Goal: Complete application form: Complete application form

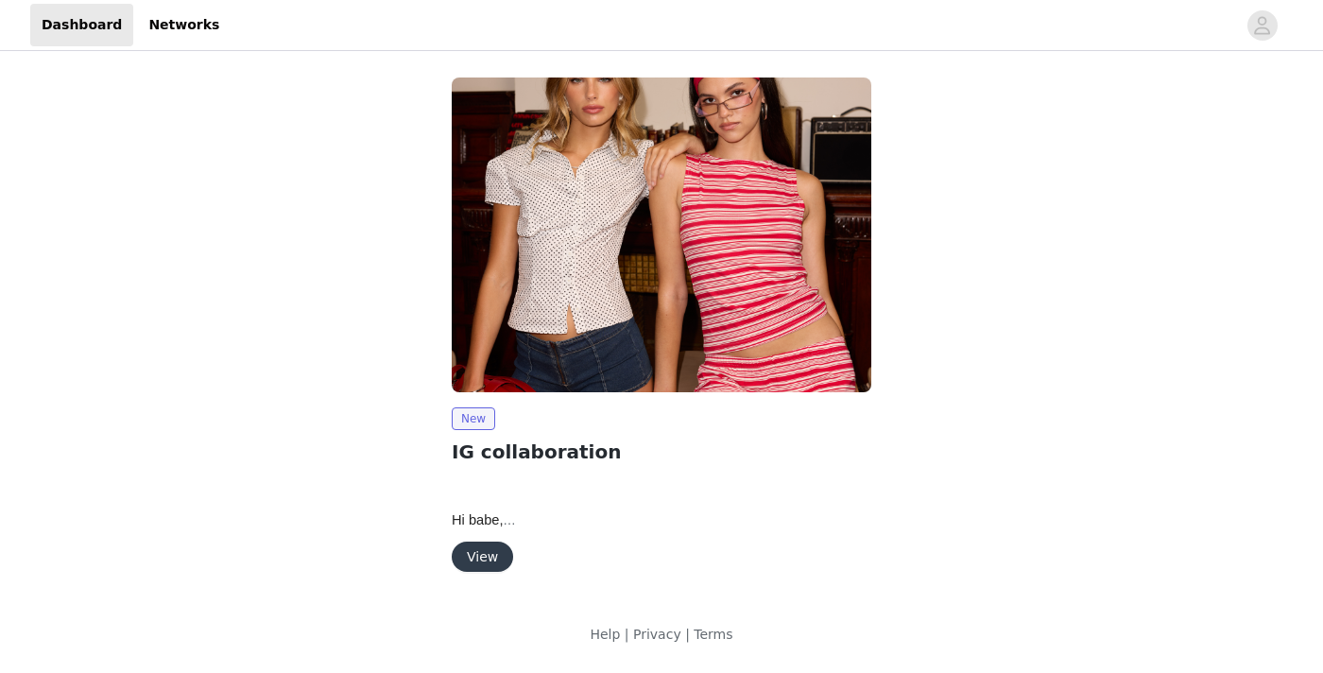
click at [488, 556] on button "View" at bounding box center [482, 557] width 61 height 30
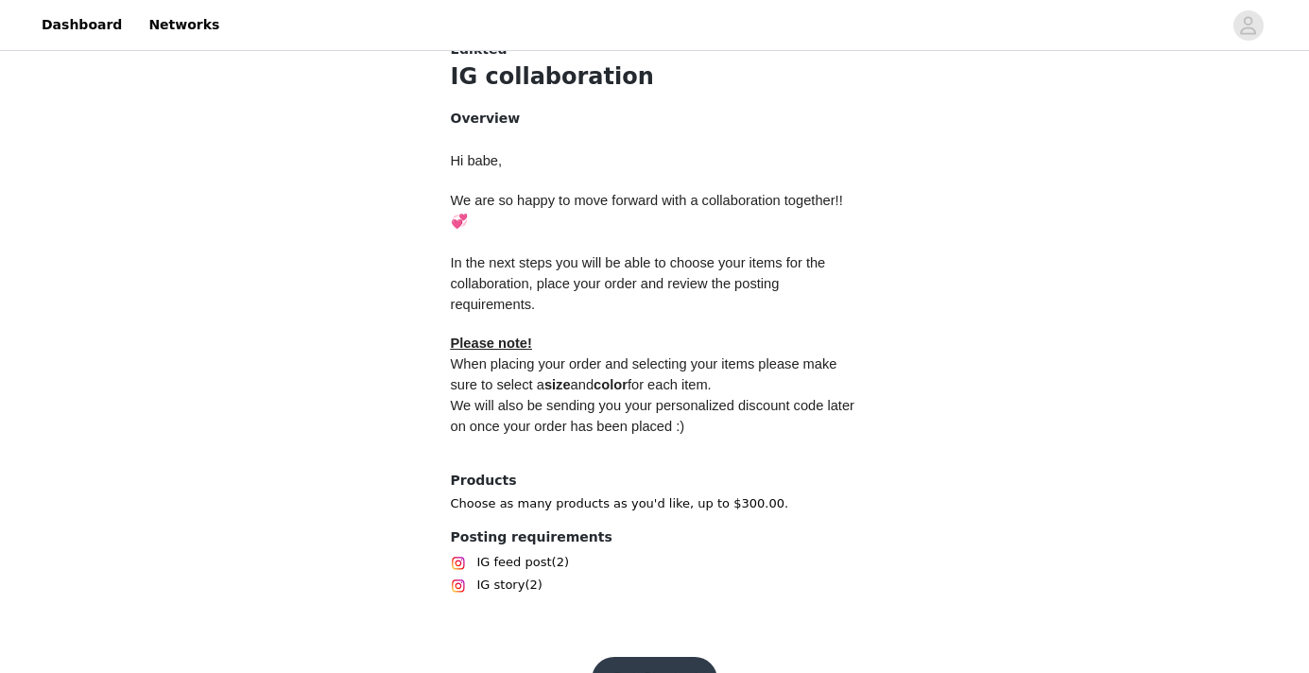
scroll to position [801, 0]
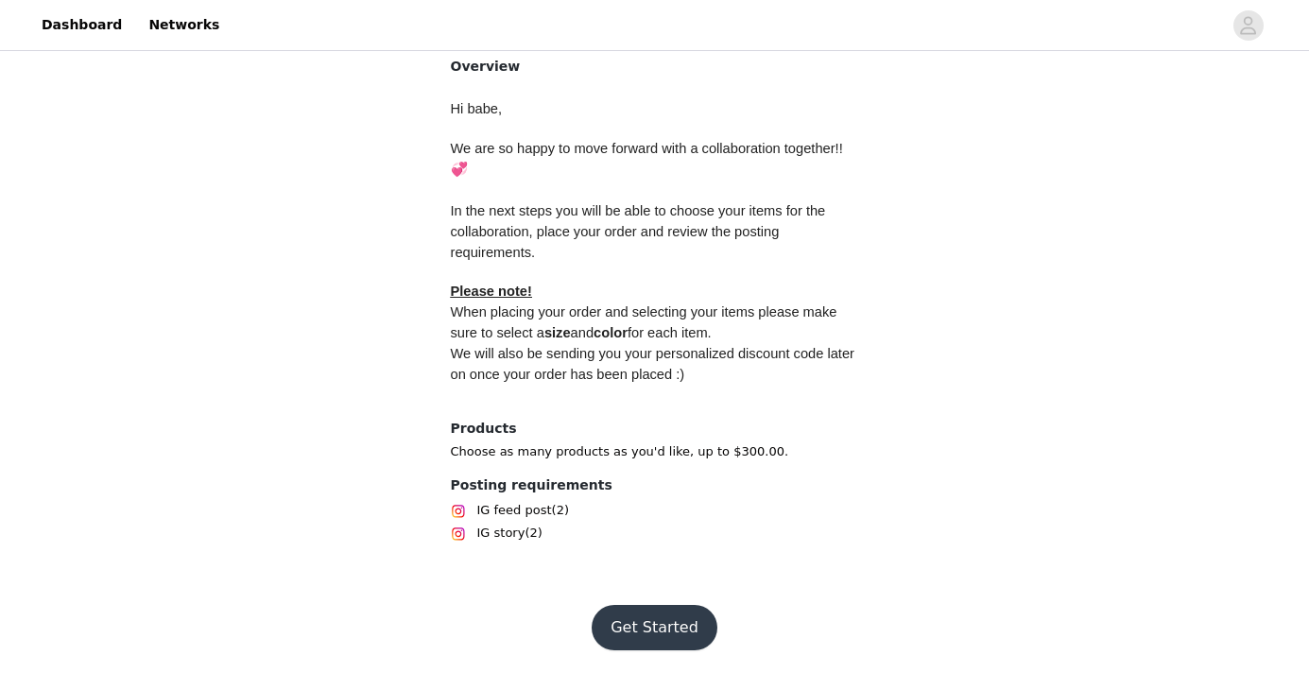
click at [656, 629] on button "Get Started" at bounding box center [655, 627] width 126 height 45
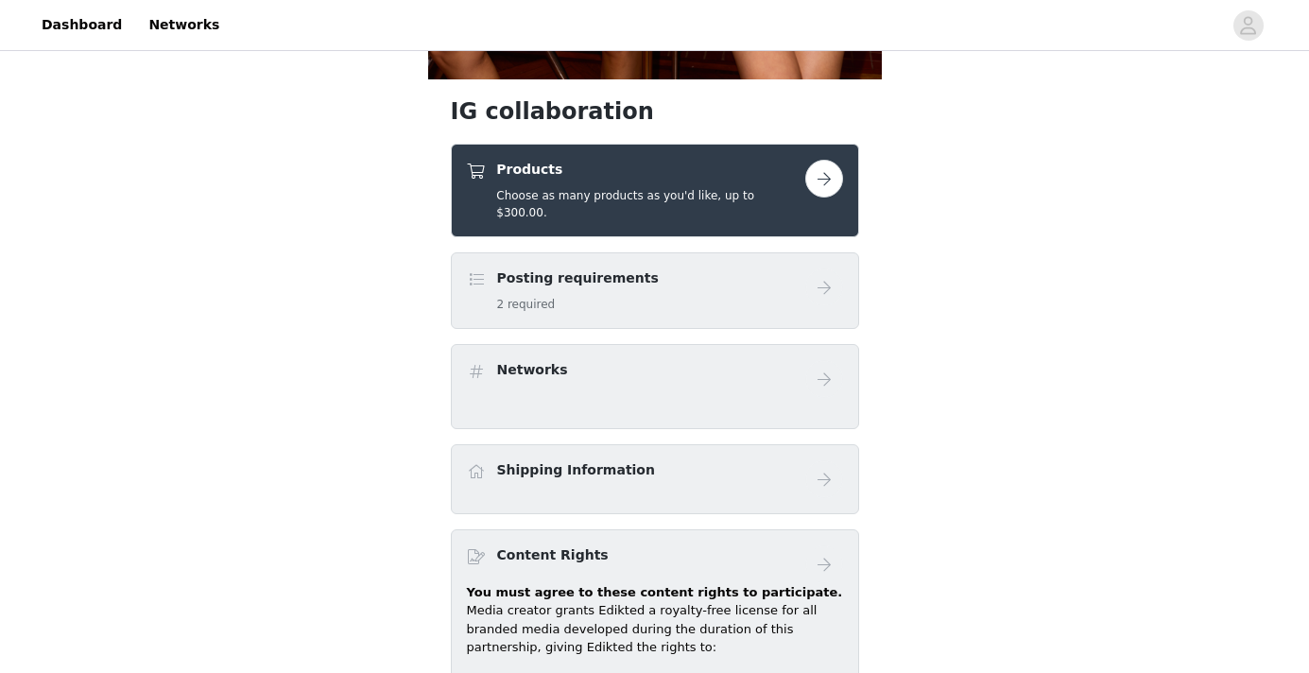
scroll to position [654, 0]
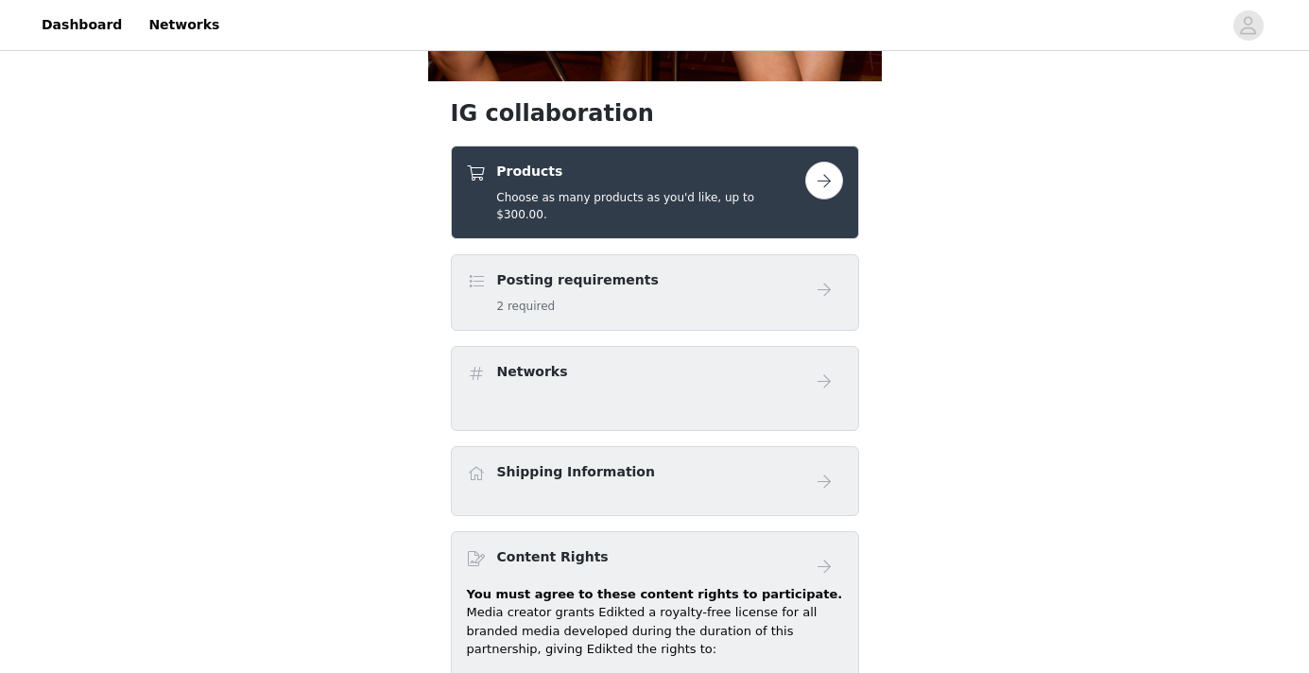
click at [816, 177] on button "button" at bounding box center [824, 181] width 38 height 38
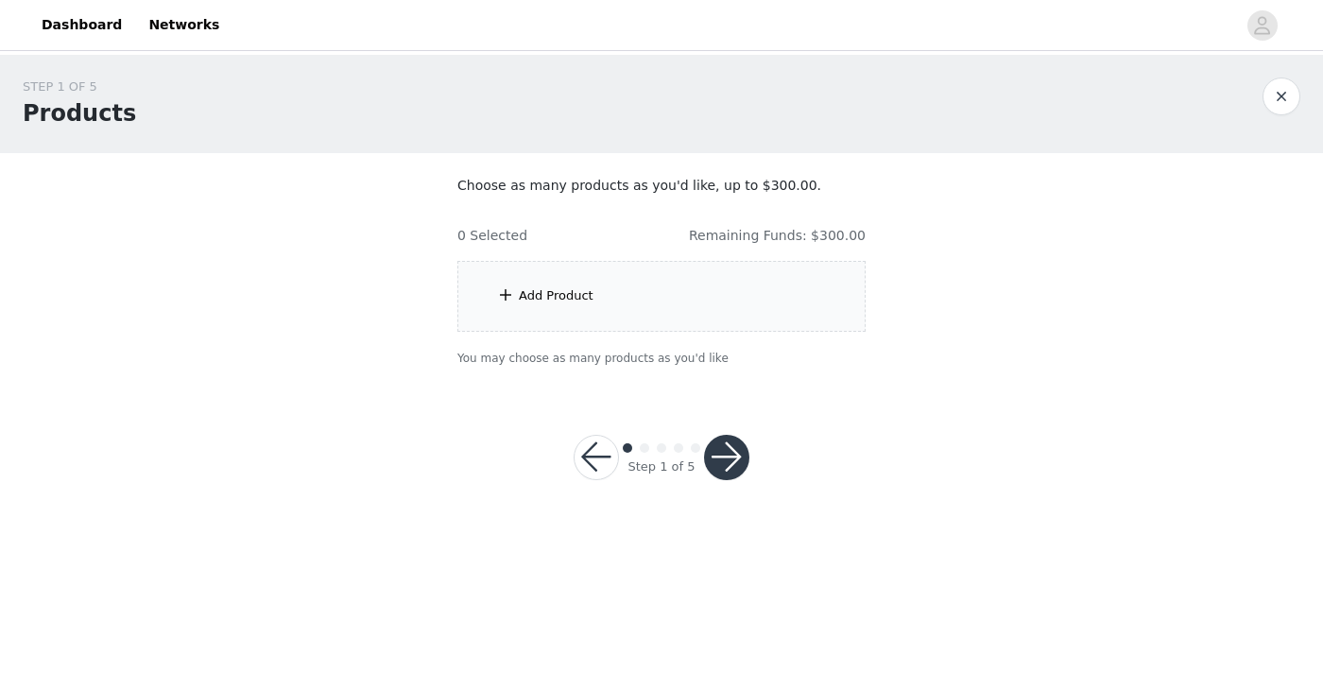
click at [669, 302] on div "Add Product" at bounding box center [662, 296] width 408 height 71
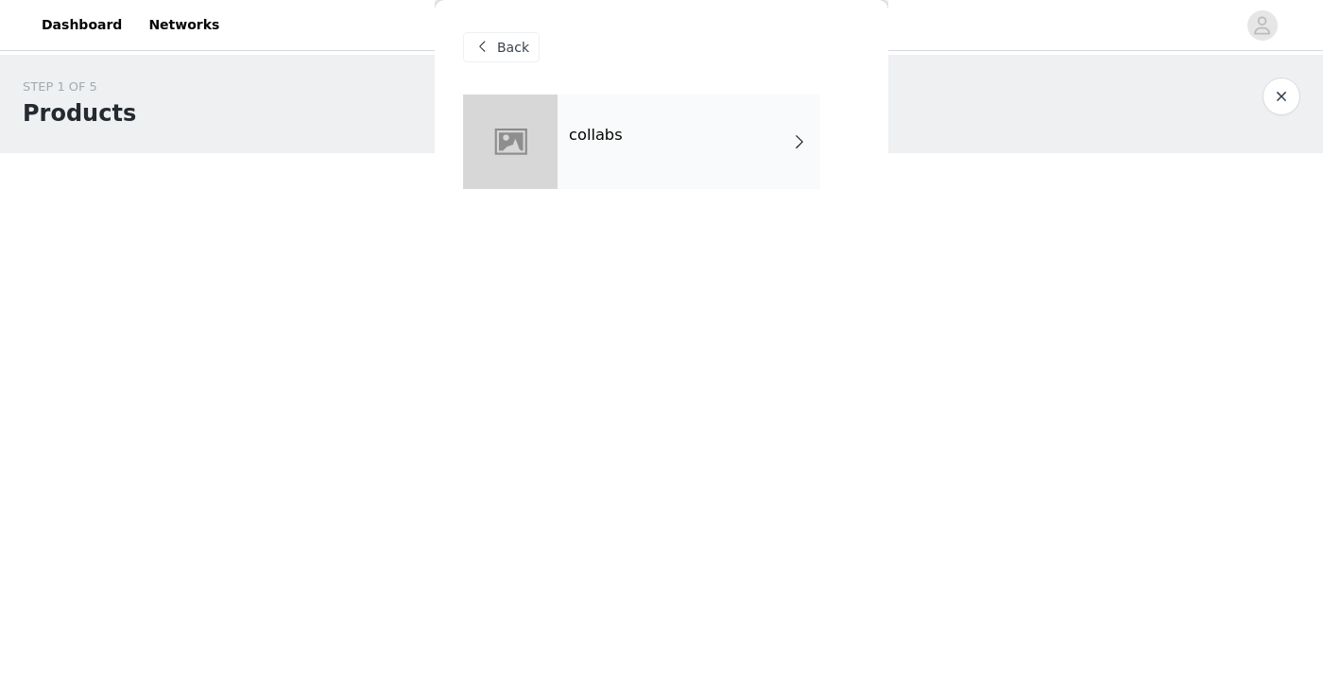
click at [606, 130] on h4 "collabs" at bounding box center [596, 135] width 54 height 17
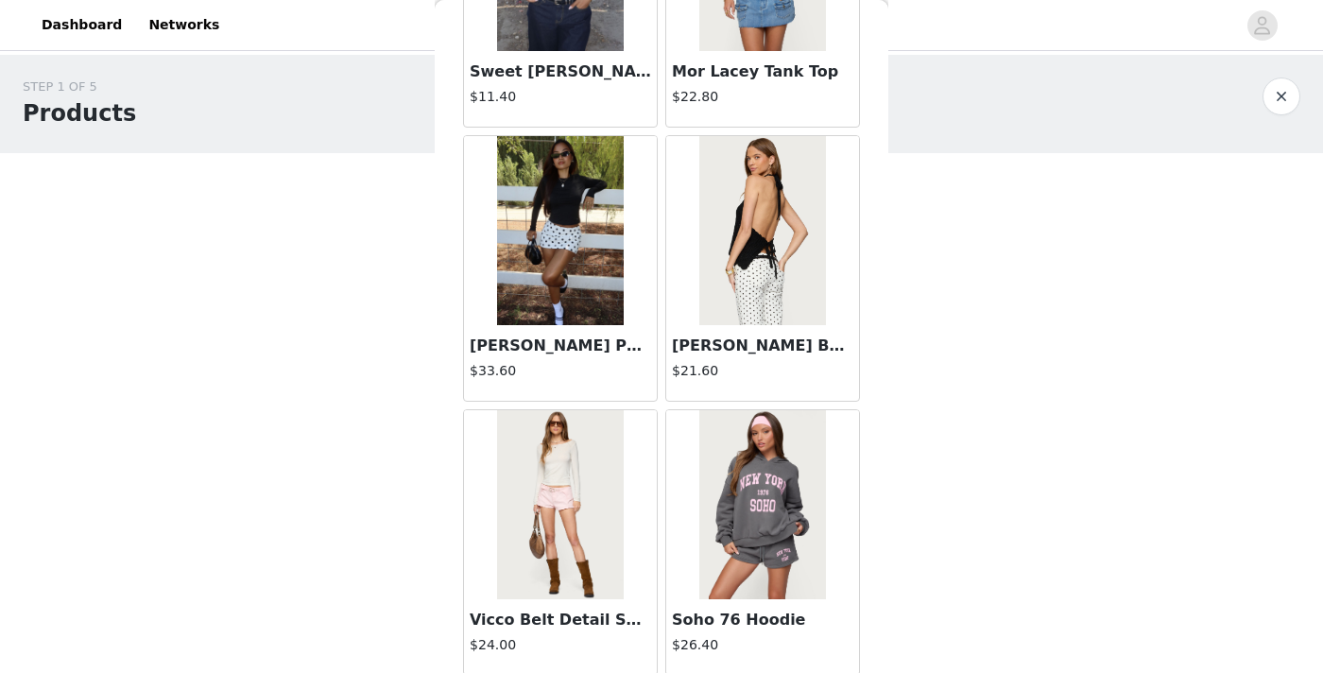
scroll to position [2219, 0]
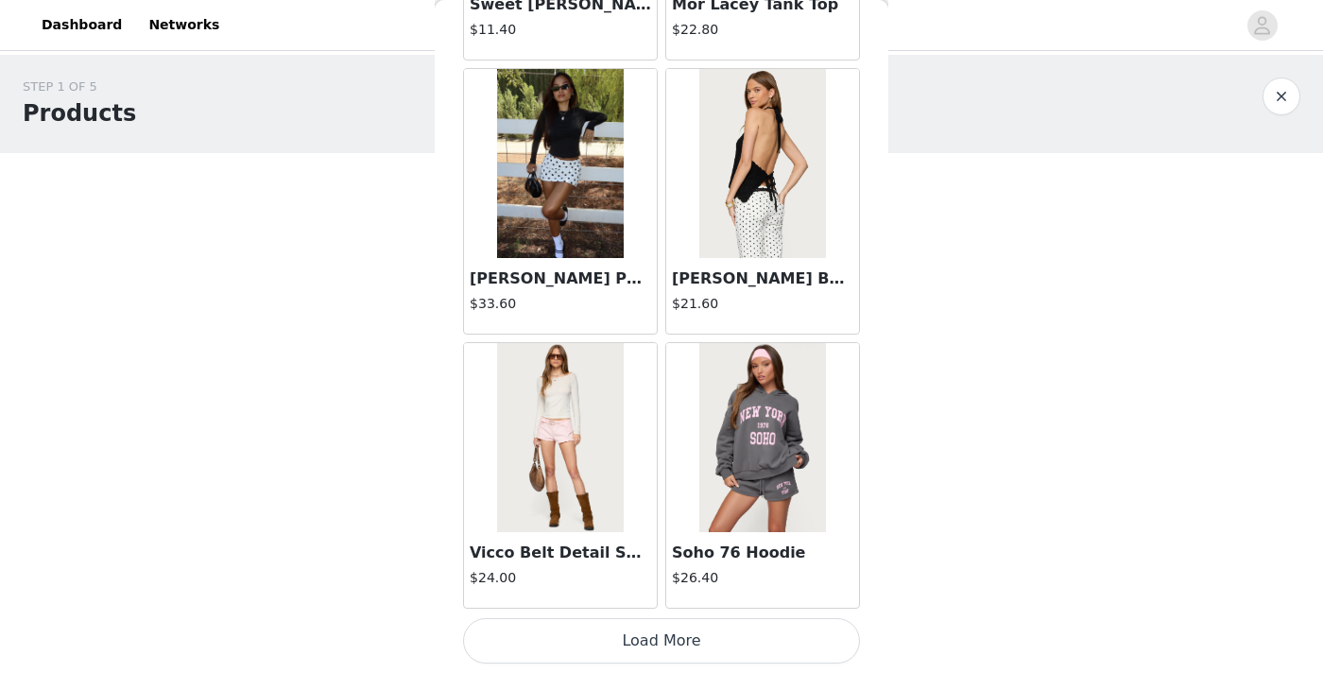
click at [613, 631] on button "Load More" at bounding box center [661, 640] width 397 height 45
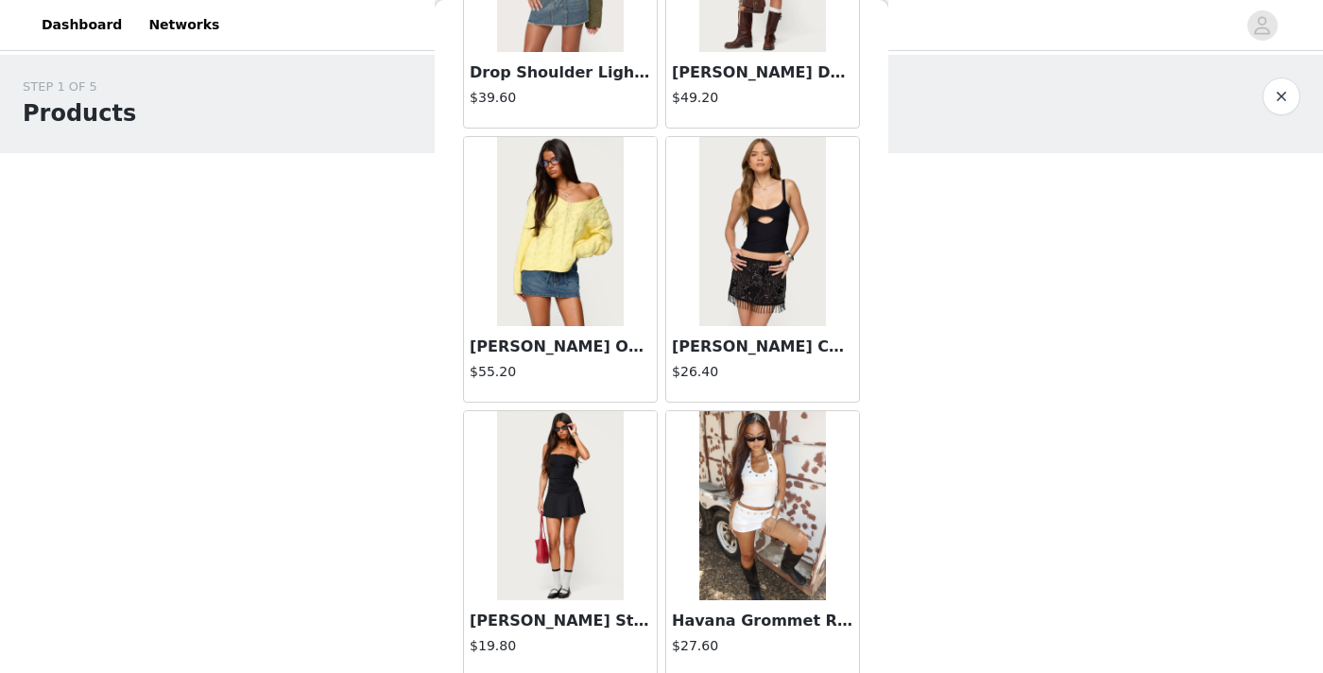
scroll to position [4961, 0]
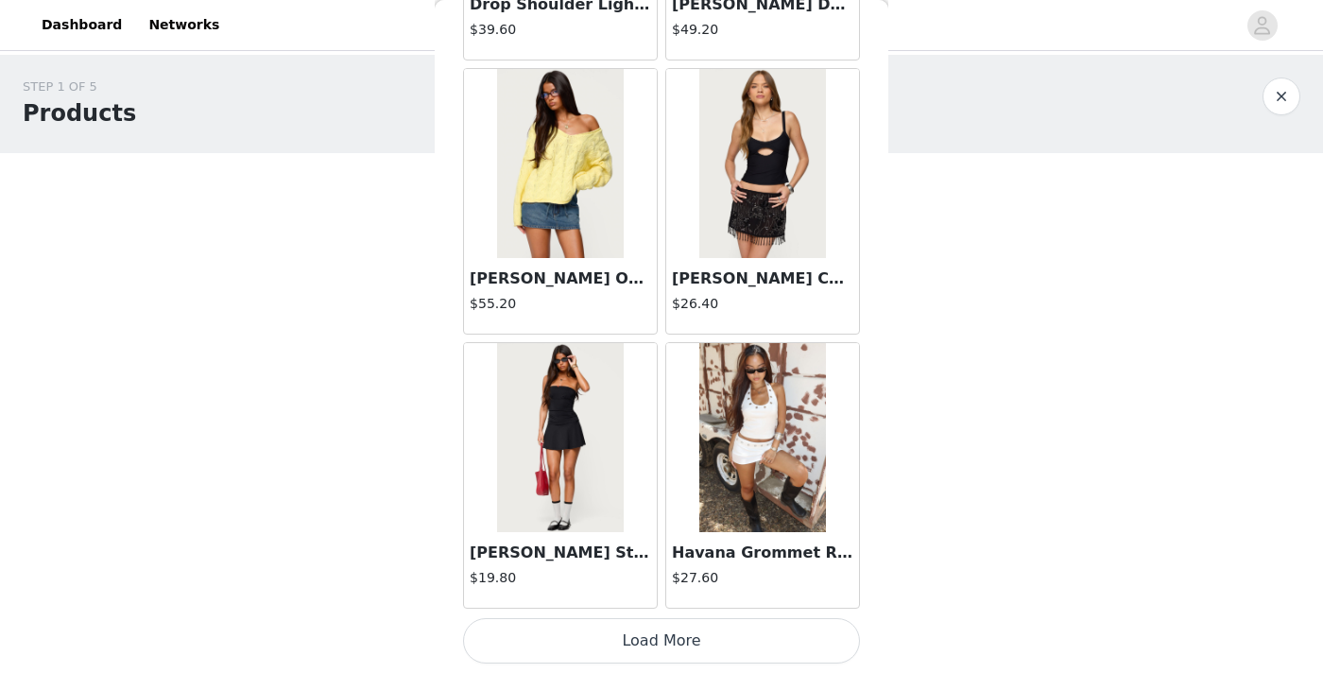
click at [636, 633] on button "Load More" at bounding box center [661, 640] width 397 height 45
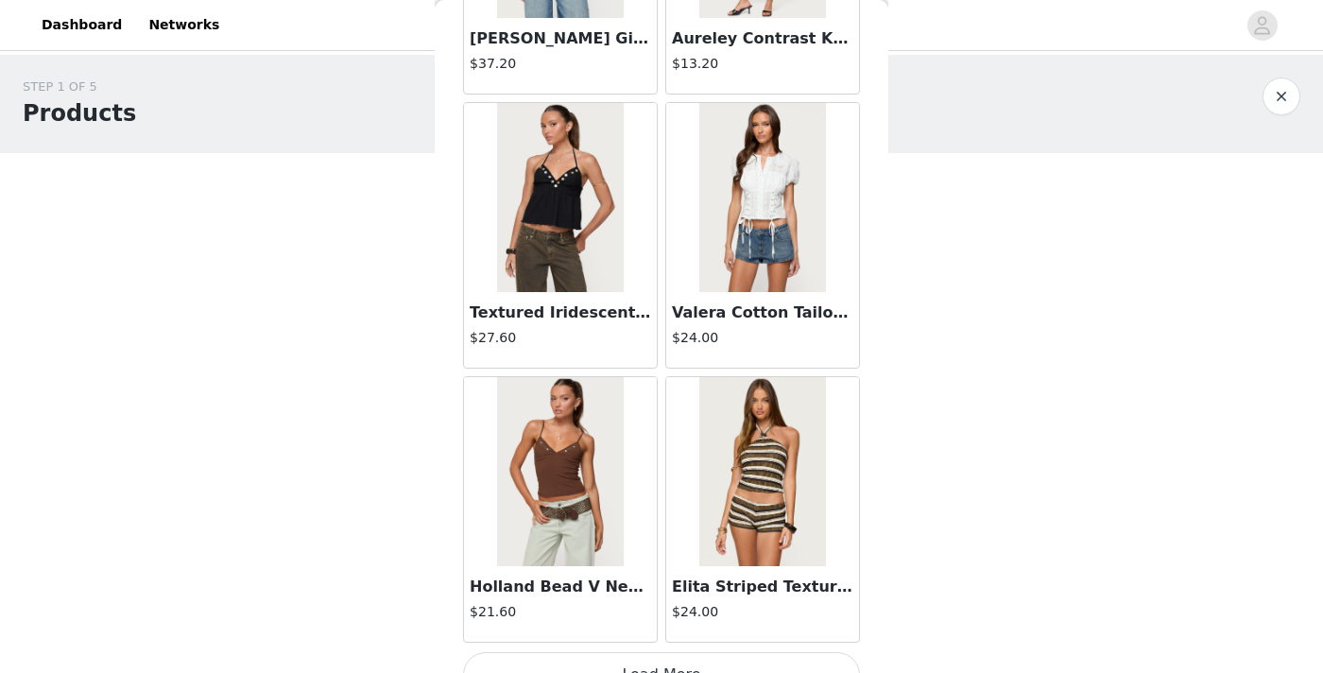
scroll to position [7702, 0]
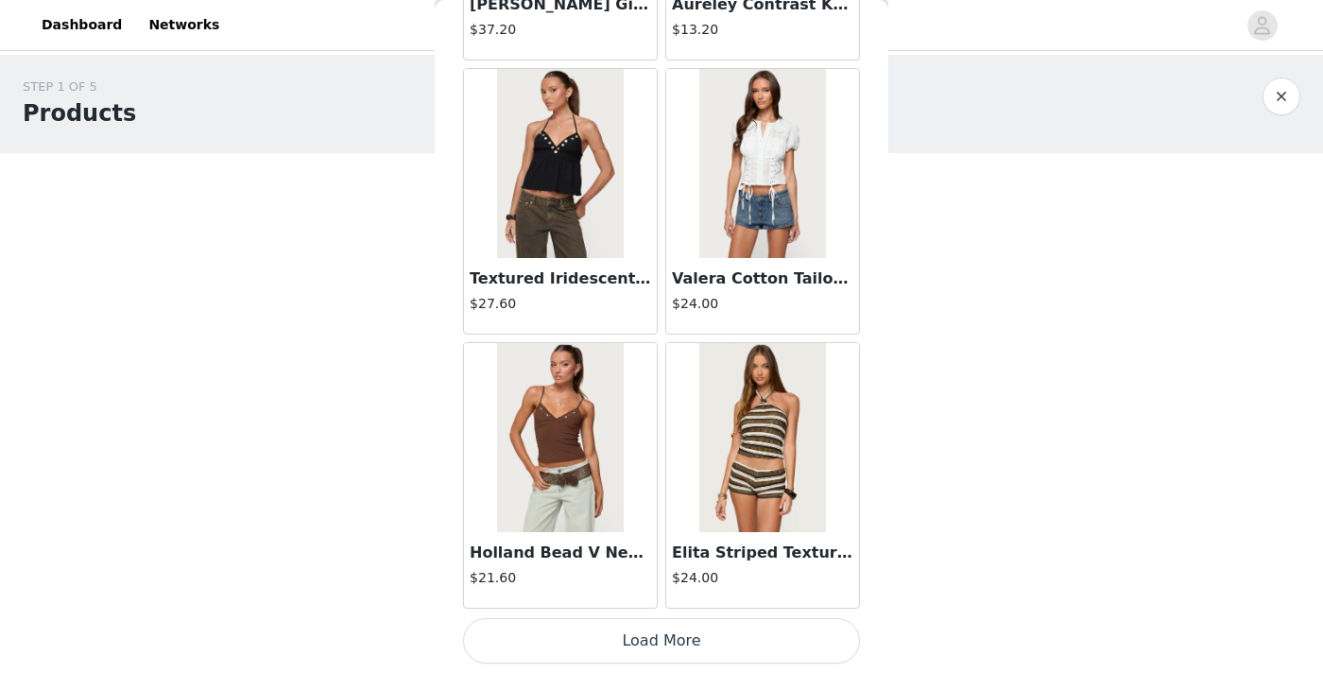
click at [656, 650] on button "Load More" at bounding box center [661, 640] width 397 height 45
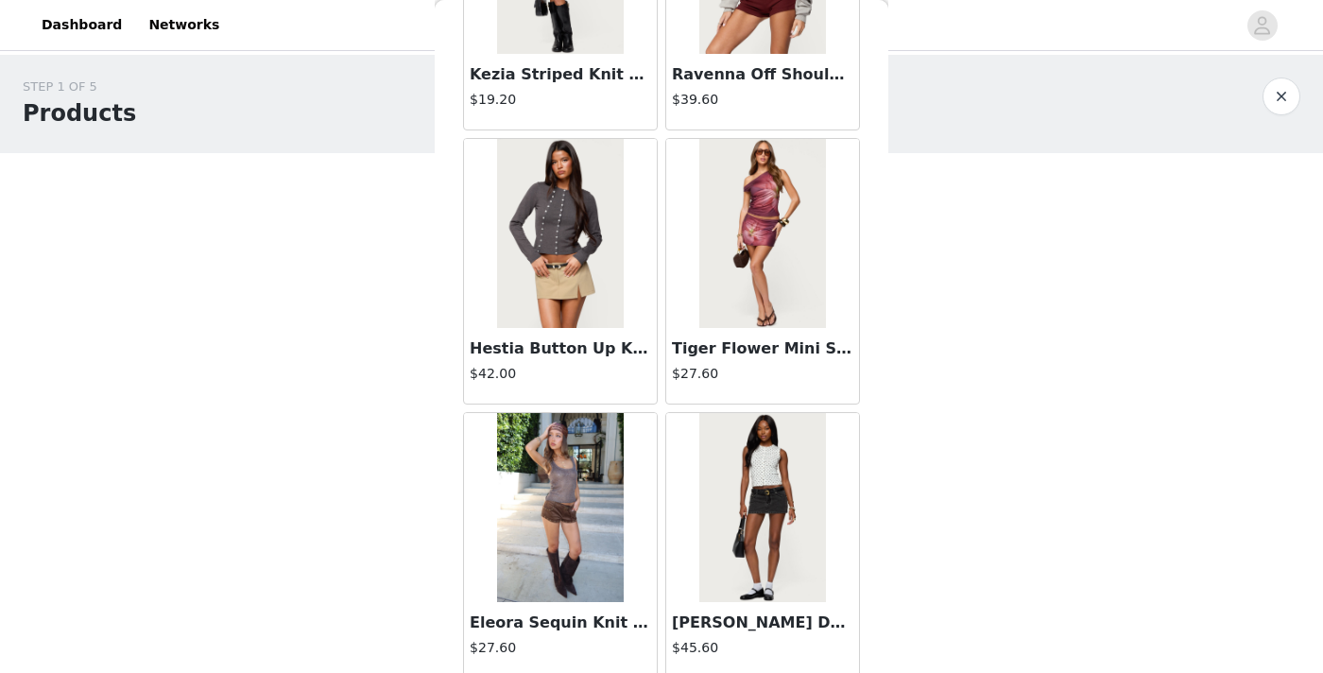
scroll to position [10443, 0]
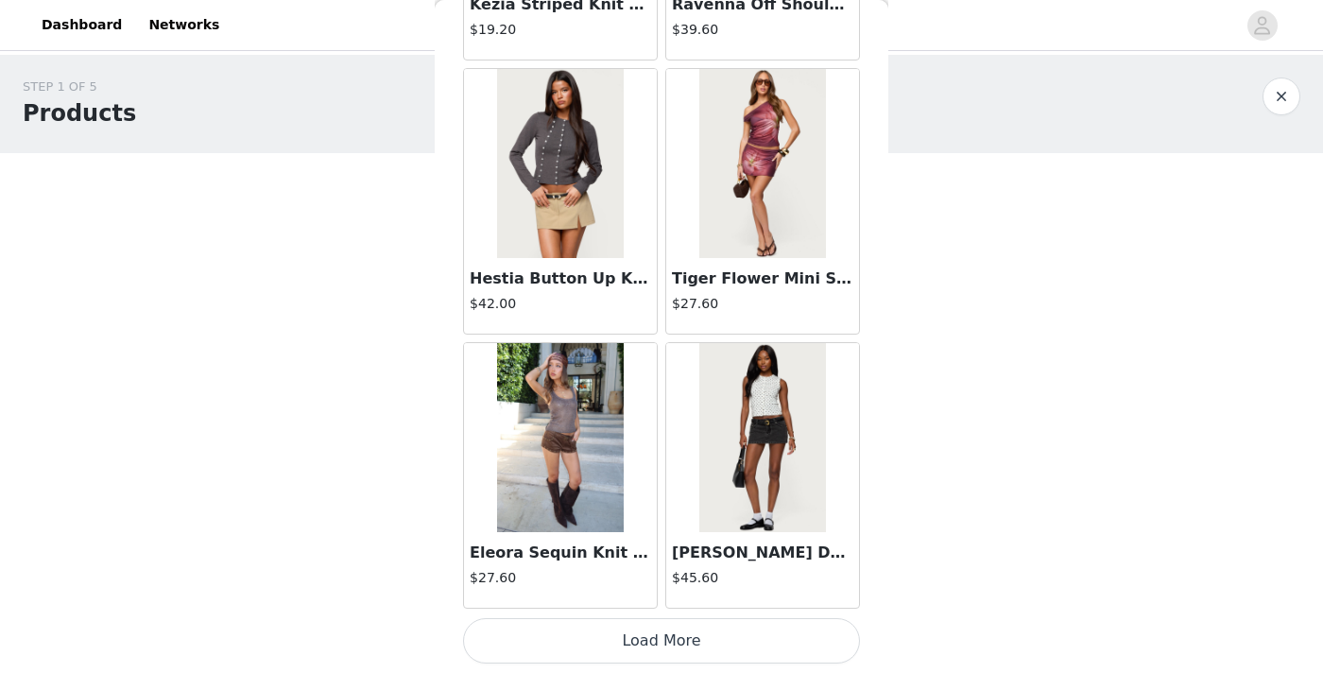
click at [644, 650] on button "Load More" at bounding box center [661, 640] width 397 height 45
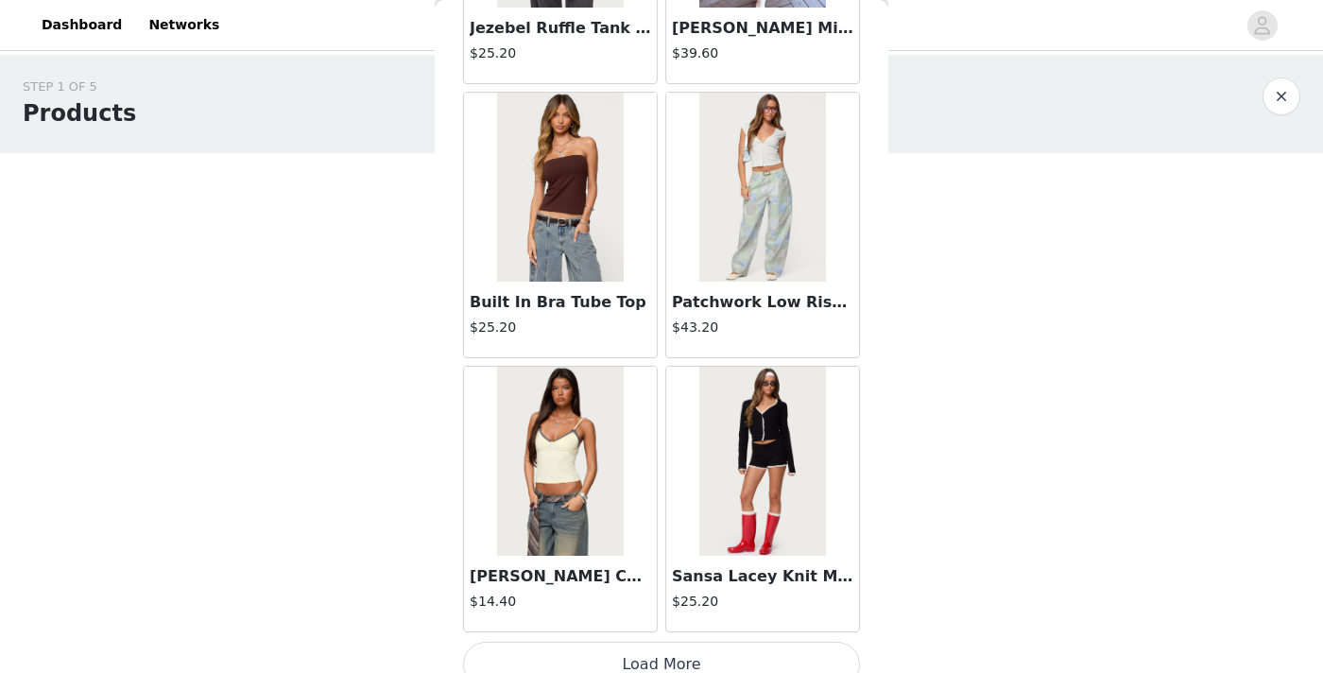
scroll to position [13184, 0]
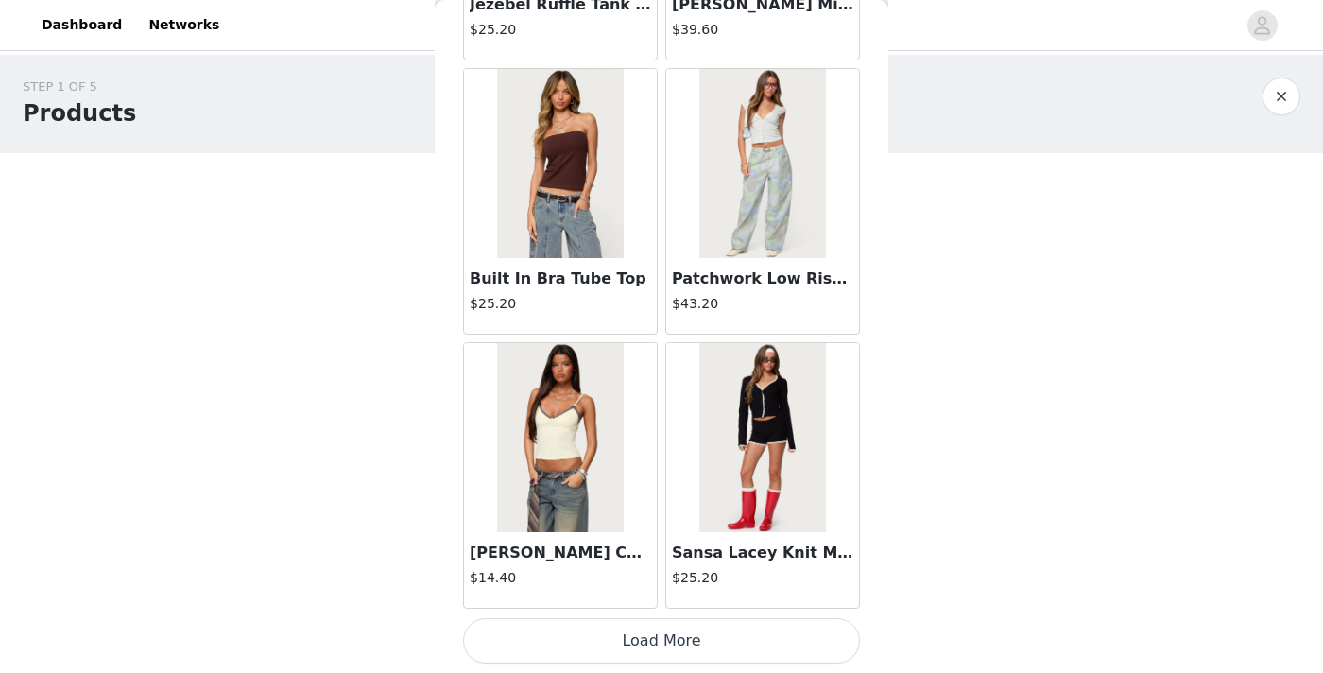
click at [743, 539] on div "Sansa Lacey Knit Micro Shorts $25.20" at bounding box center [762, 570] width 193 height 76
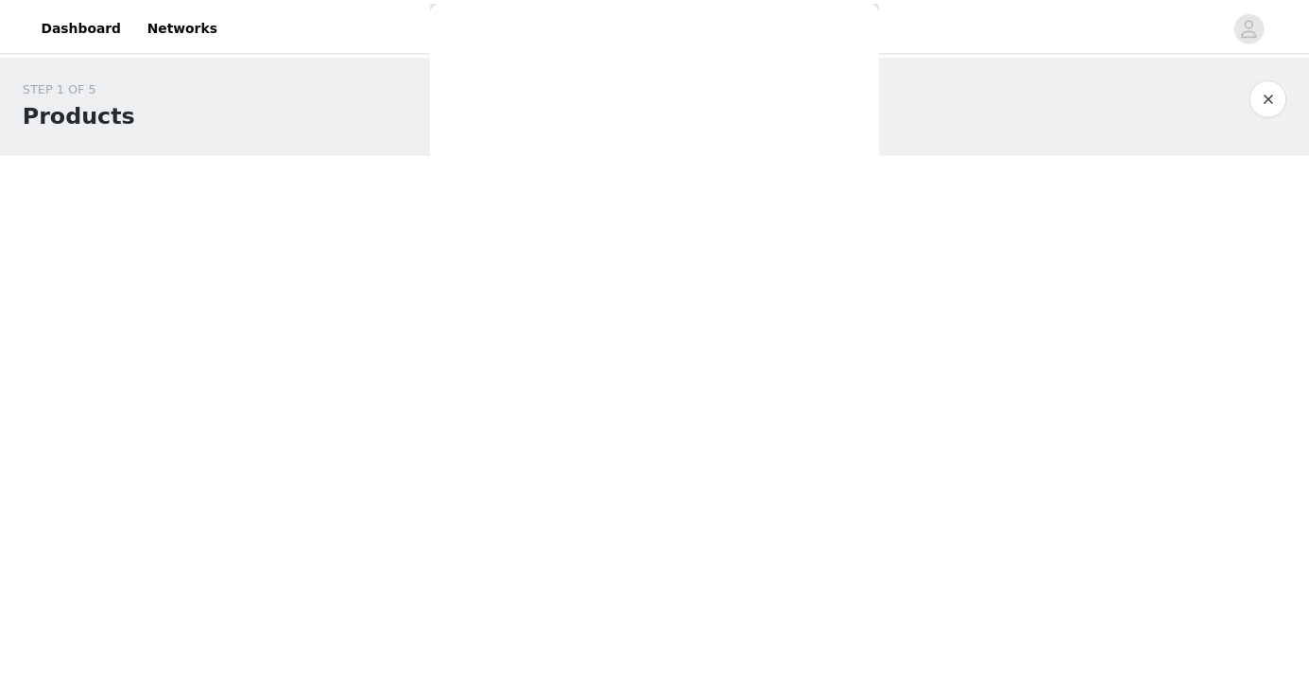
scroll to position [247, 0]
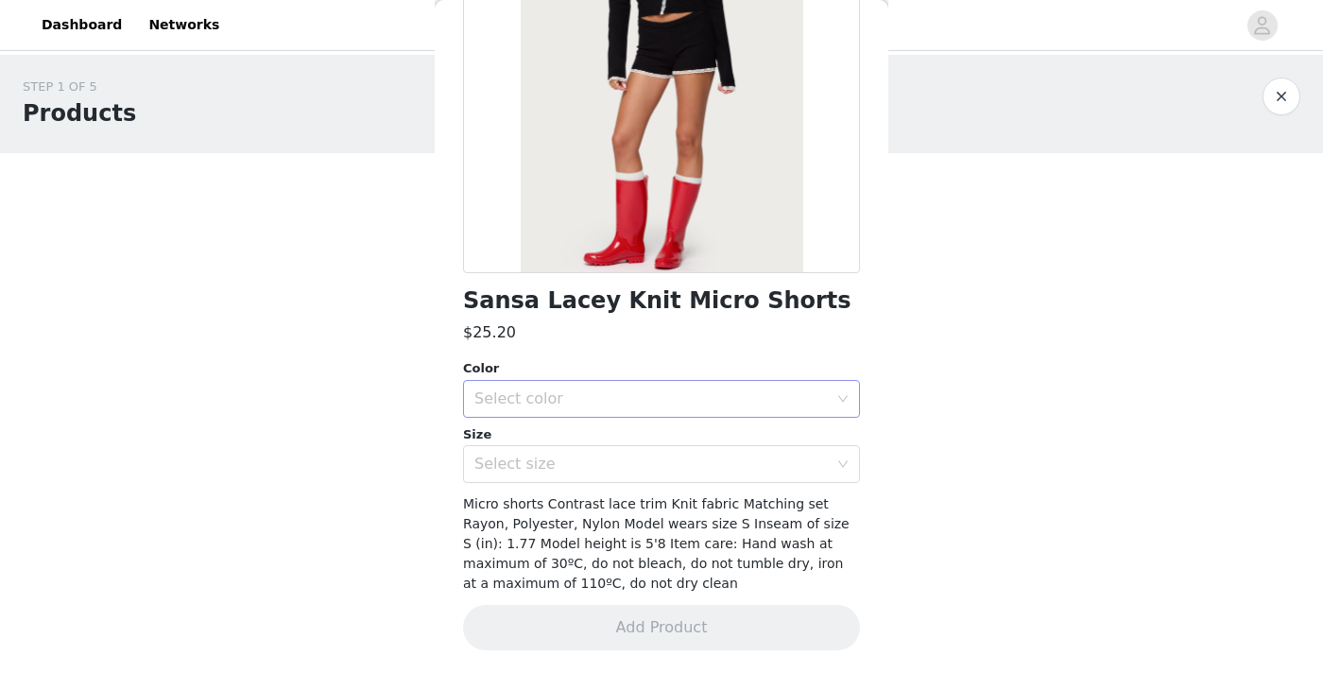
click at [647, 390] on div "Select color" at bounding box center [652, 398] width 354 height 19
click at [585, 440] on li "BLACK" at bounding box center [654, 440] width 383 height 30
click at [577, 466] on div "Select size" at bounding box center [652, 464] width 354 height 19
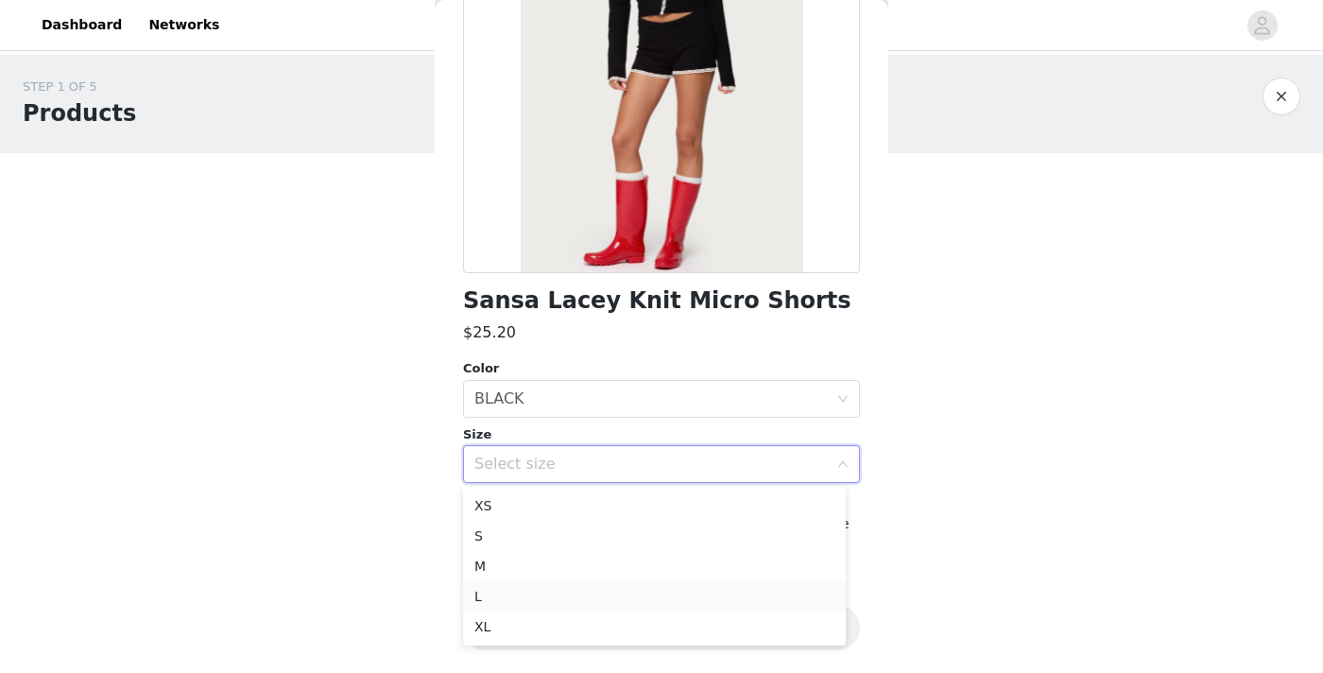
click at [502, 601] on li "L" at bounding box center [654, 596] width 383 height 30
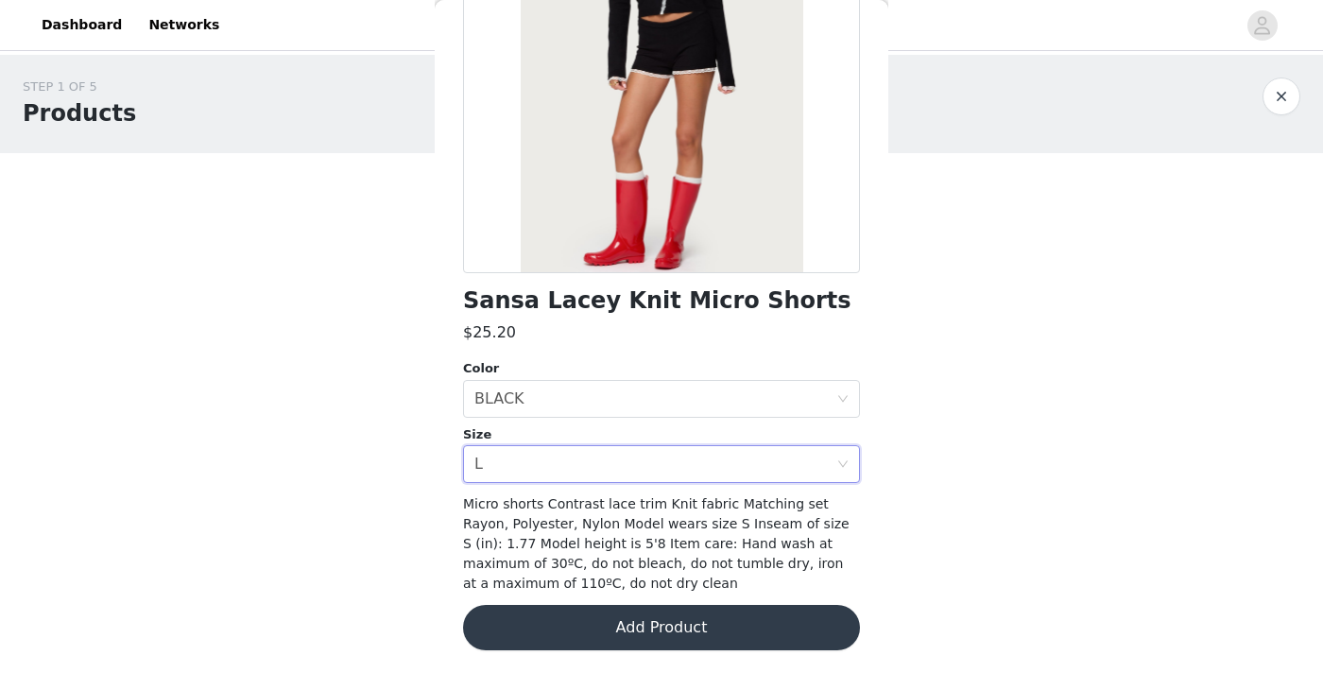
click at [577, 622] on button "Add Product" at bounding box center [661, 627] width 397 height 45
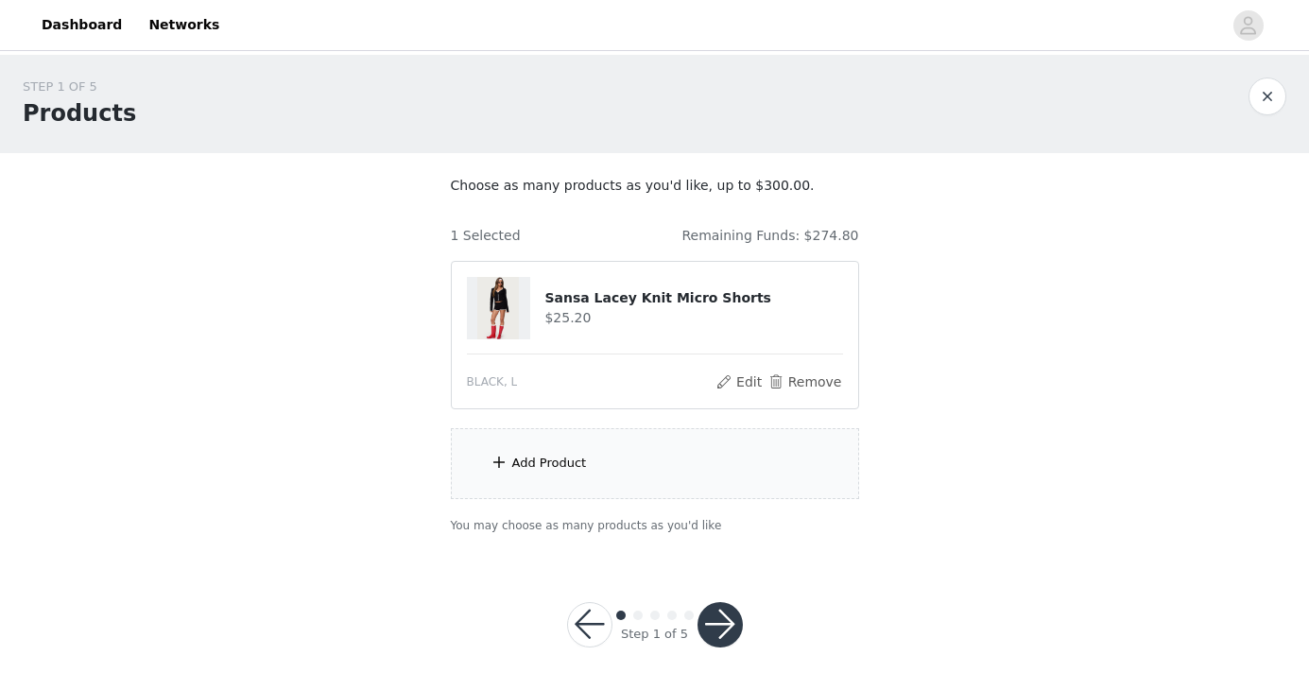
click at [566, 463] on div "Add Product" at bounding box center [549, 463] width 75 height 19
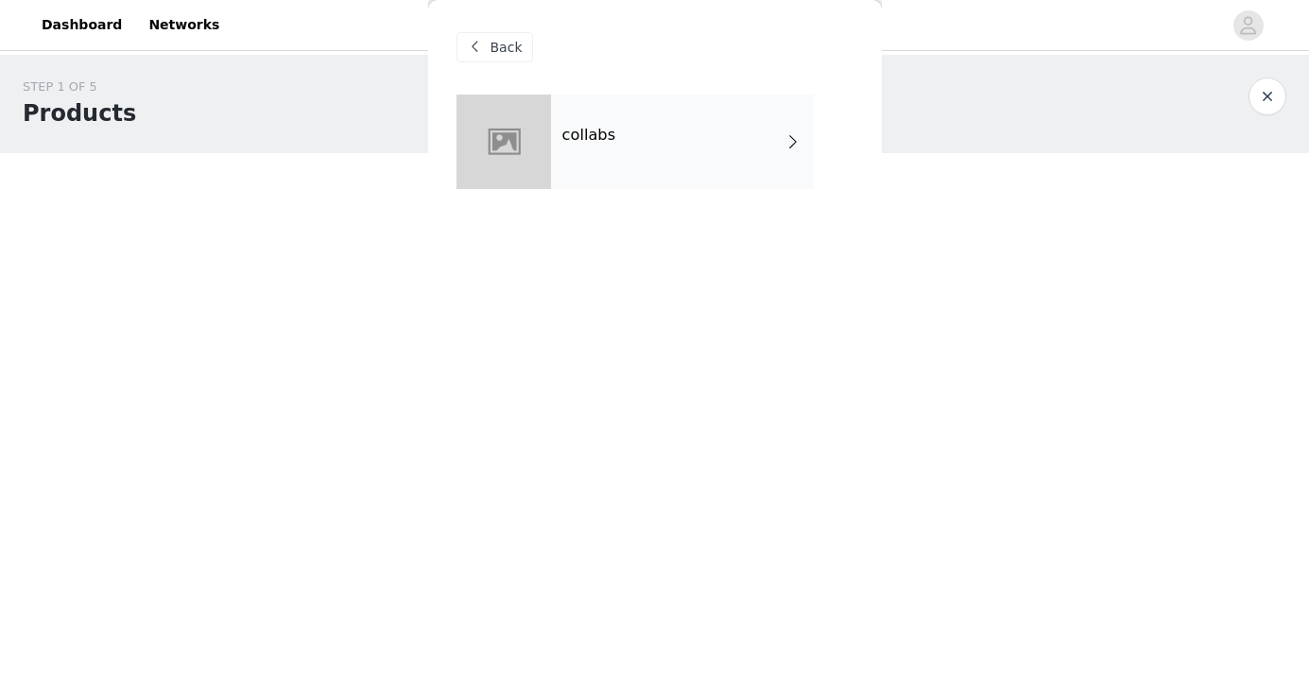
click at [589, 123] on div "collabs" at bounding box center [682, 142] width 263 height 95
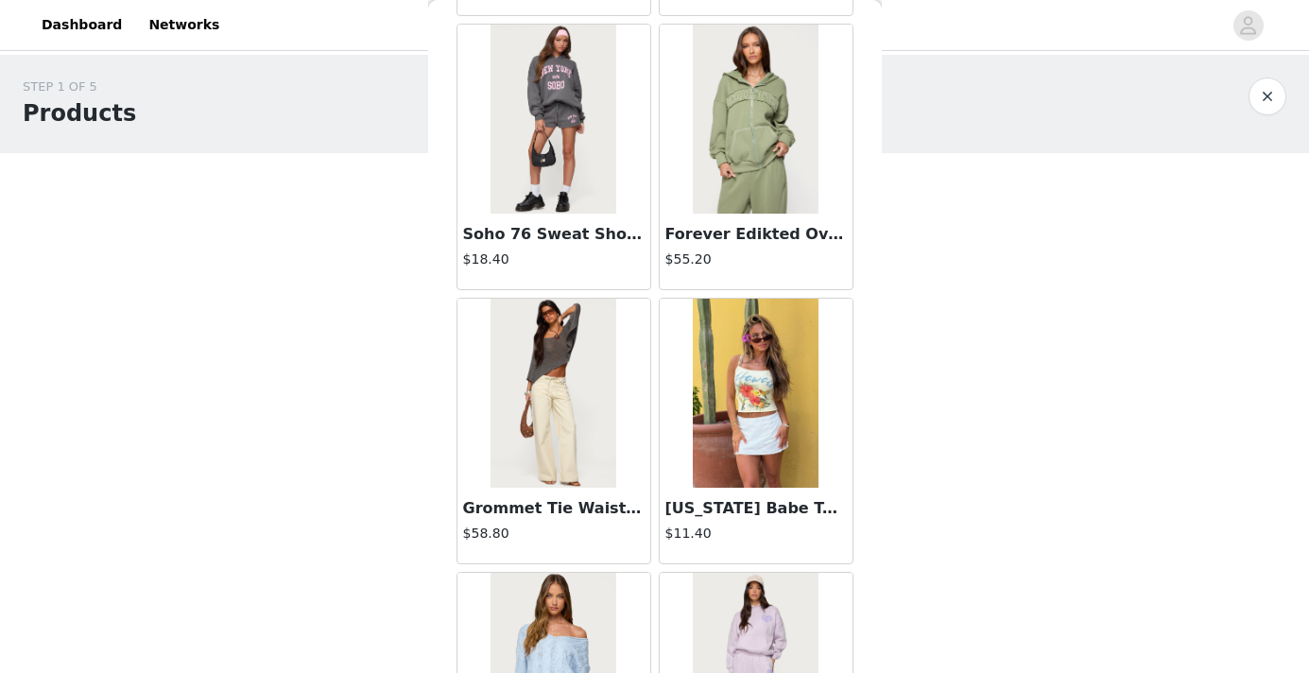
scroll to position [2219, 0]
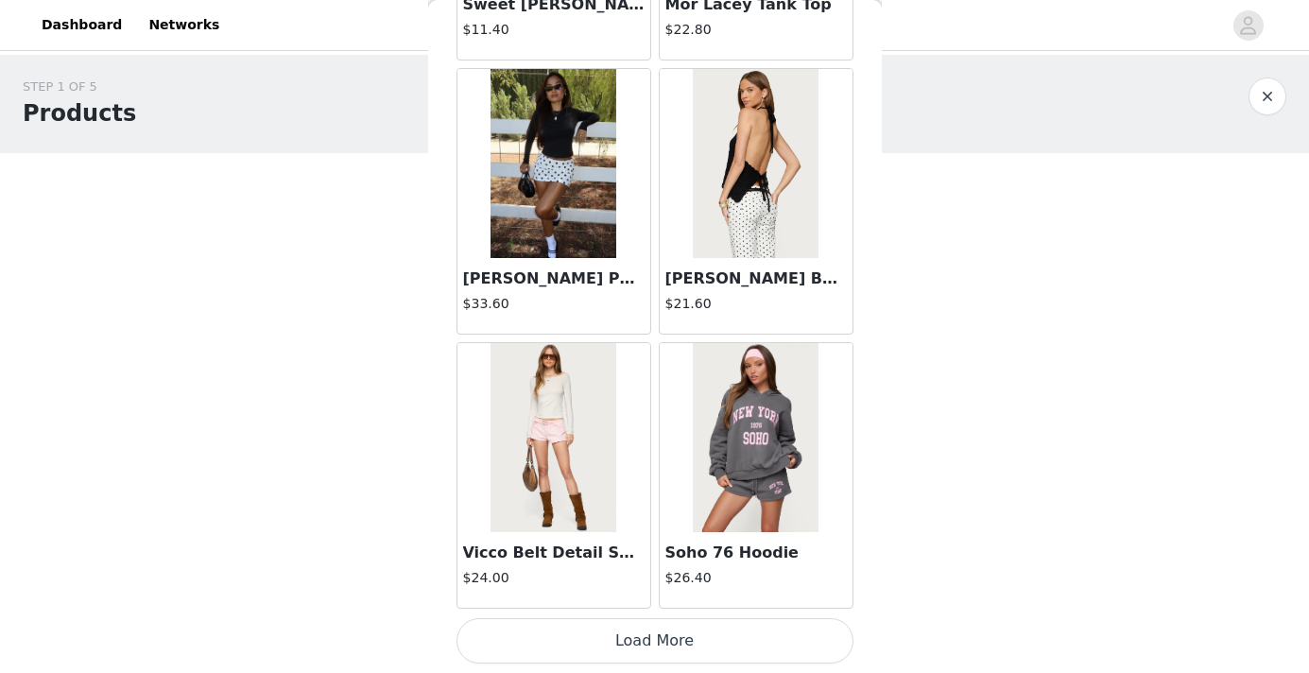
click at [646, 632] on button "Load More" at bounding box center [655, 640] width 397 height 45
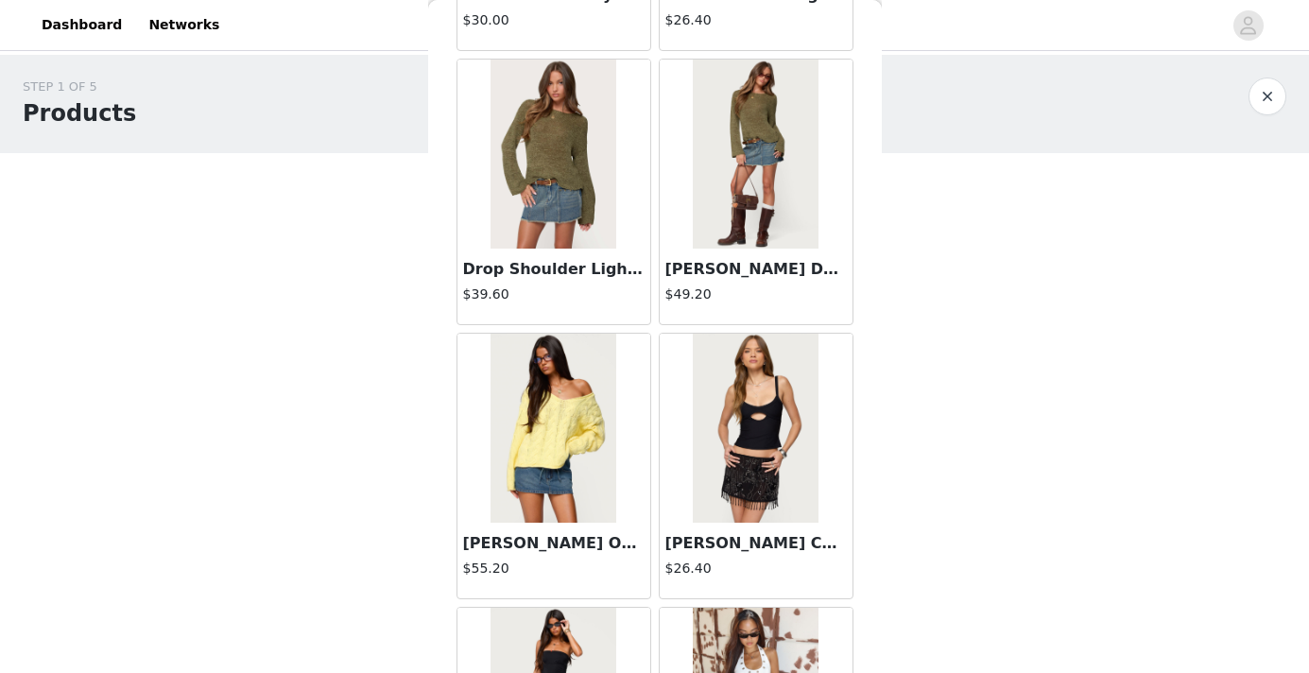
scroll to position [4961, 0]
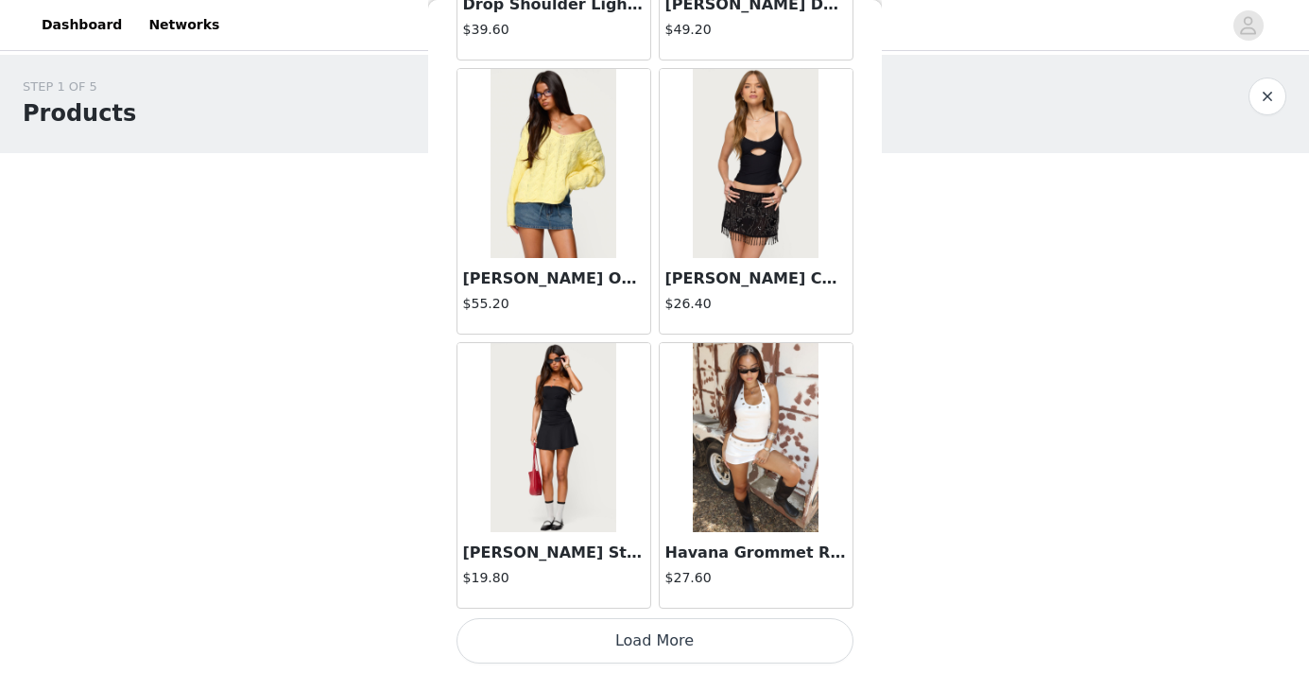
click at [643, 644] on button "Load More" at bounding box center [655, 640] width 397 height 45
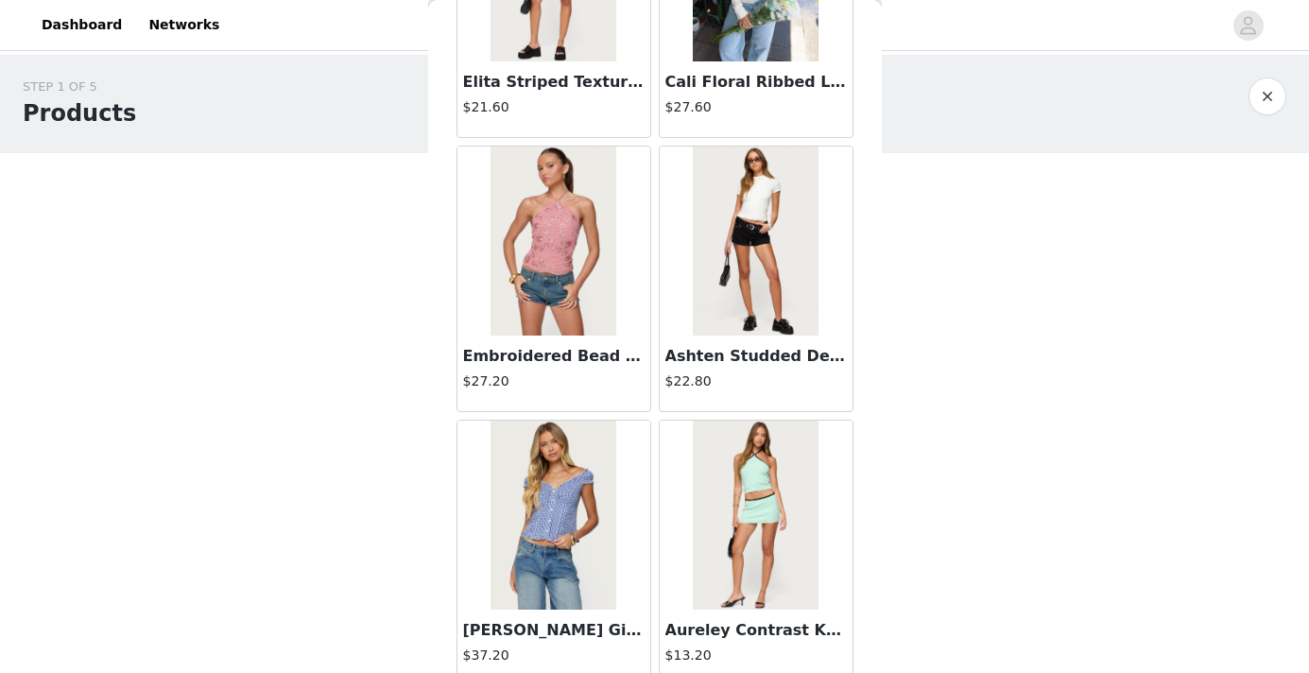
scroll to position [7702, 0]
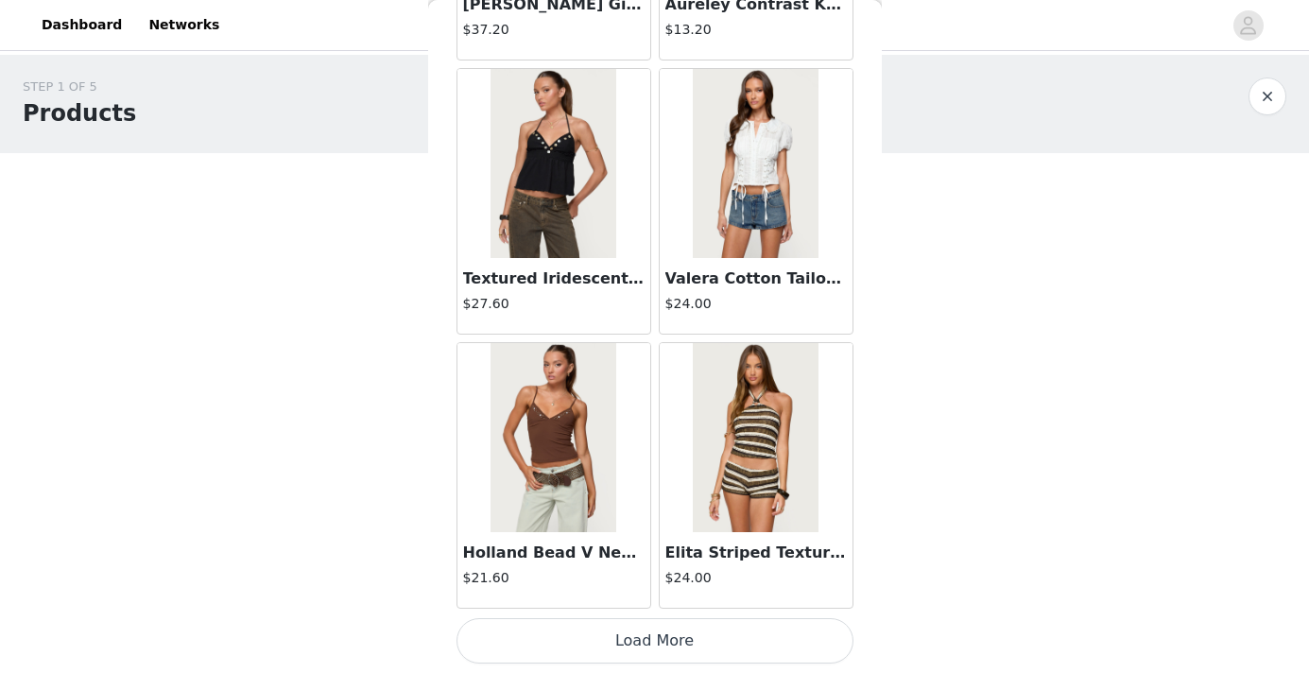
click at [648, 646] on button "Load More" at bounding box center [655, 640] width 397 height 45
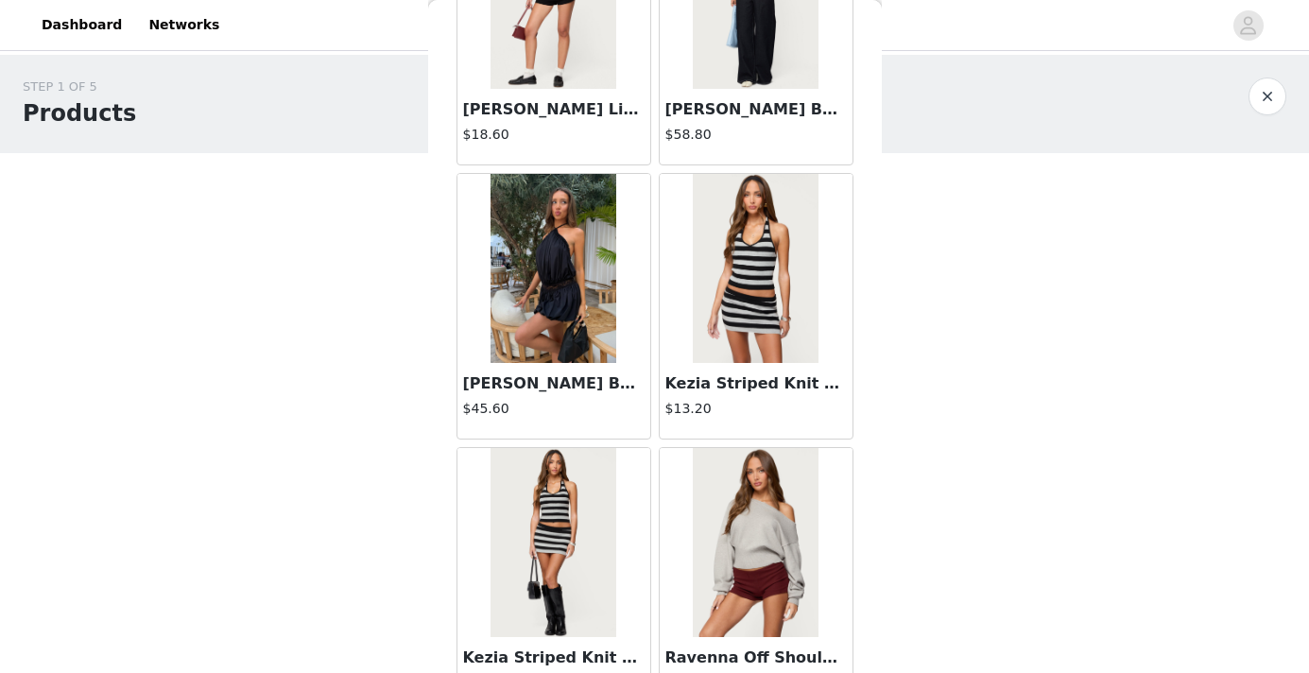
scroll to position [10443, 0]
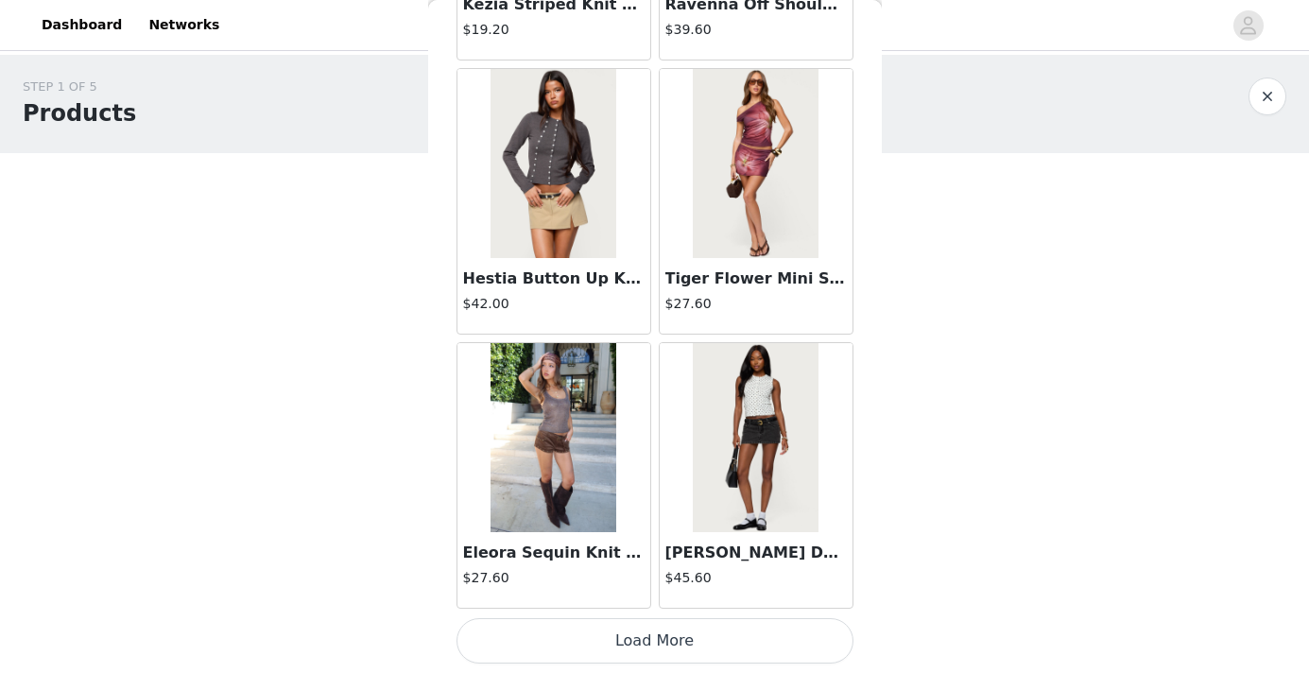
click at [646, 643] on button "Load More" at bounding box center [655, 640] width 397 height 45
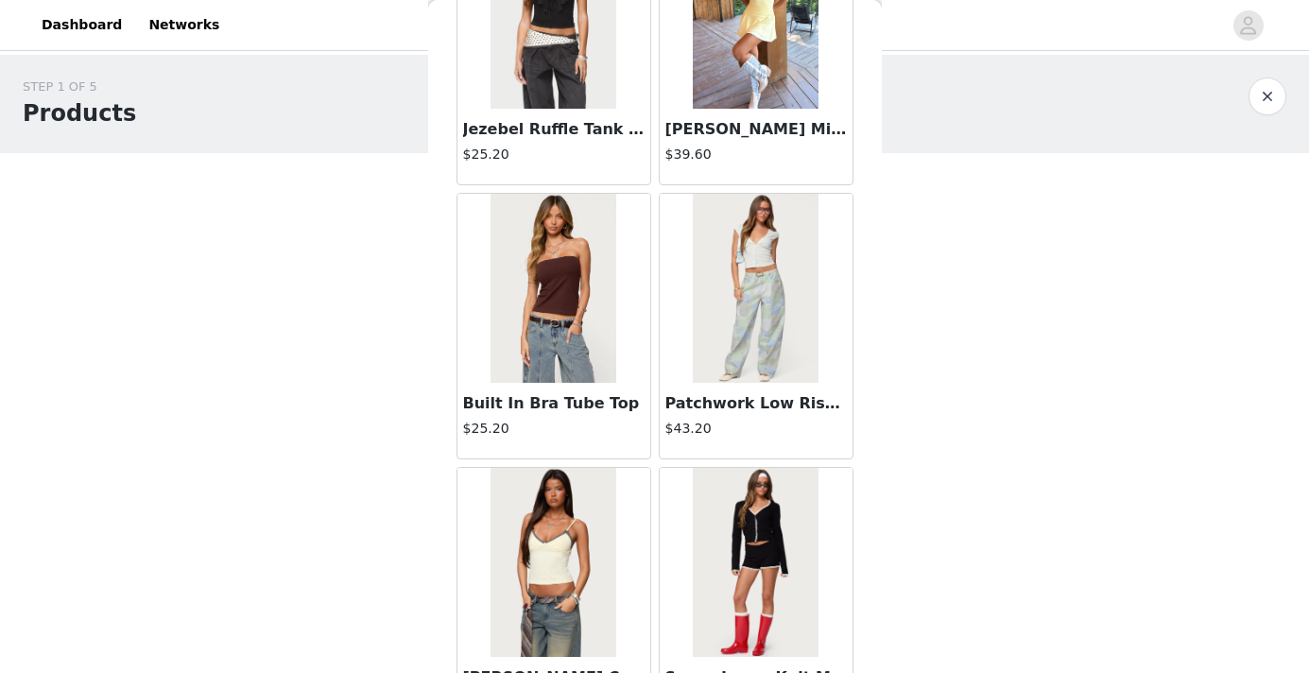
scroll to position [13184, 0]
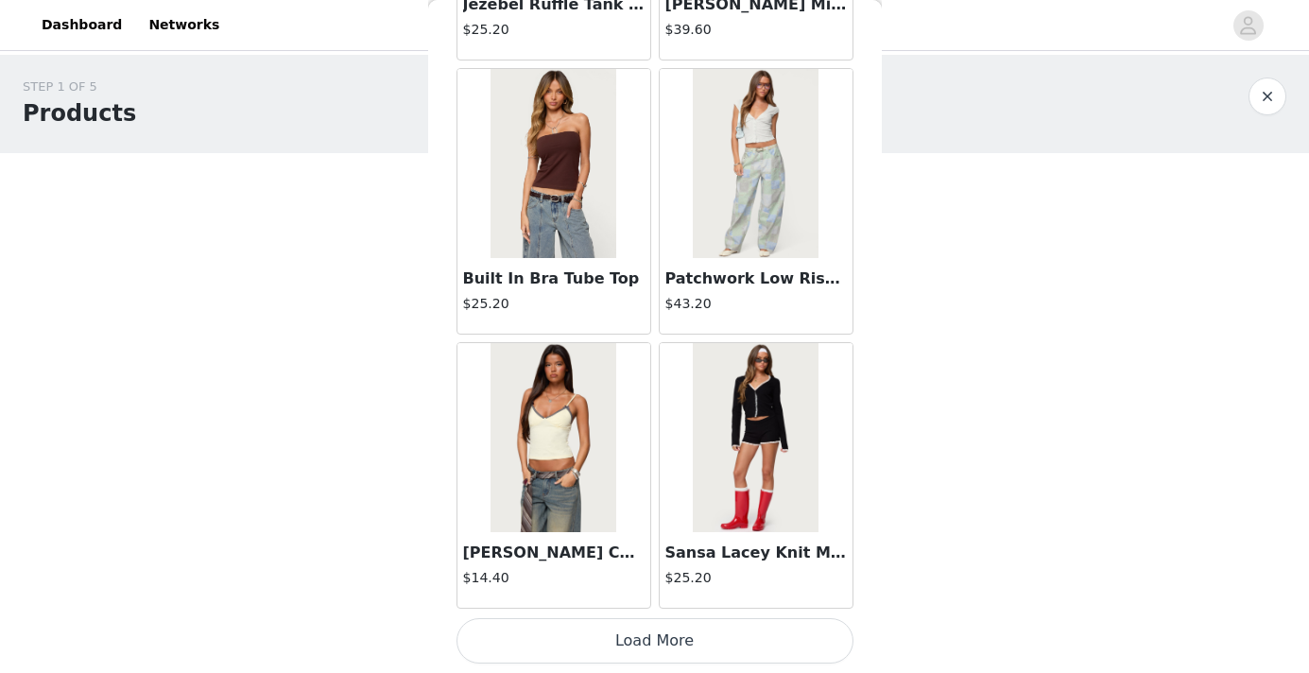
click at [603, 654] on button "Load More" at bounding box center [655, 640] width 397 height 45
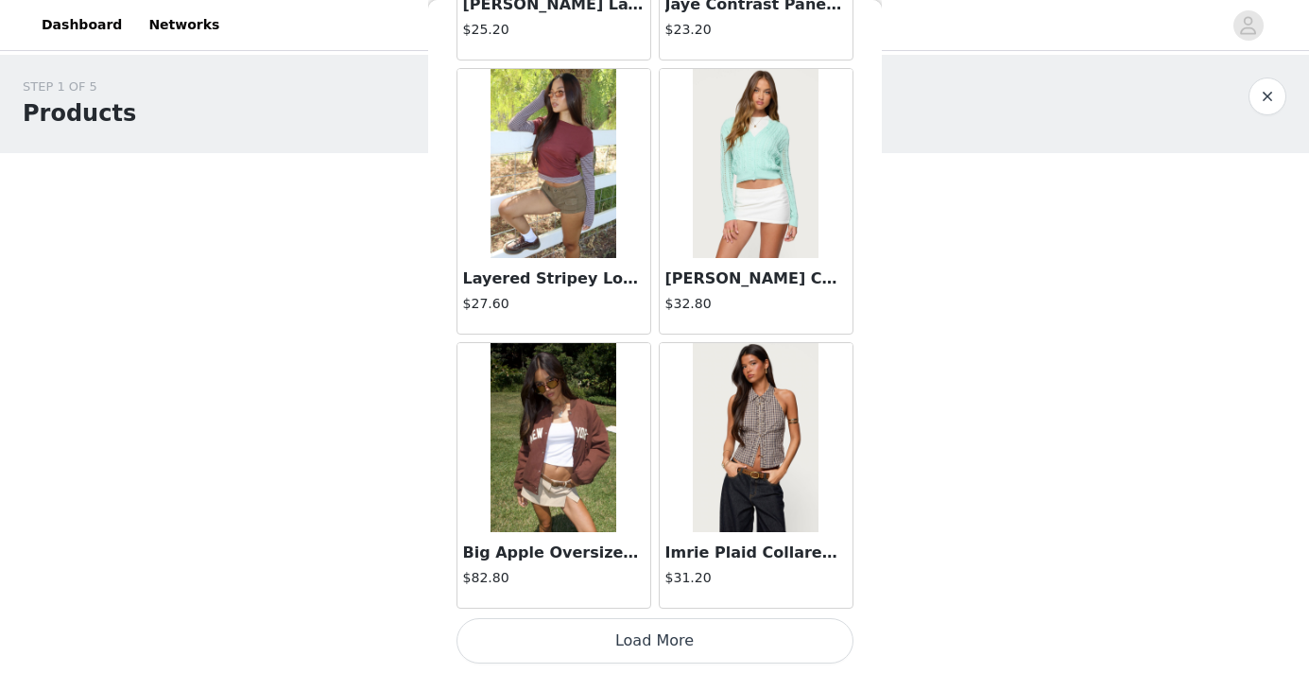
scroll to position [20, 0]
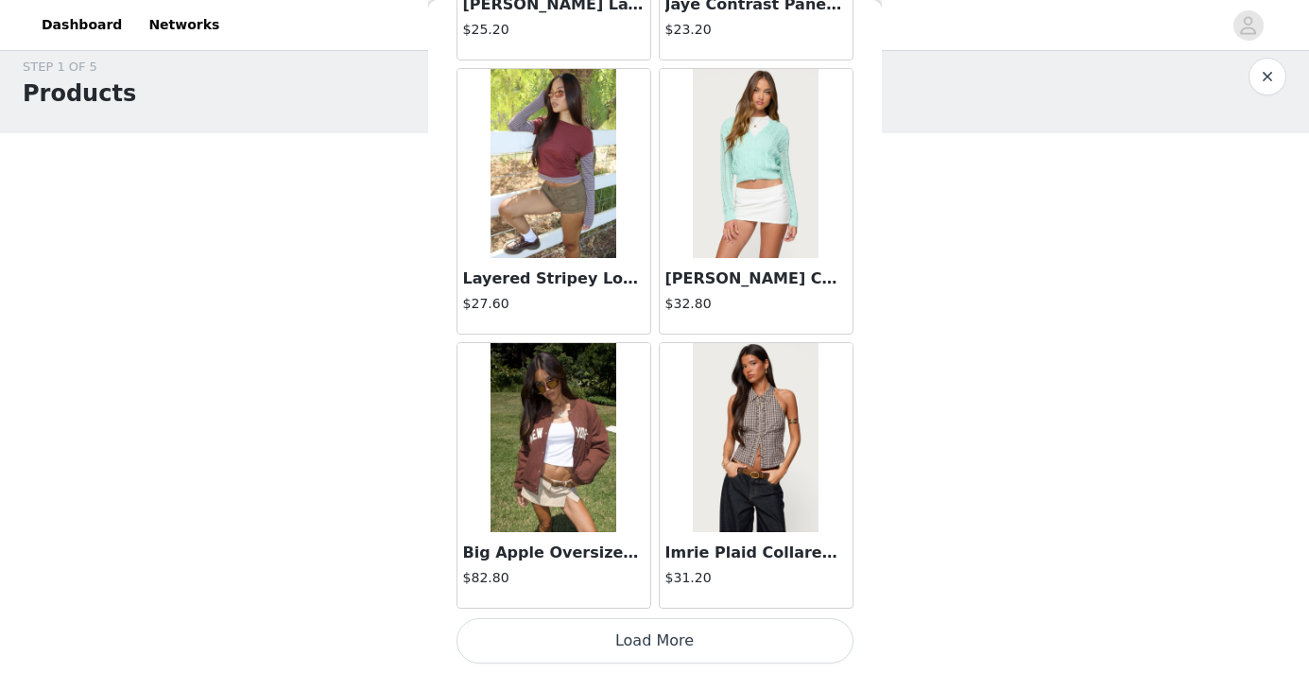
click at [606, 631] on button "Load More" at bounding box center [655, 640] width 397 height 45
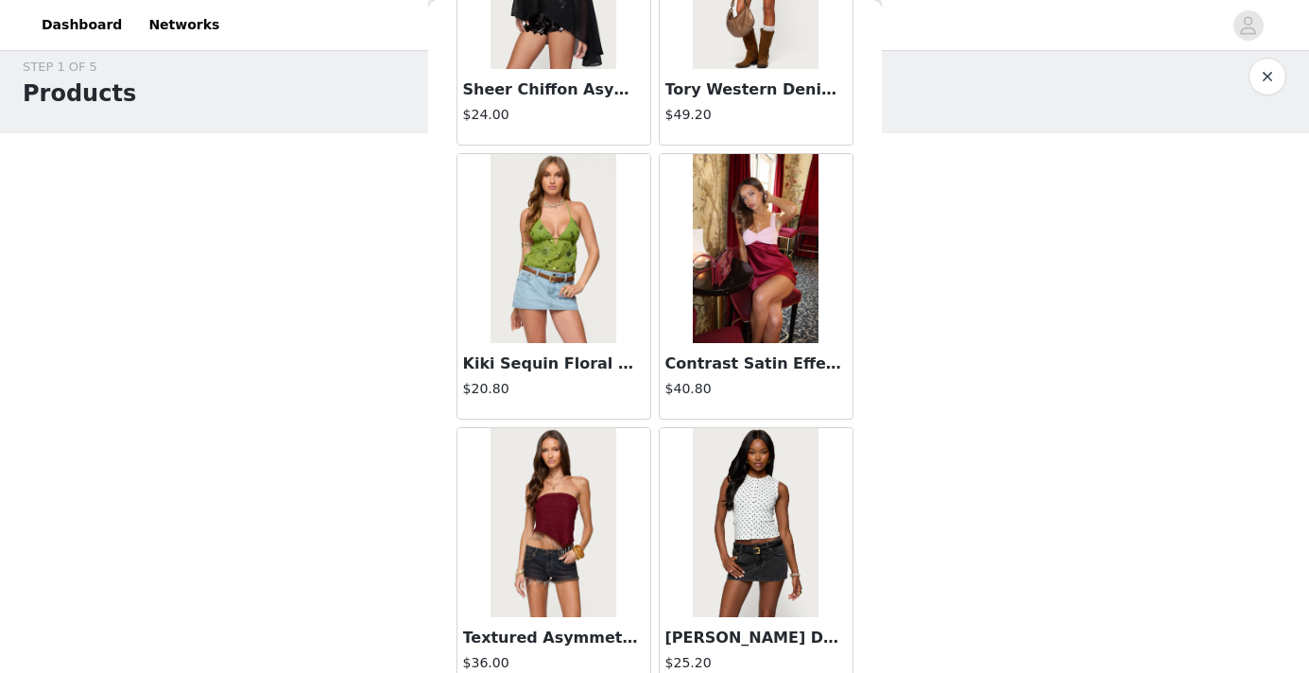
scroll to position [18667, 0]
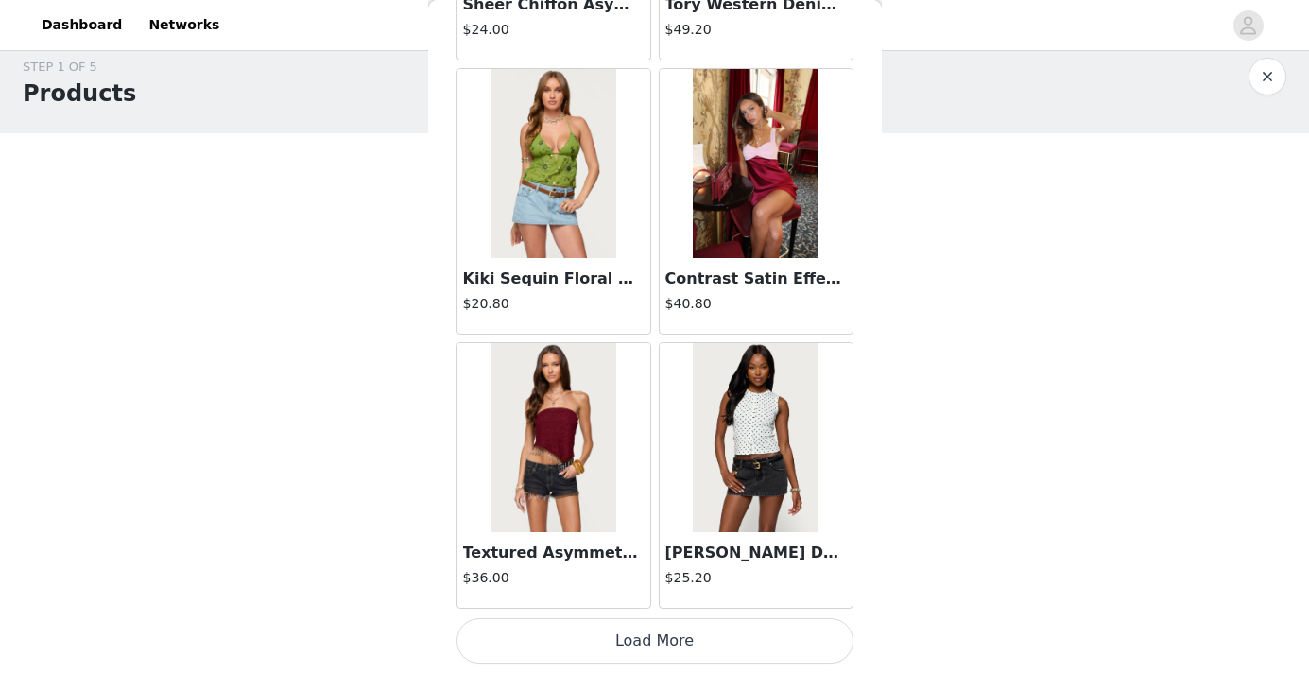
click at [607, 649] on button "Load More" at bounding box center [655, 640] width 397 height 45
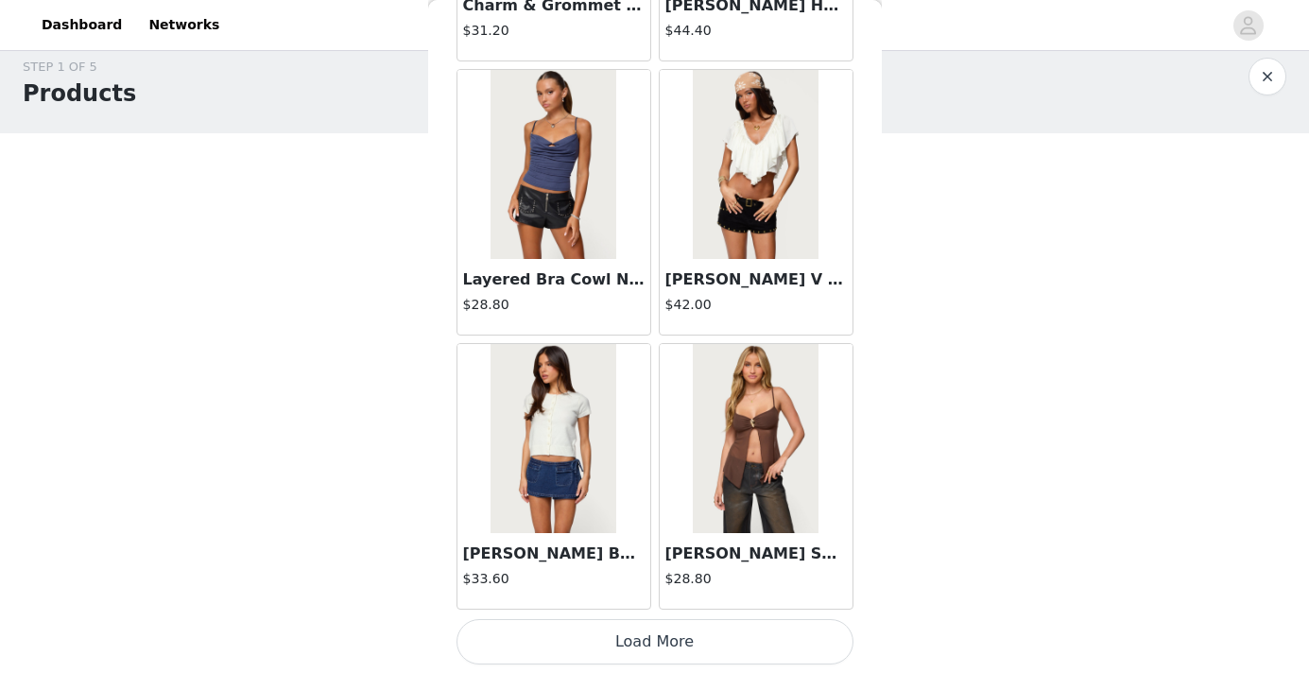
scroll to position [21408, 0]
click at [618, 636] on button "Load More" at bounding box center [655, 640] width 397 height 45
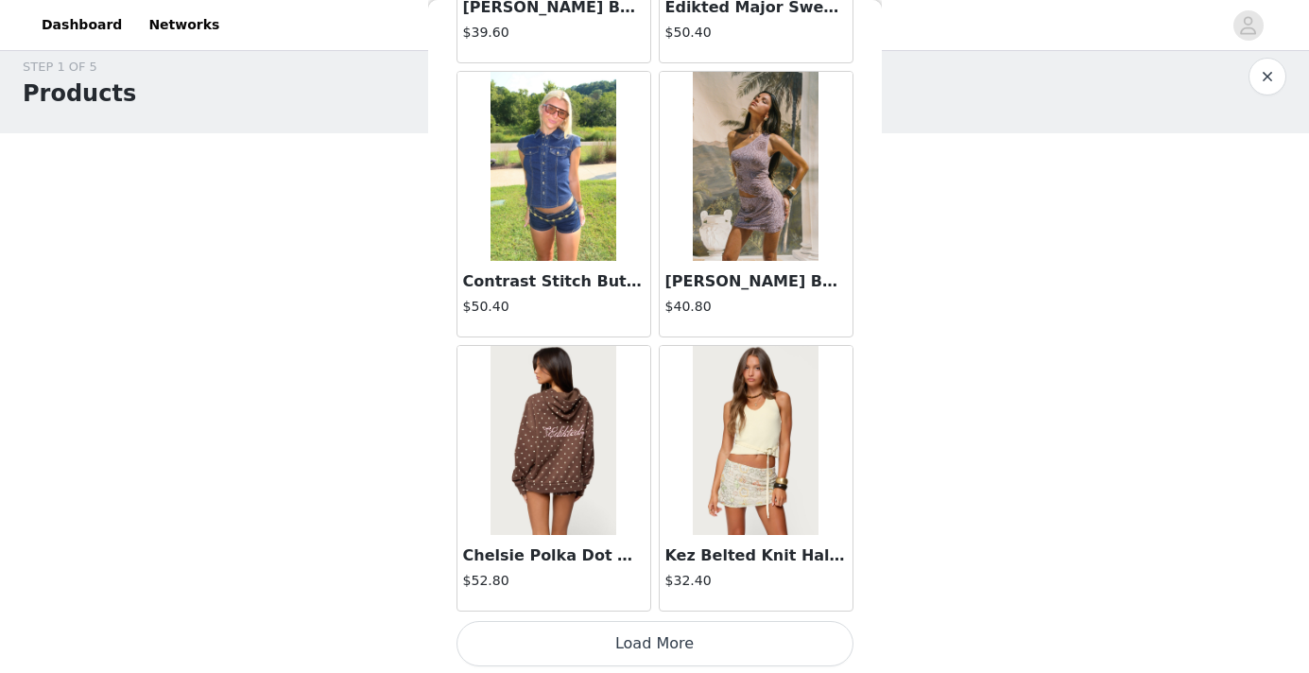
scroll to position [24149, 0]
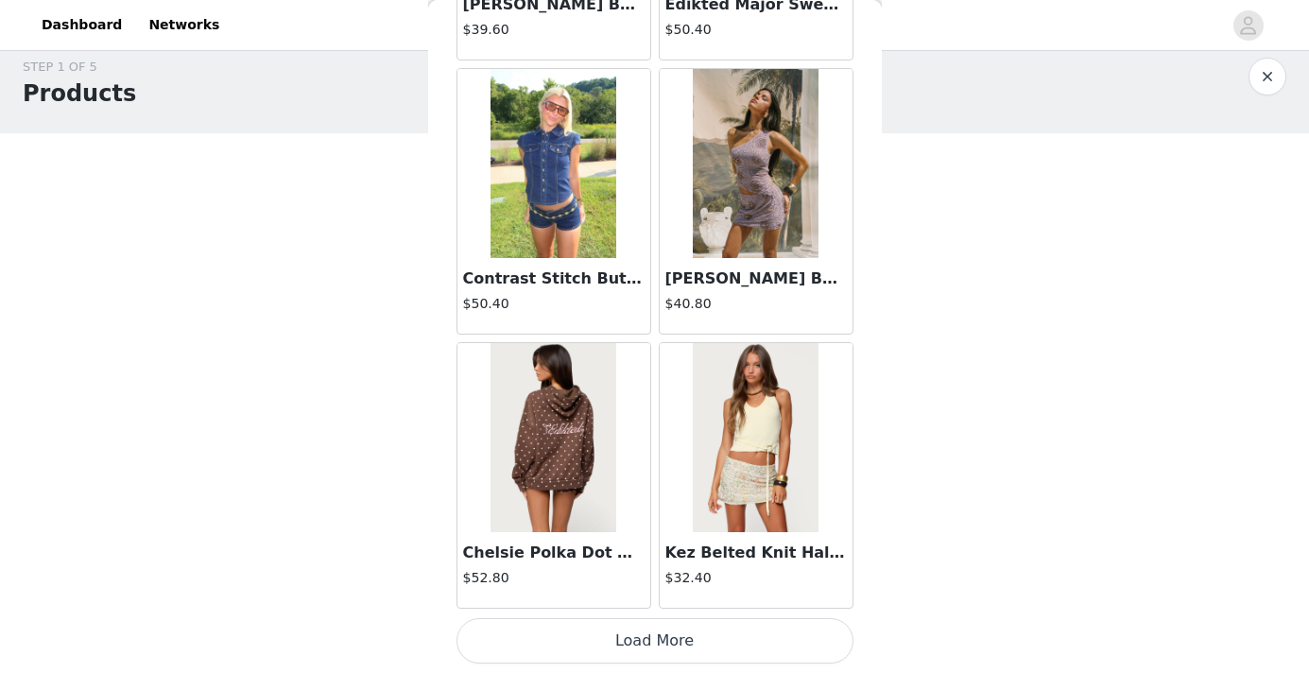
click at [614, 645] on button "Load More" at bounding box center [655, 640] width 397 height 45
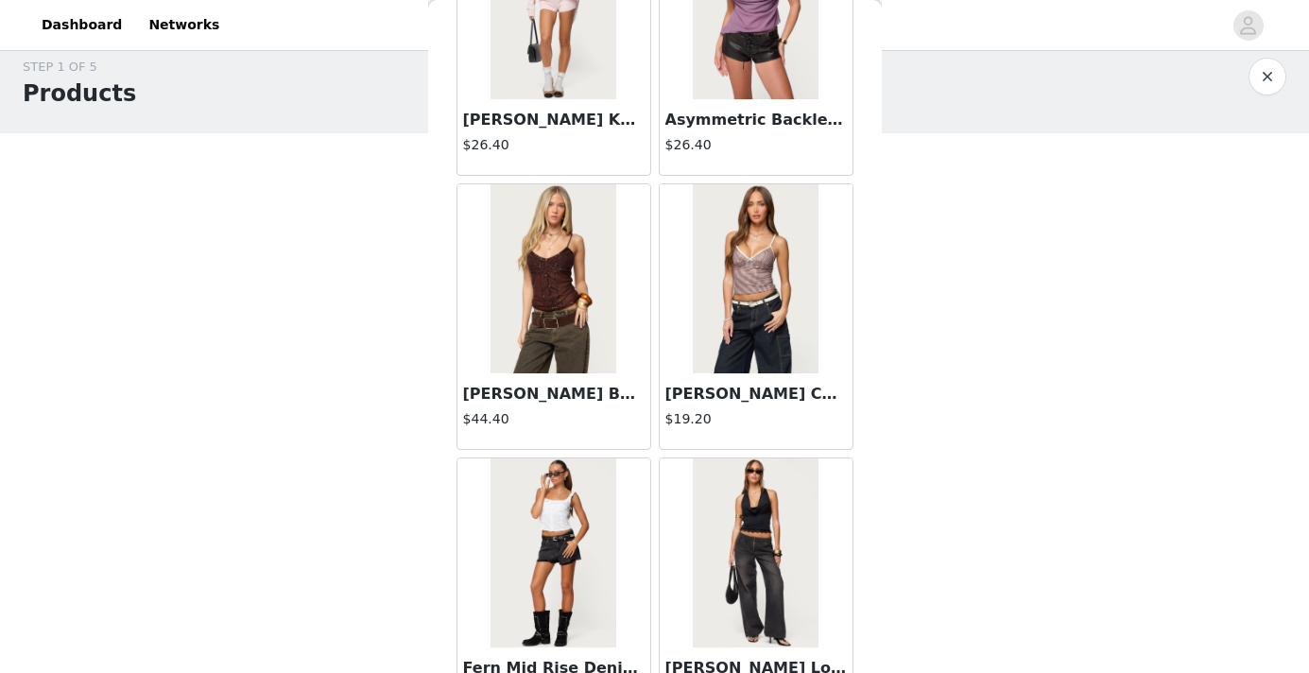
scroll to position [26891, 0]
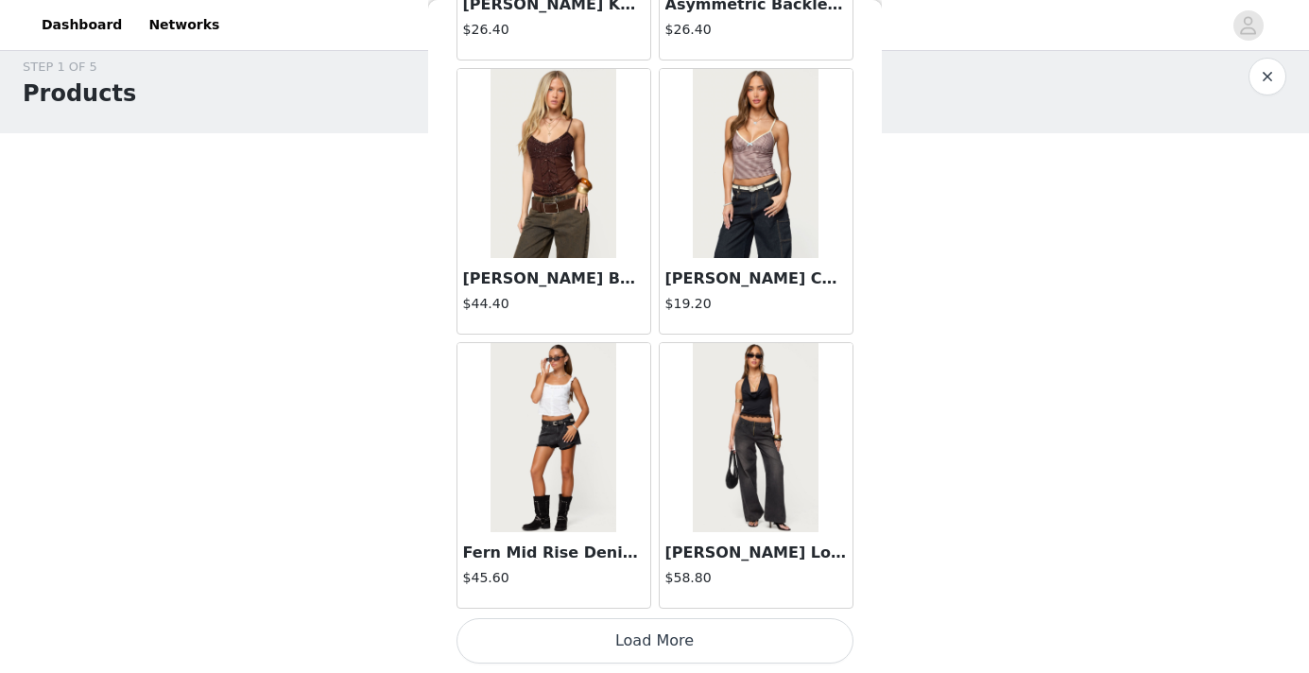
click at [611, 649] on button "Load More" at bounding box center [655, 640] width 397 height 45
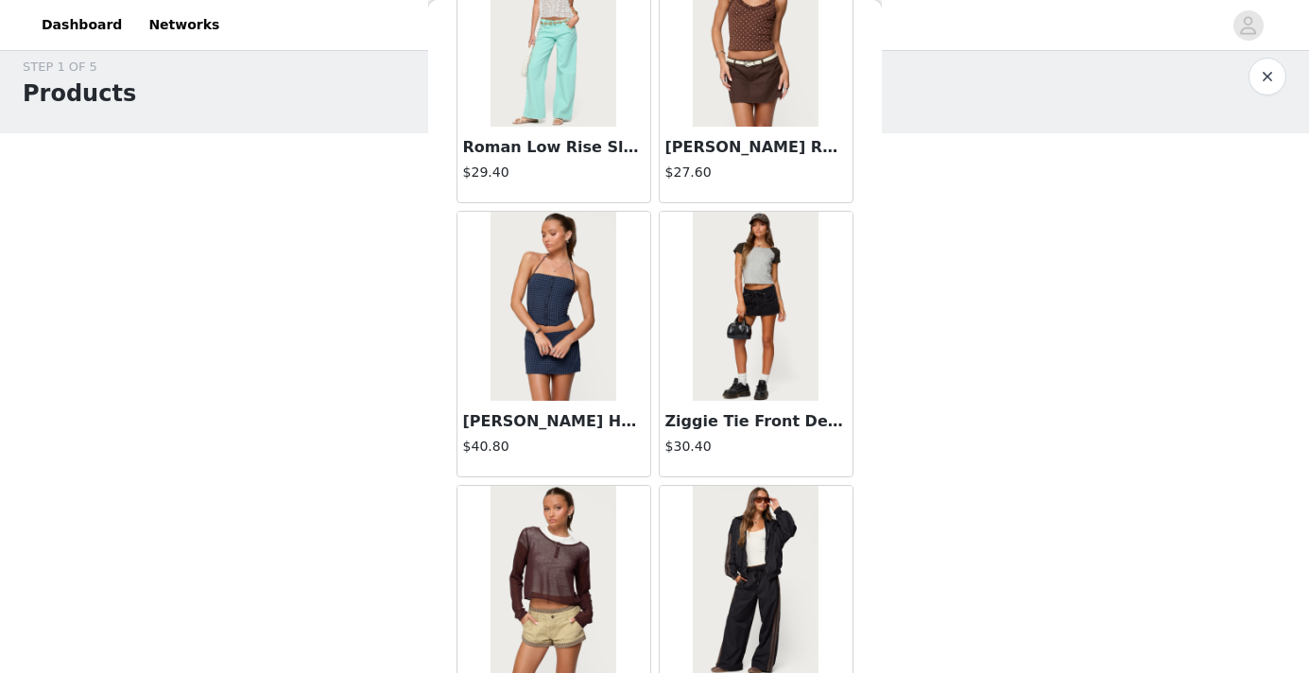
scroll to position [28277, 0]
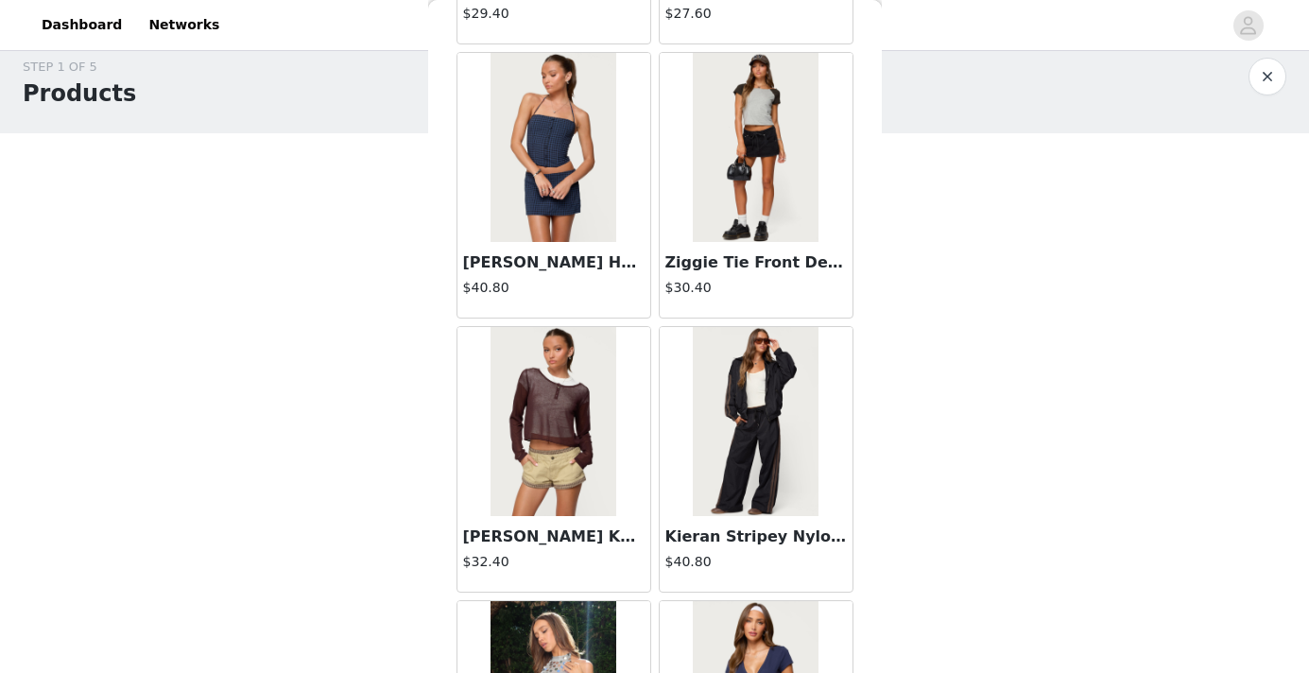
click at [751, 442] on img at bounding box center [756, 421] width 126 height 189
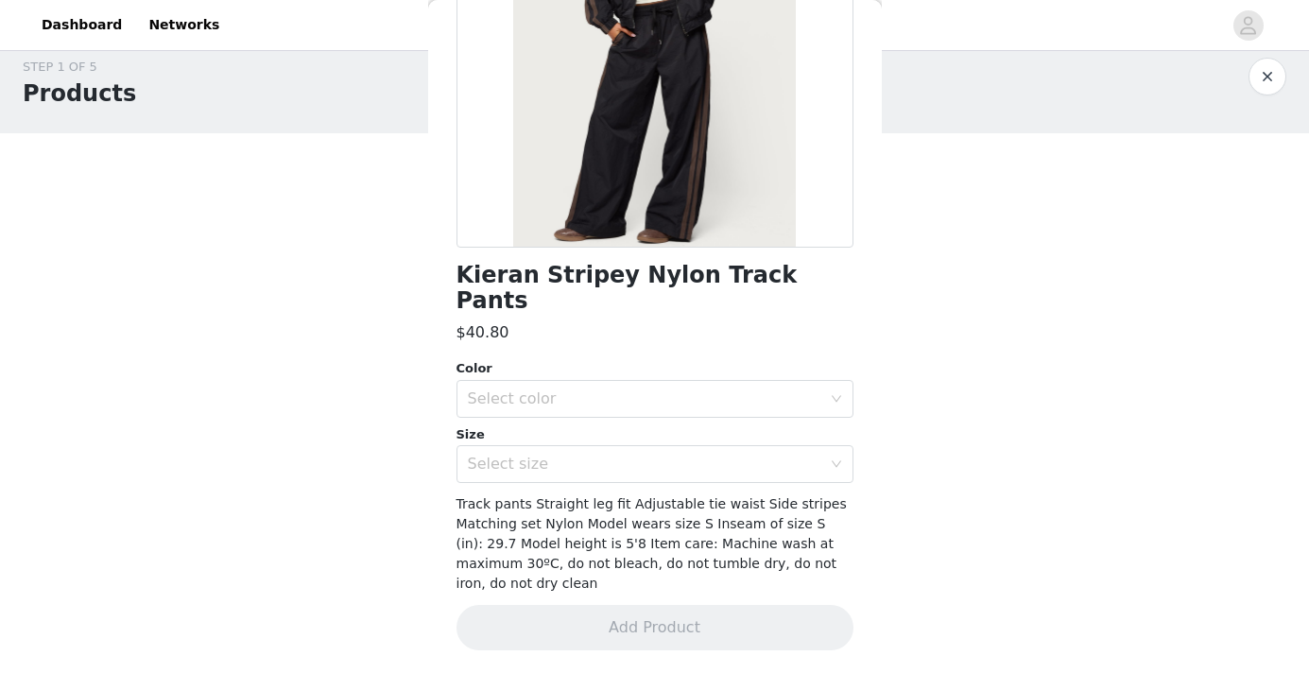
scroll to position [247, 0]
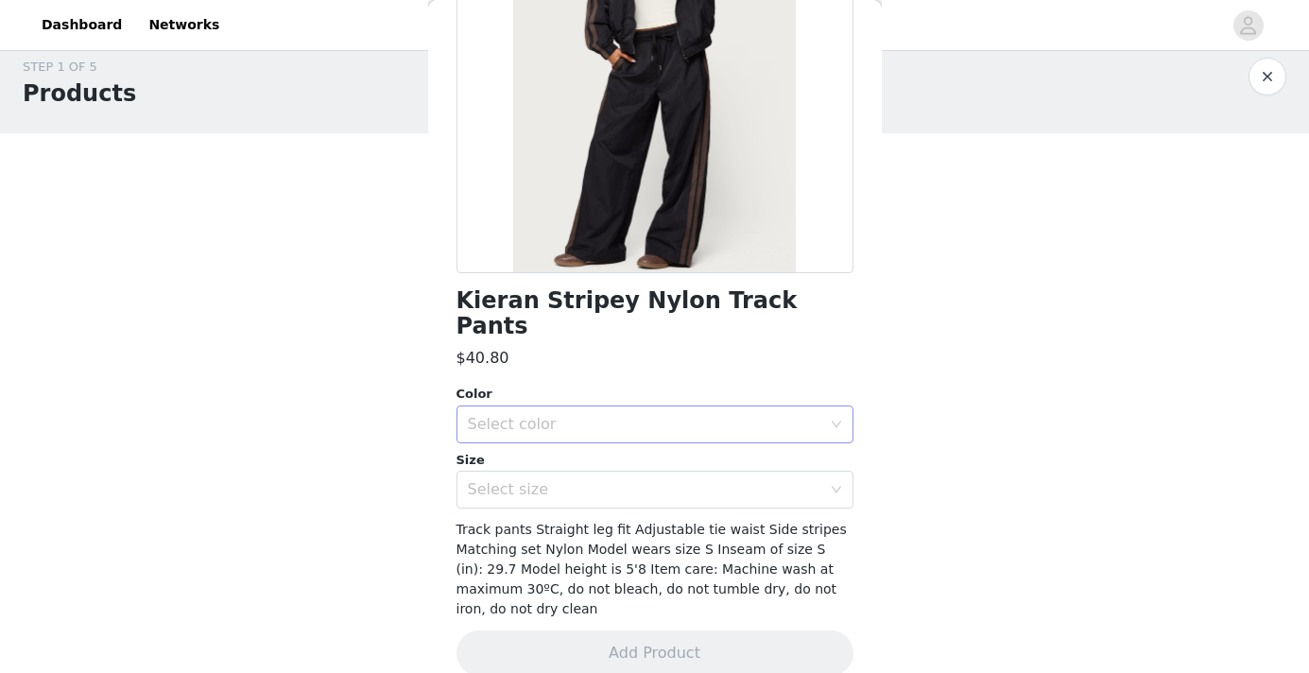
click at [701, 415] on div "Select color" at bounding box center [645, 424] width 354 height 19
click at [664, 445] on li "BLACK" at bounding box center [648, 440] width 383 height 30
click at [643, 480] on div "Select size" at bounding box center [645, 489] width 354 height 19
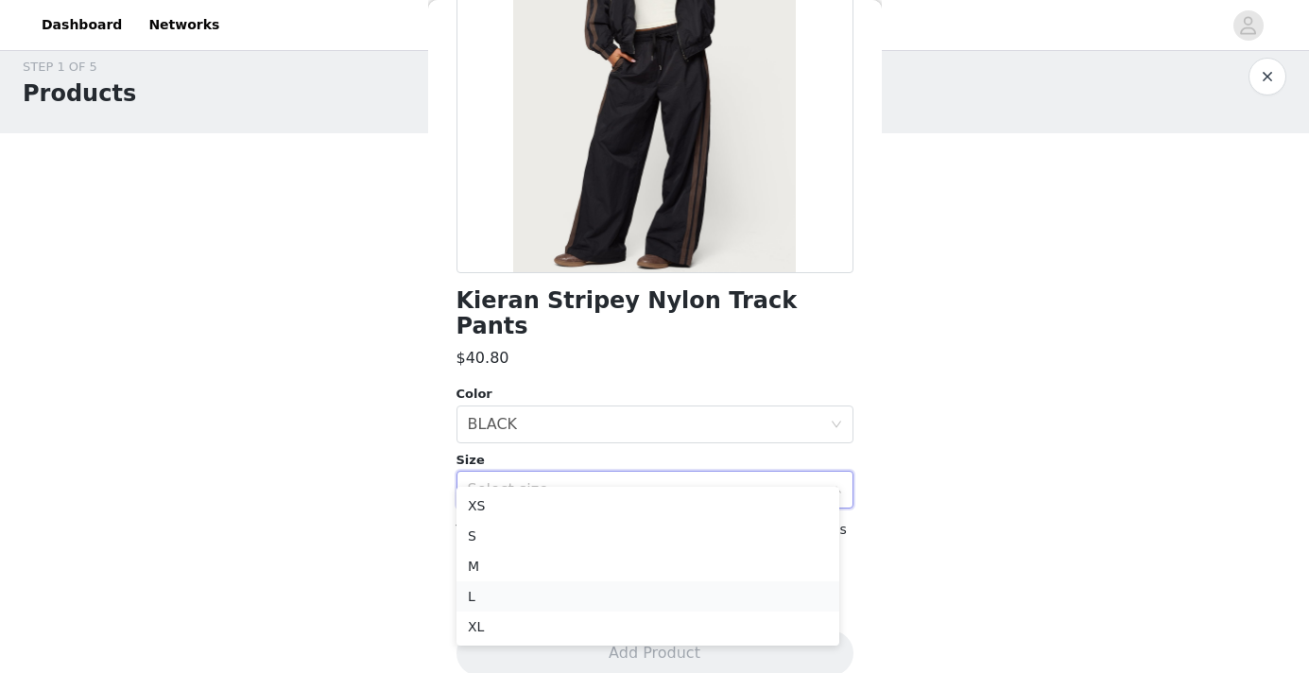
click at [556, 595] on li "L" at bounding box center [648, 596] width 383 height 30
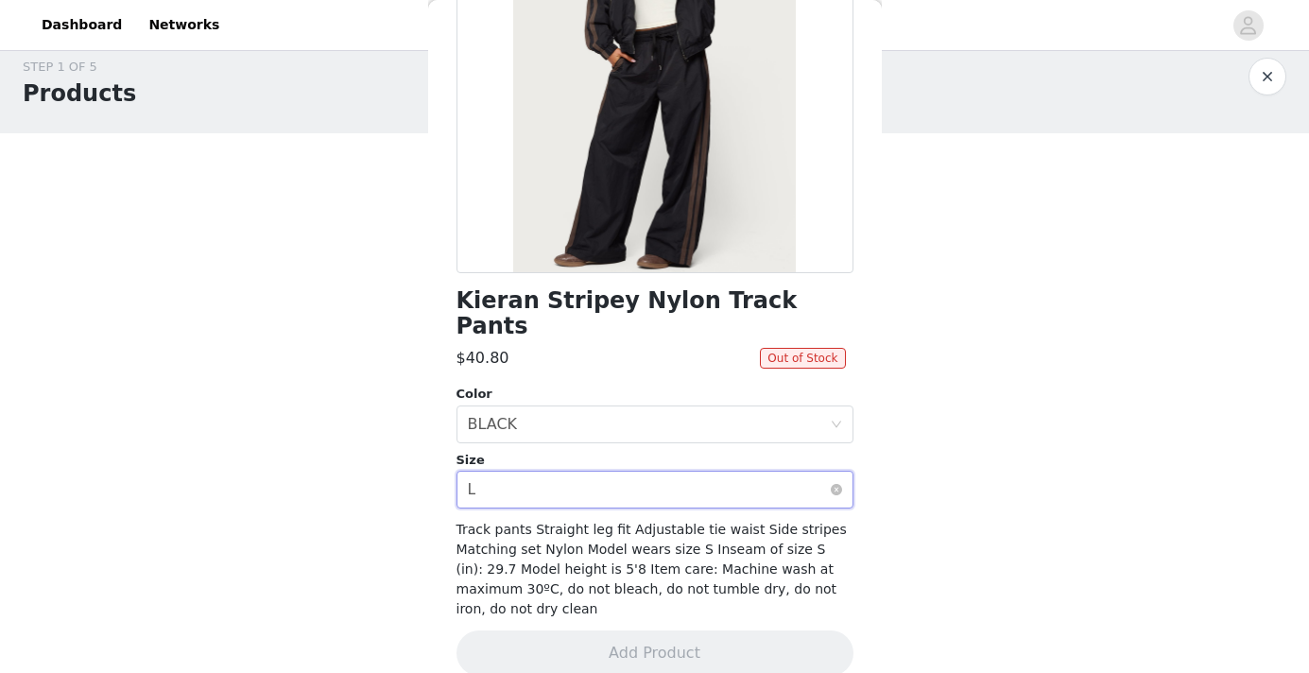
click at [578, 472] on div "Select size L" at bounding box center [649, 490] width 362 height 36
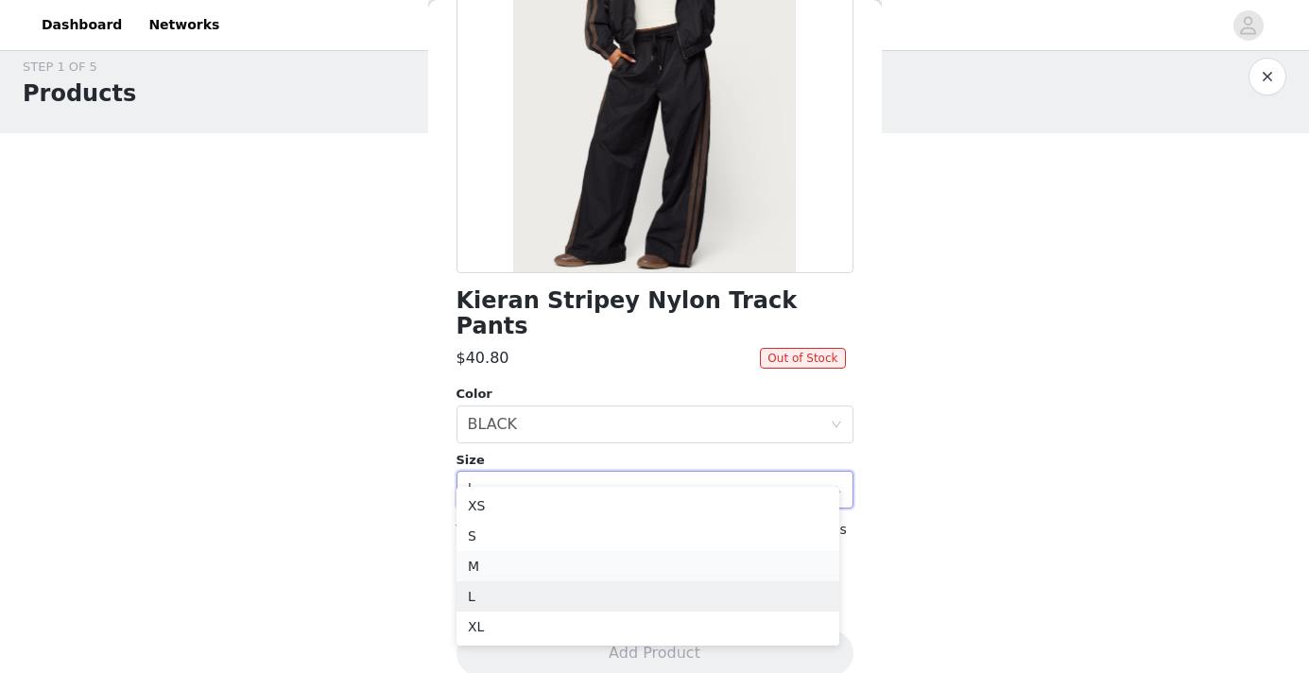
click at [545, 564] on li "M" at bounding box center [648, 566] width 383 height 30
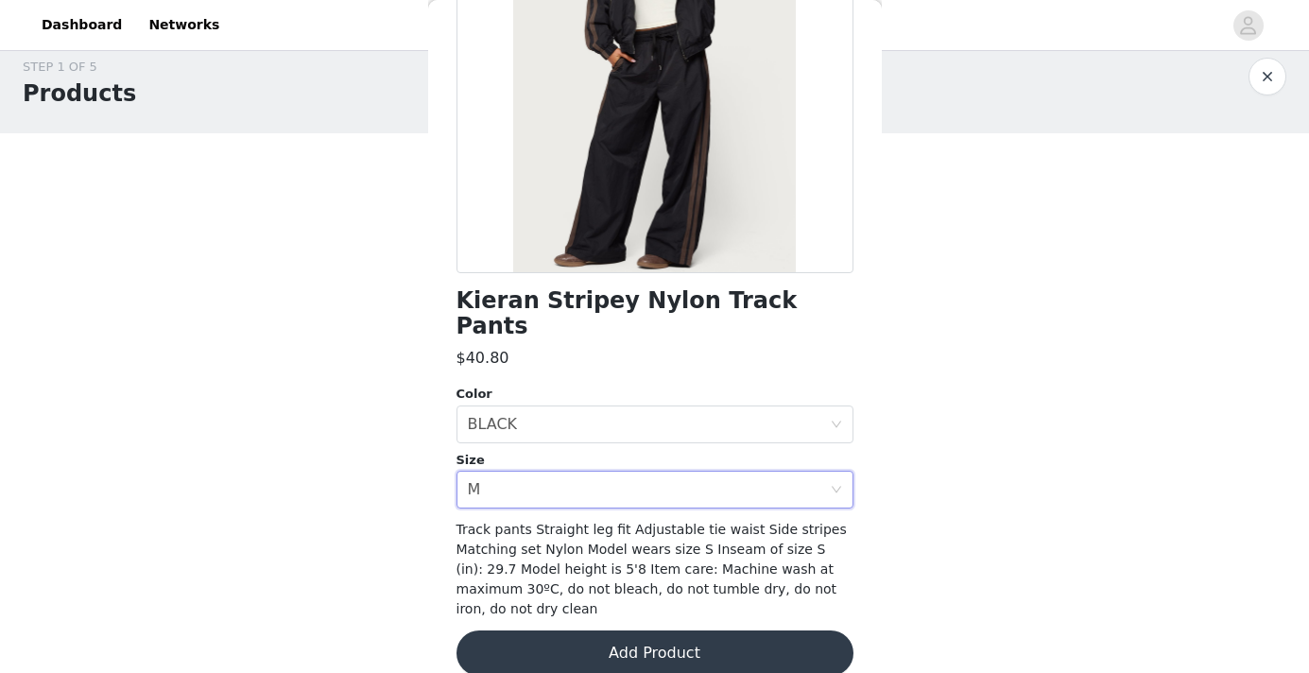
click at [563, 630] on button "Add Product" at bounding box center [655, 652] width 397 height 45
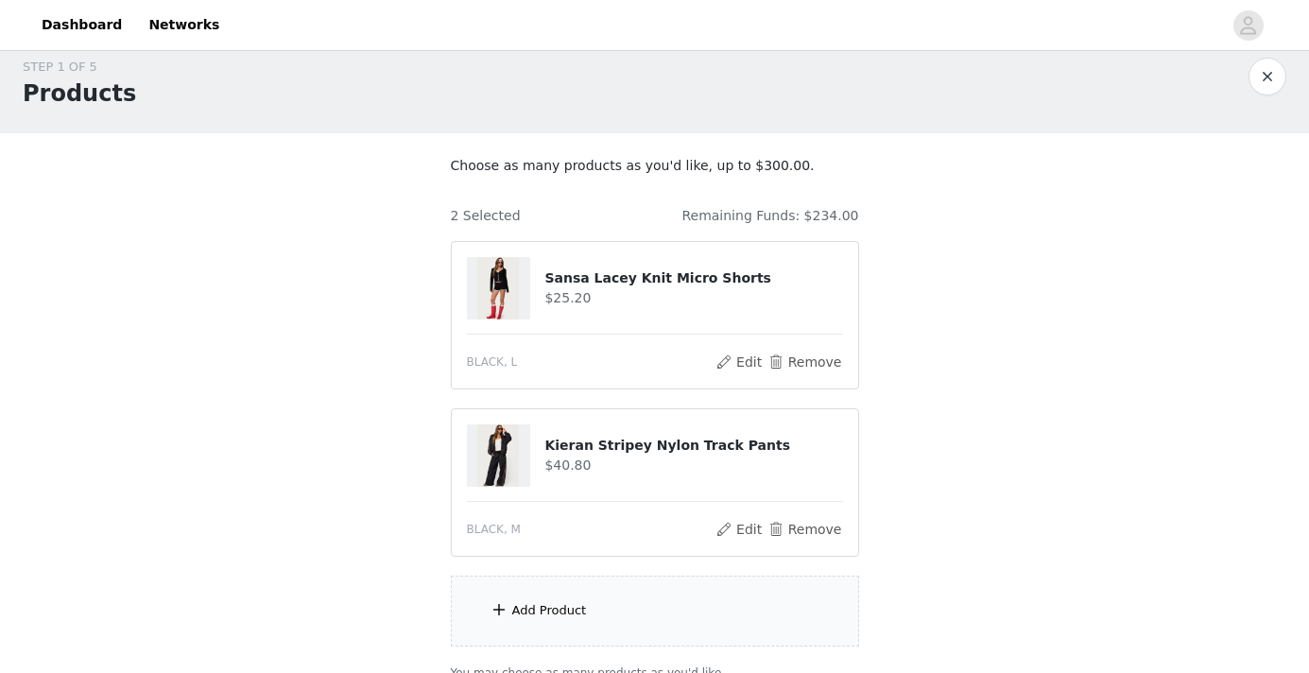
click at [549, 603] on div "Add Product" at bounding box center [549, 610] width 75 height 19
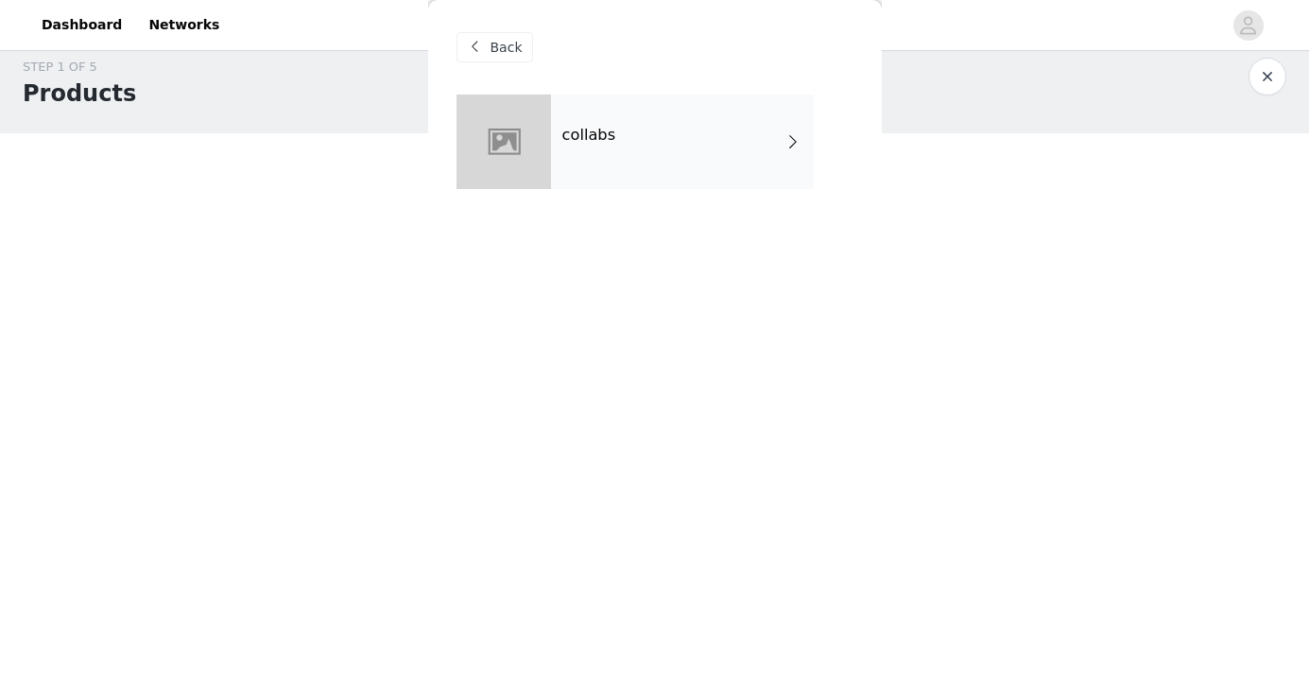
click at [576, 144] on h4 "collabs" at bounding box center [589, 135] width 54 height 17
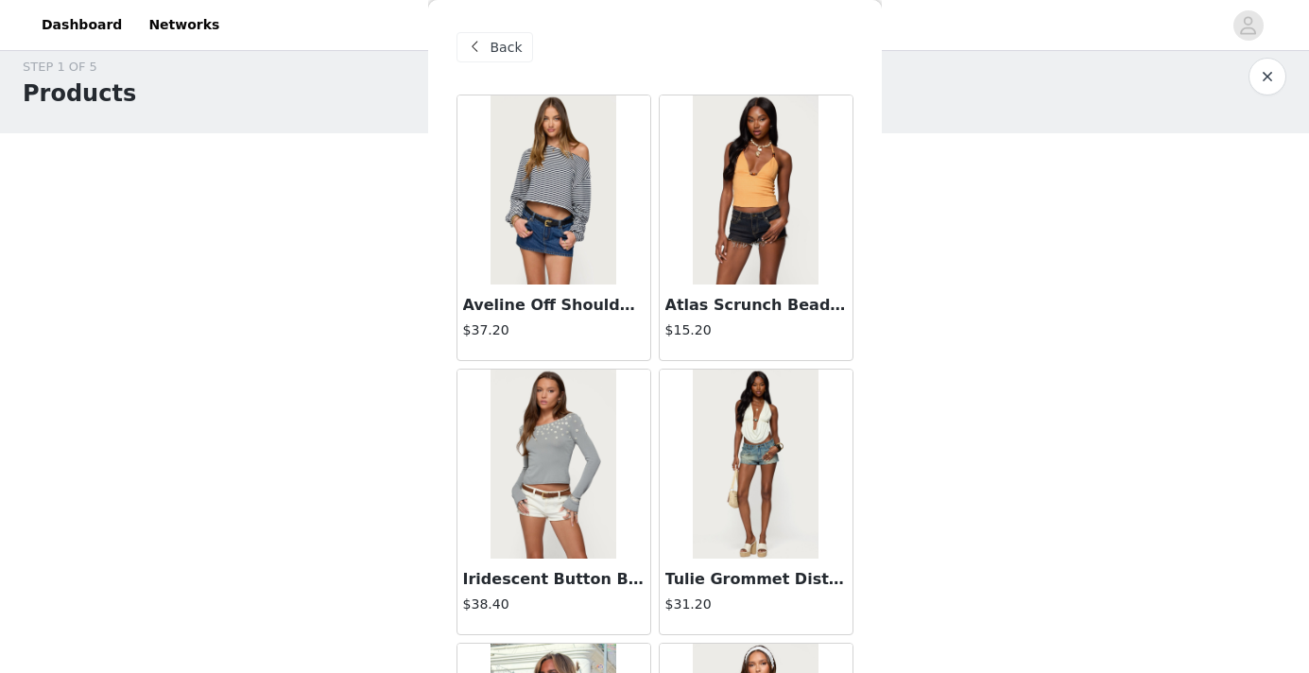
scroll to position [2219, 0]
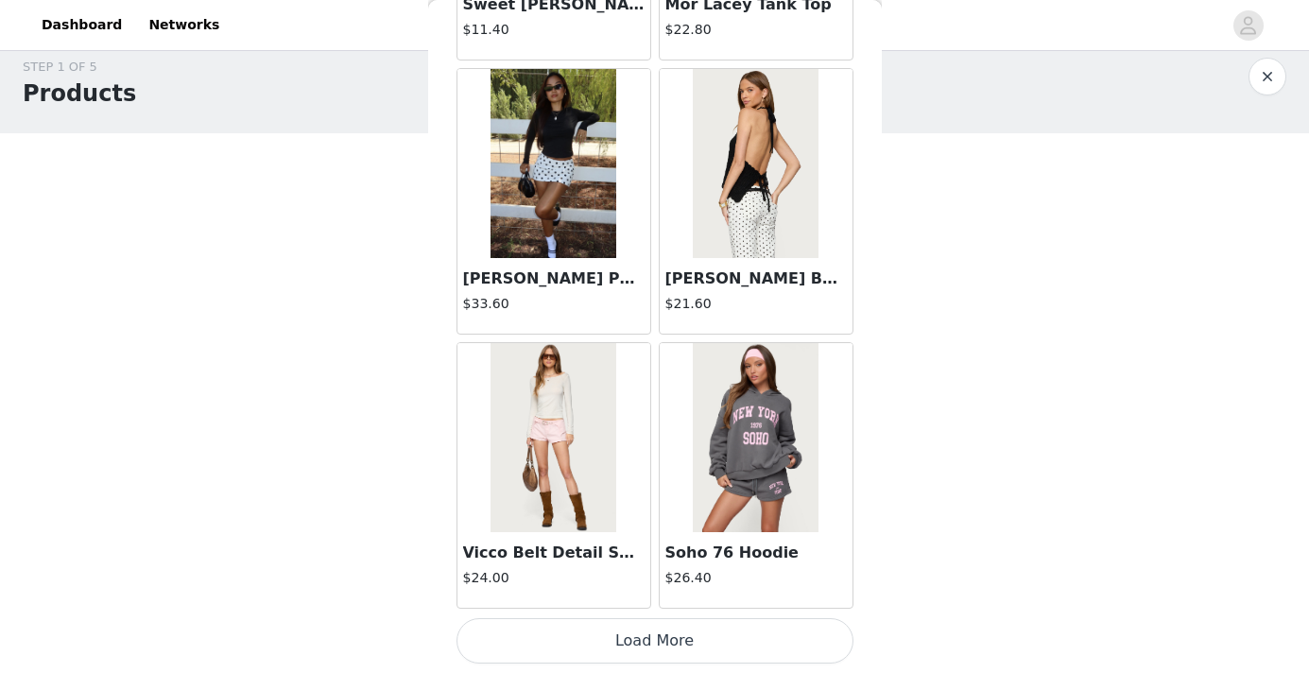
click at [591, 647] on button "Load More" at bounding box center [655, 640] width 397 height 45
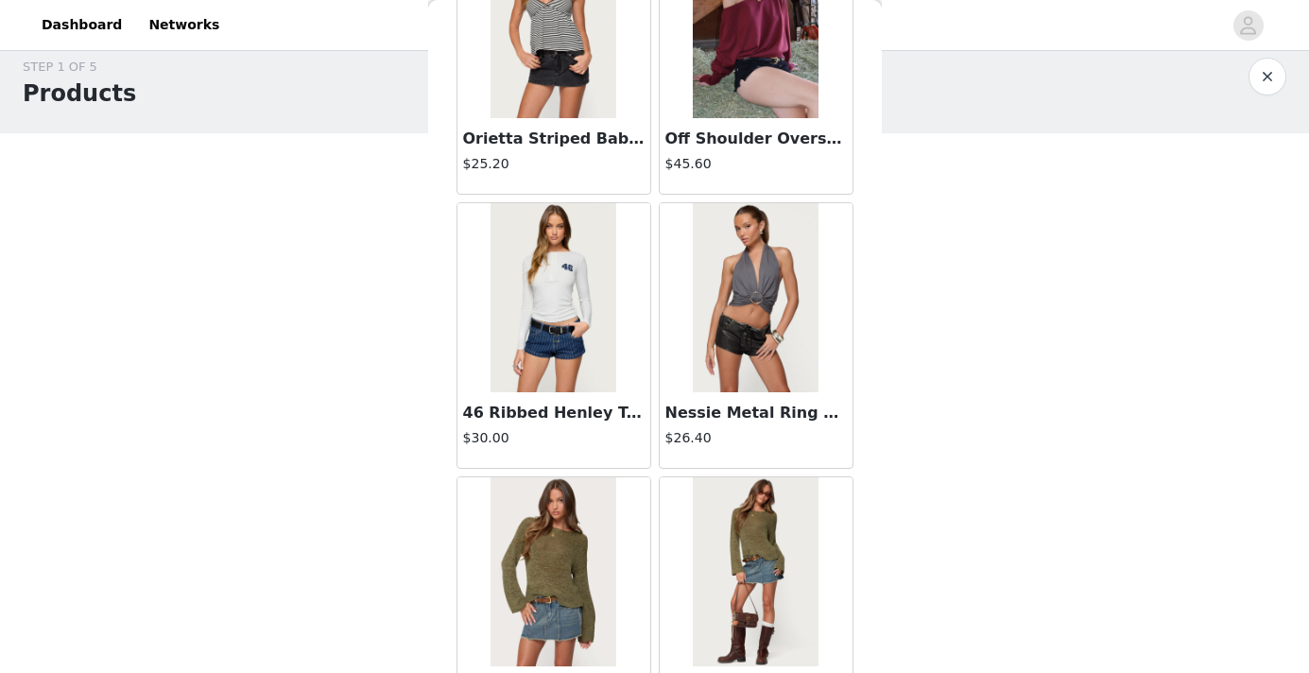
scroll to position [4961, 0]
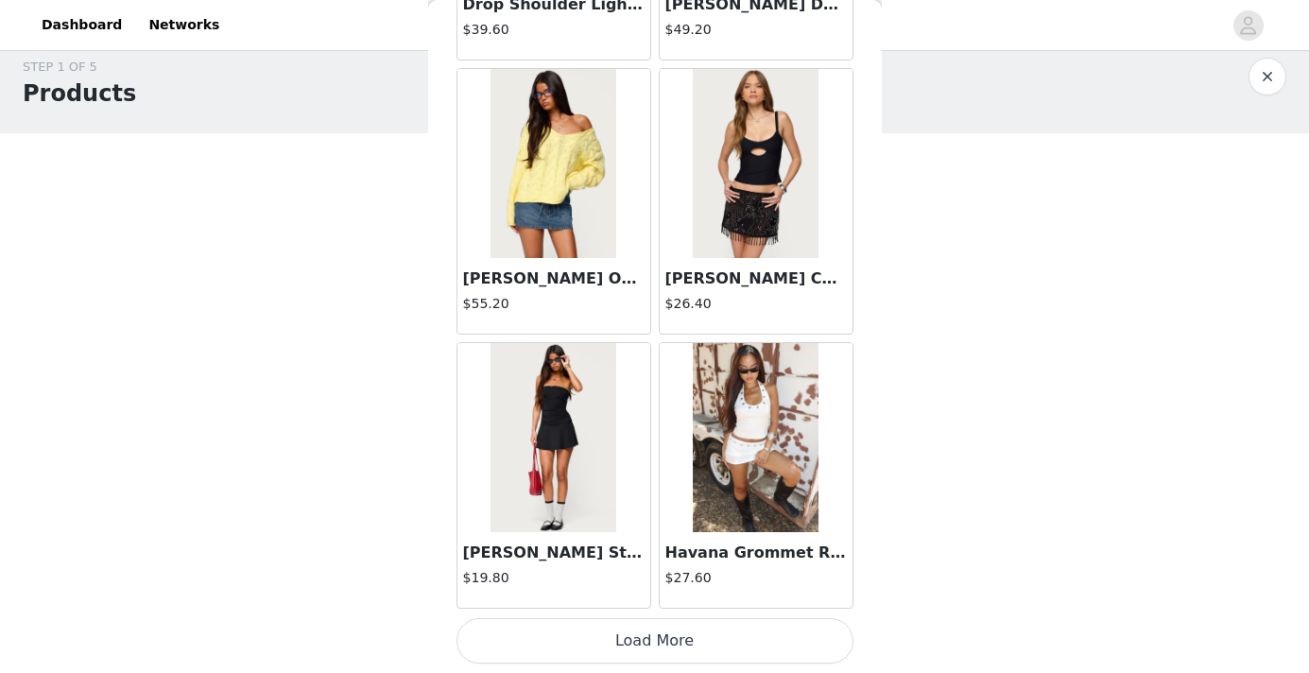
click at [578, 650] on button "Load More" at bounding box center [655, 640] width 397 height 45
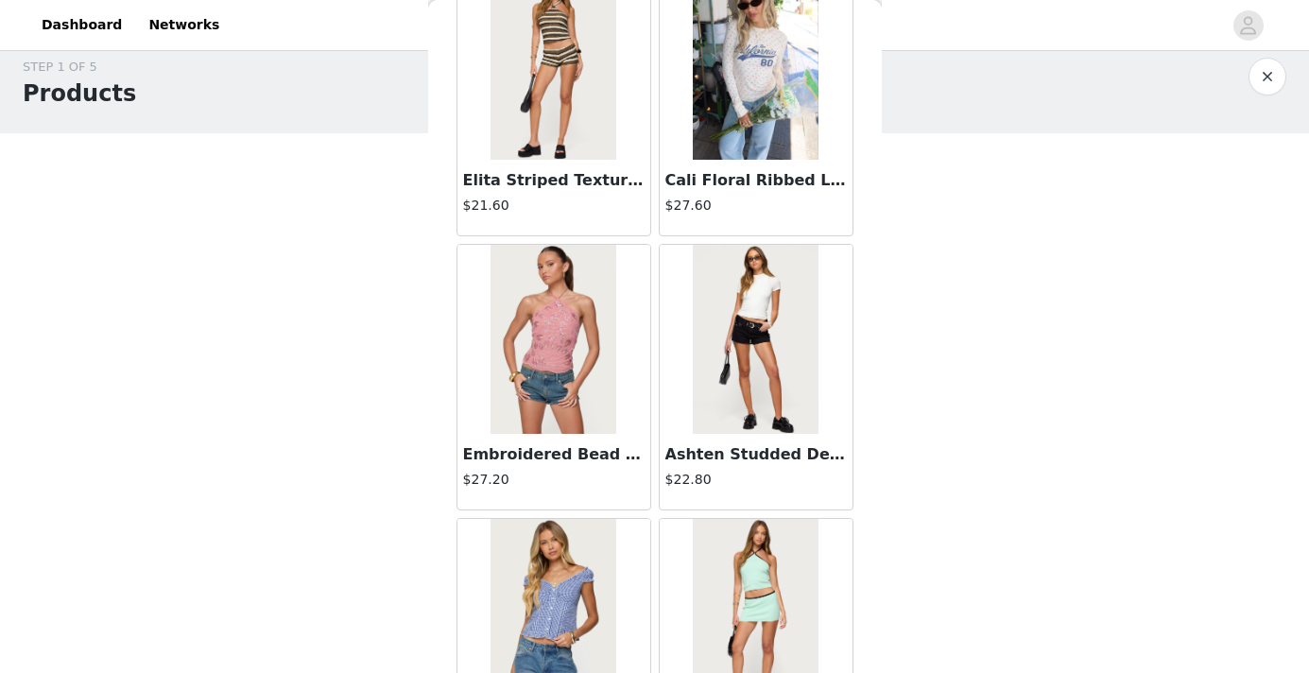
scroll to position [7702, 0]
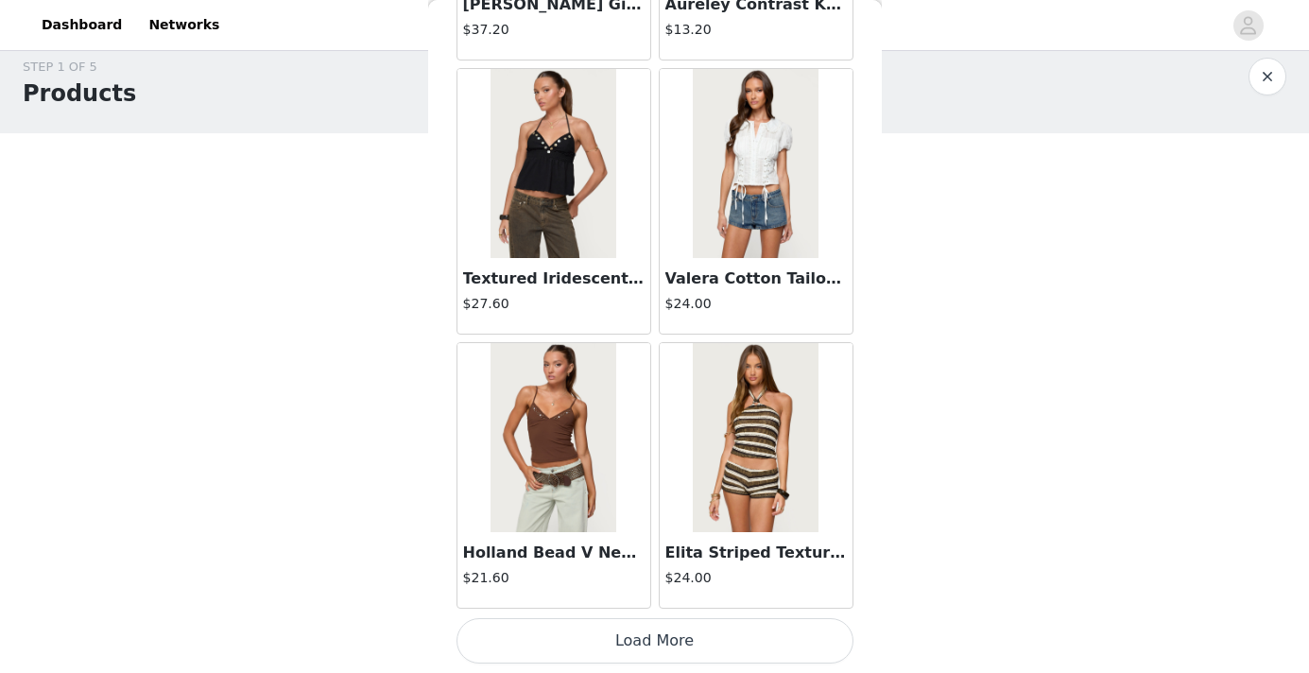
click at [576, 642] on button "Load More" at bounding box center [655, 640] width 397 height 45
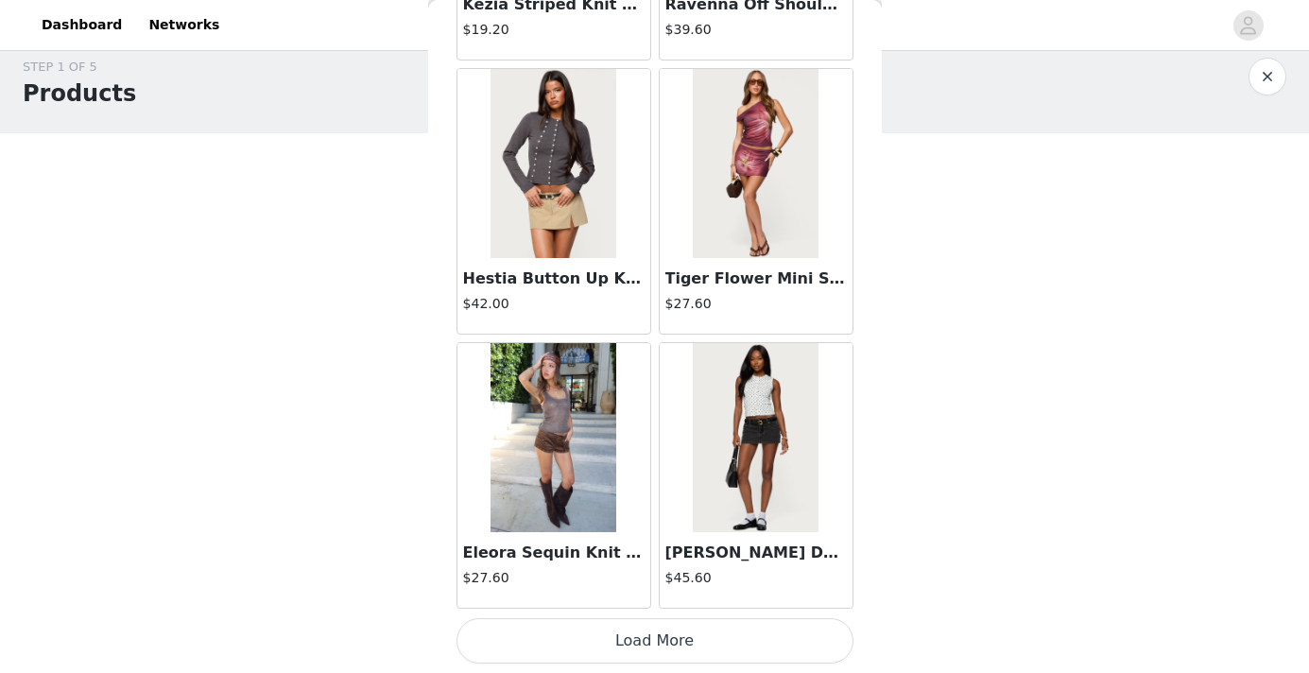
click at [586, 656] on button "Load More" at bounding box center [655, 640] width 397 height 45
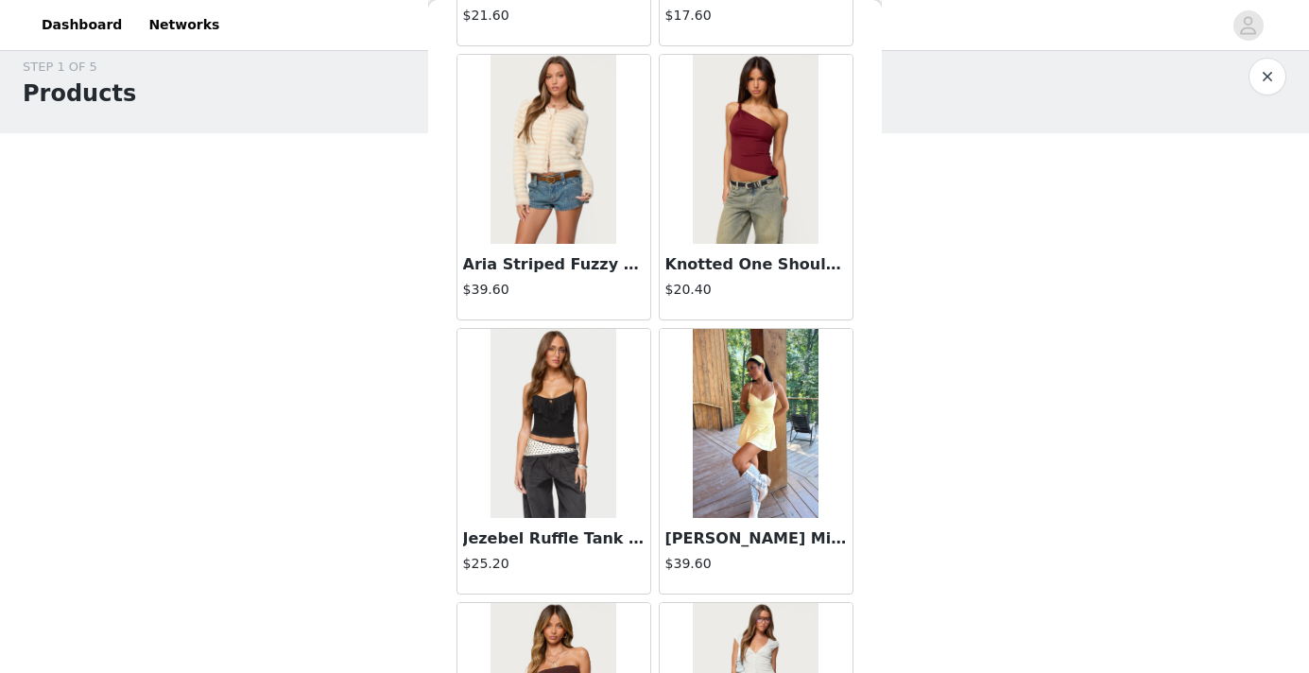
scroll to position [13184, 0]
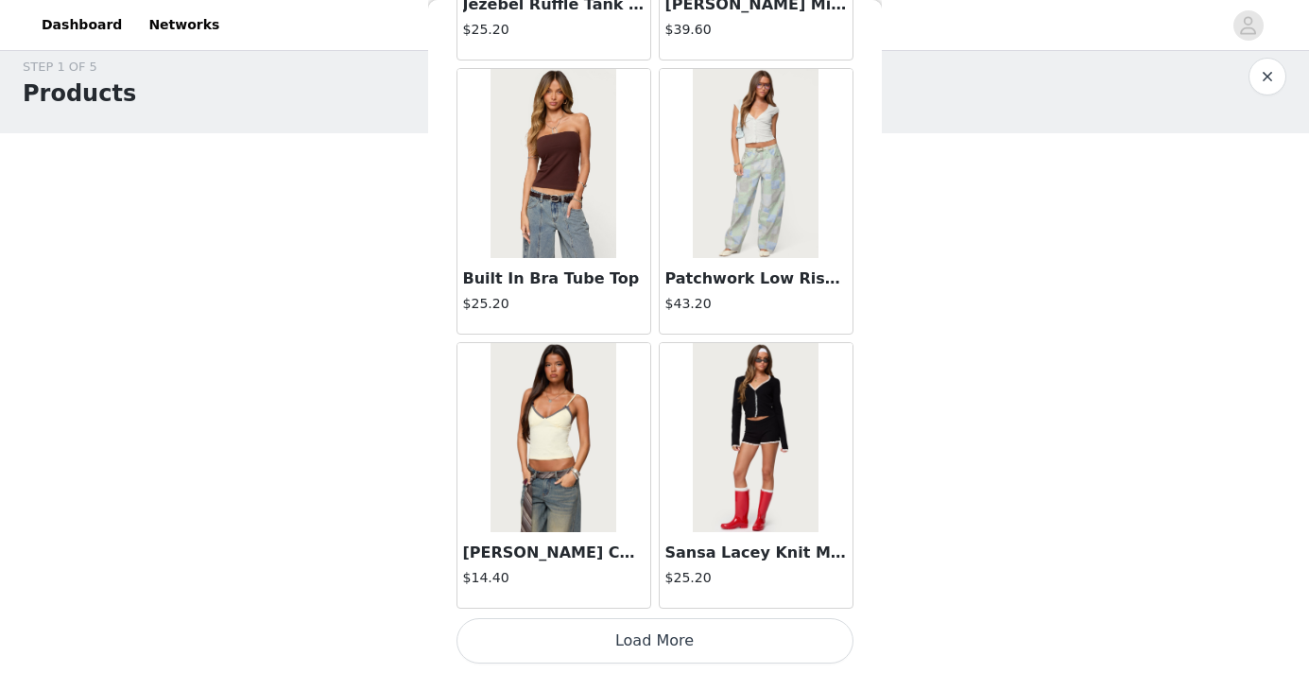
click at [561, 639] on button "Load More" at bounding box center [655, 640] width 397 height 45
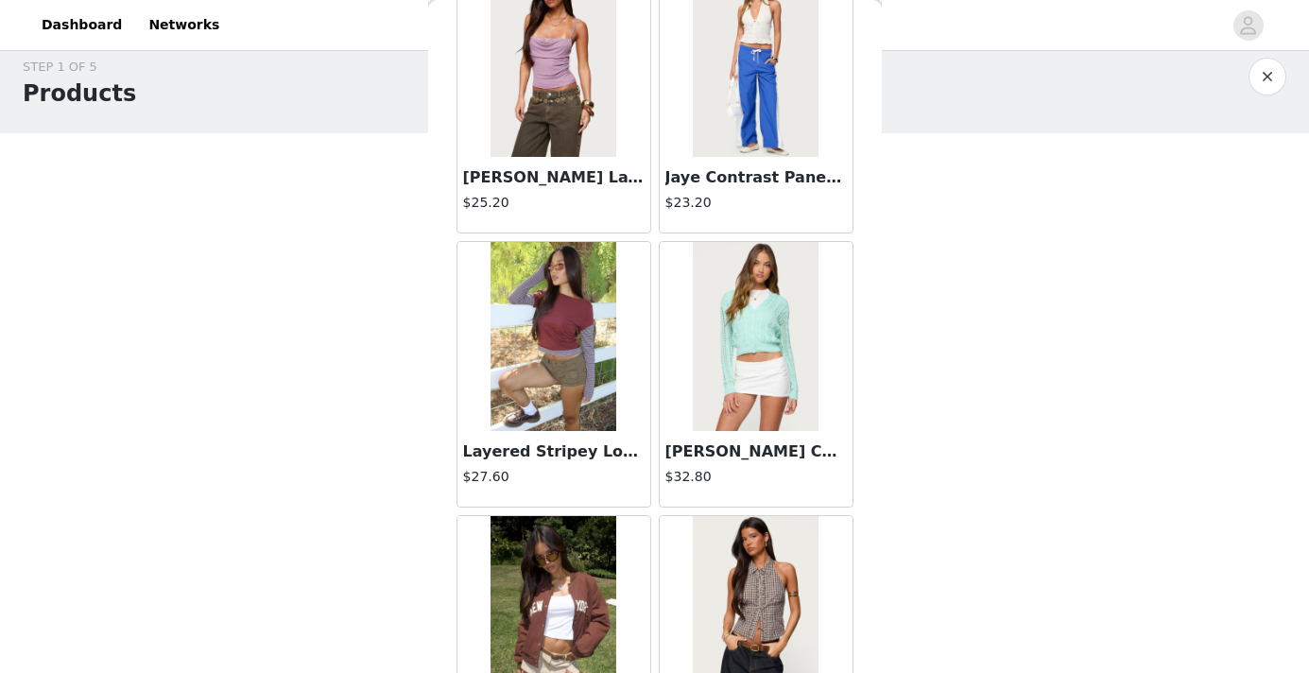
scroll to position [15926, 0]
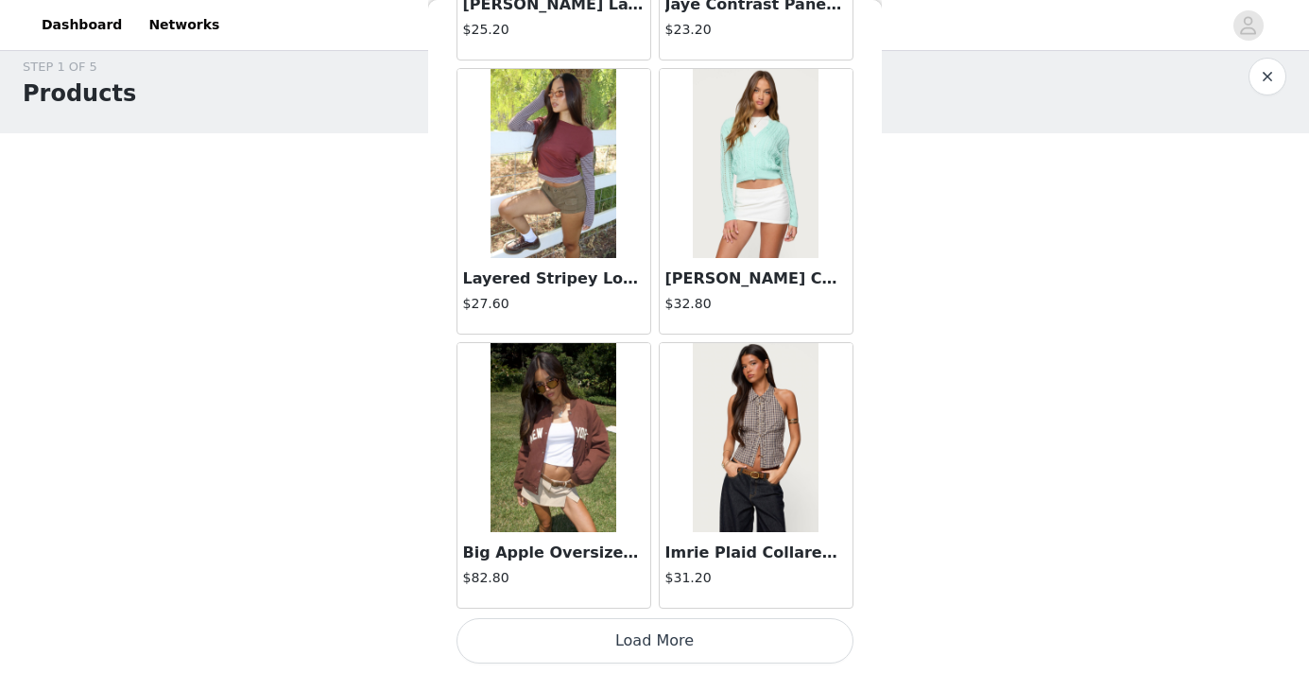
click at [550, 644] on button "Load More" at bounding box center [655, 640] width 397 height 45
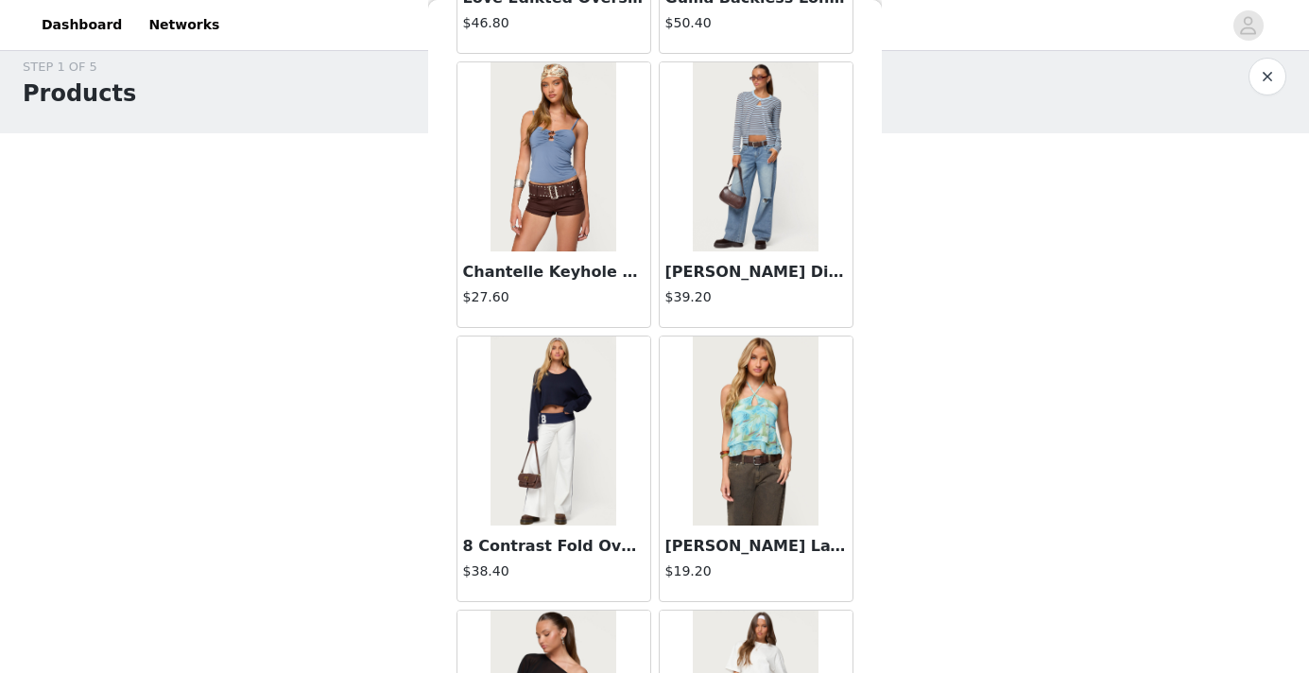
scroll to position [18667, 0]
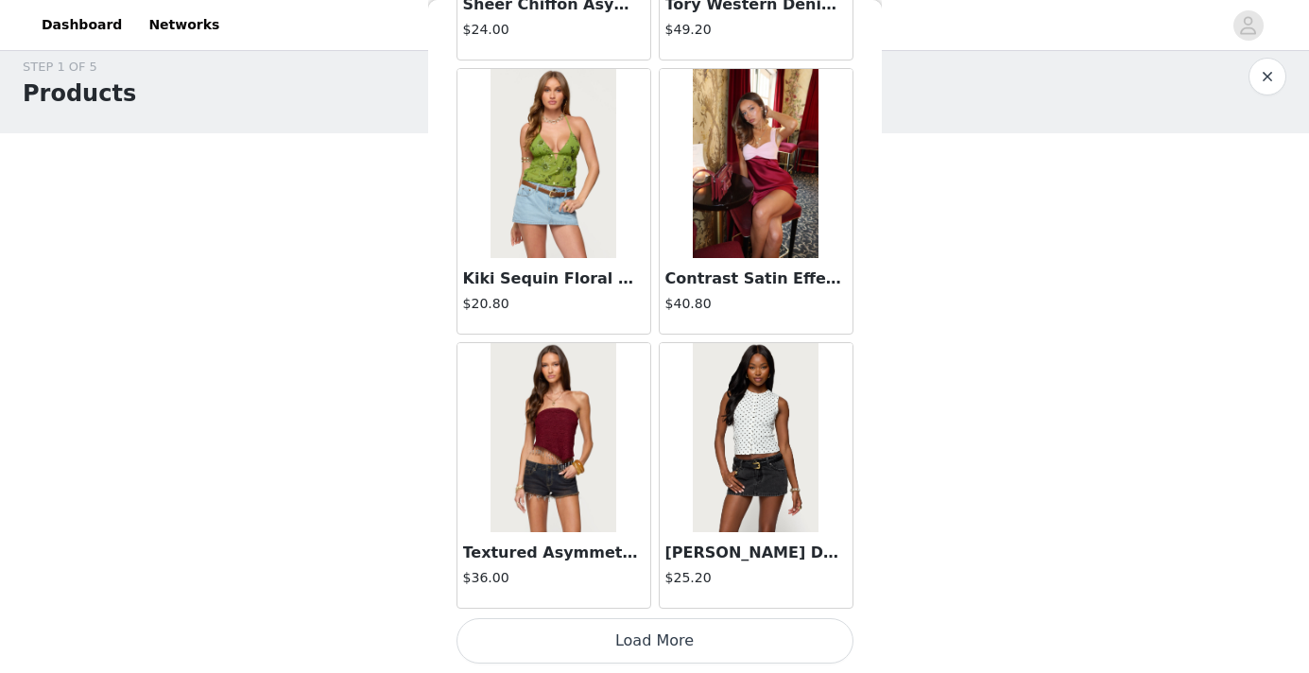
click at [597, 633] on button "Load More" at bounding box center [655, 640] width 397 height 45
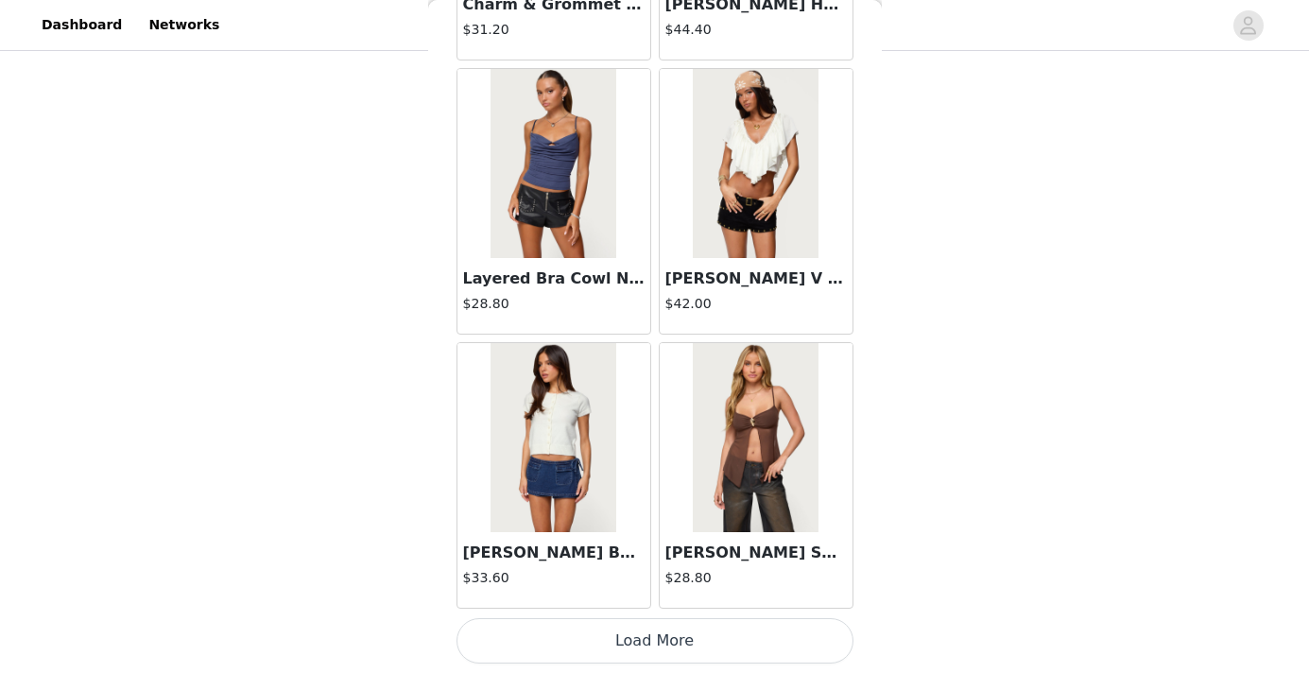
scroll to position [156, 0]
click at [633, 631] on button "Load More" at bounding box center [655, 640] width 397 height 45
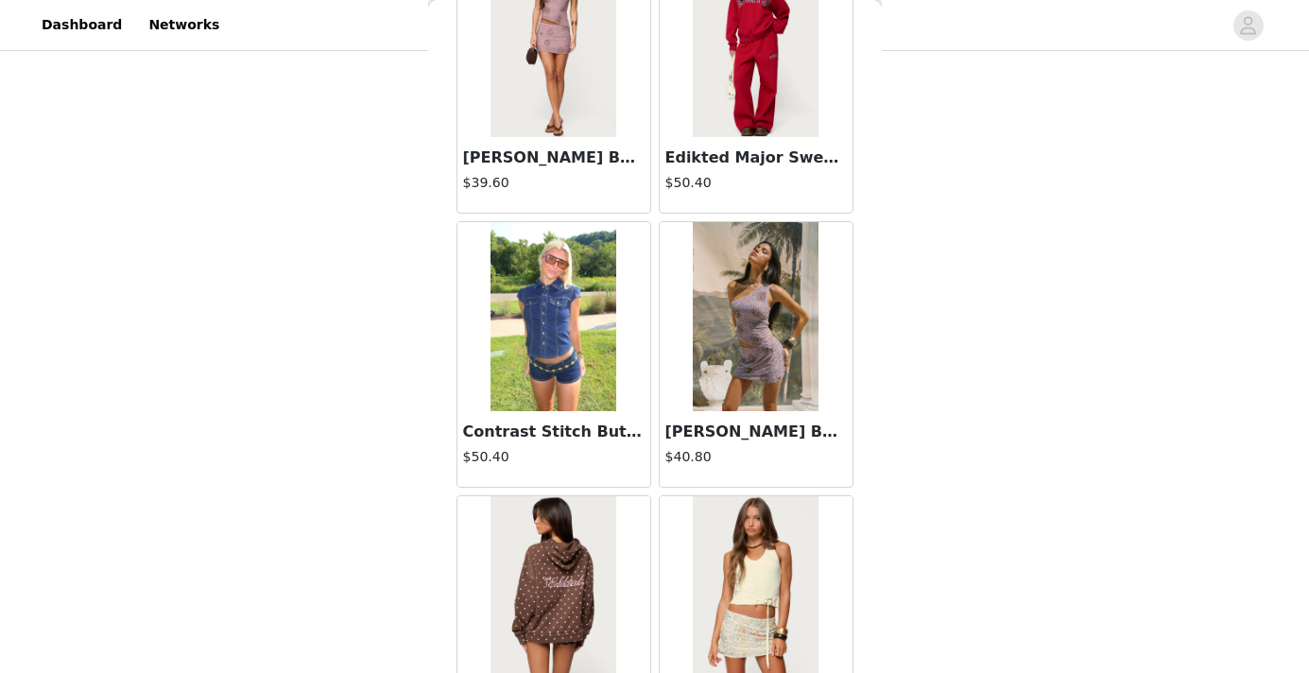
scroll to position [24149, 0]
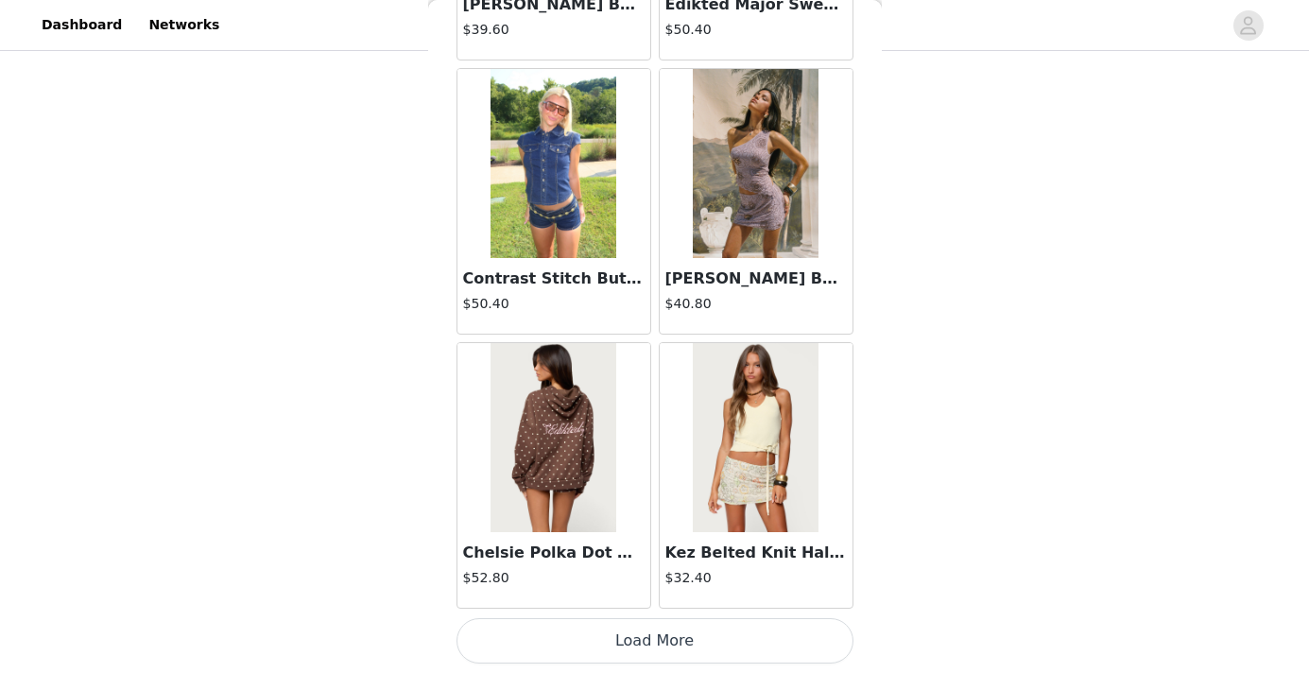
click at [604, 642] on button "Load More" at bounding box center [655, 640] width 397 height 45
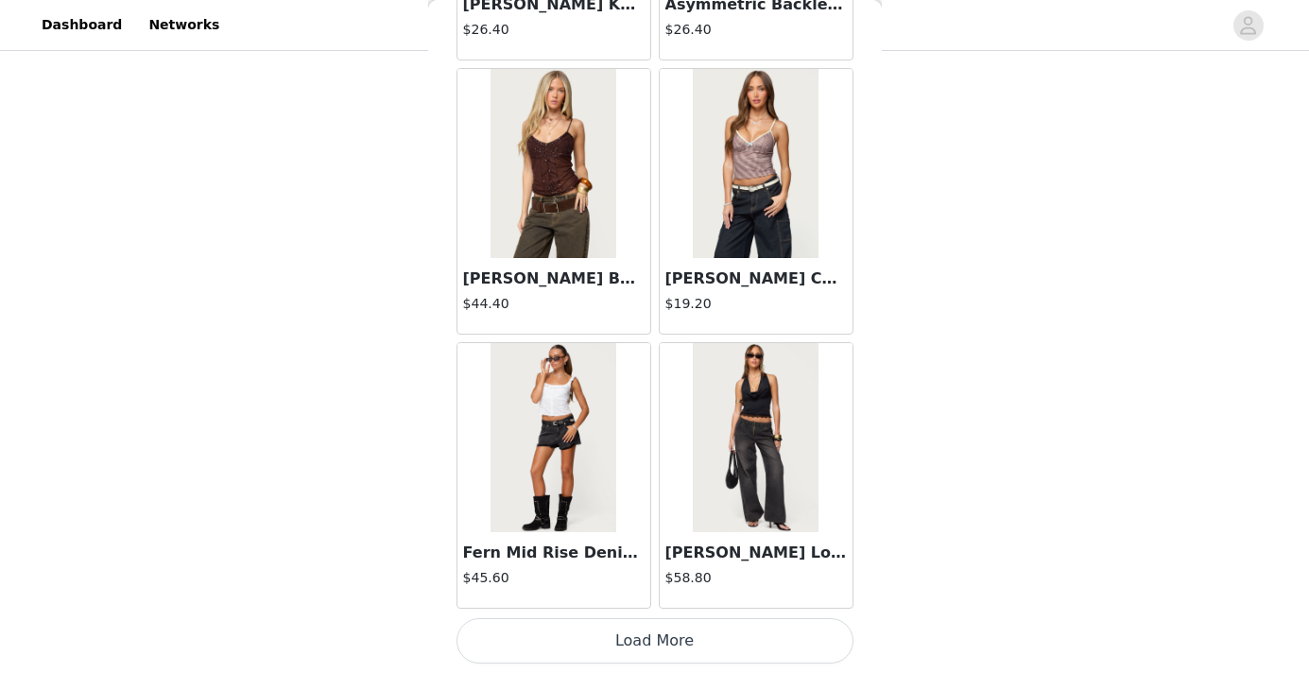
scroll to position [186, 0]
click at [596, 636] on button "Load More" at bounding box center [655, 640] width 397 height 45
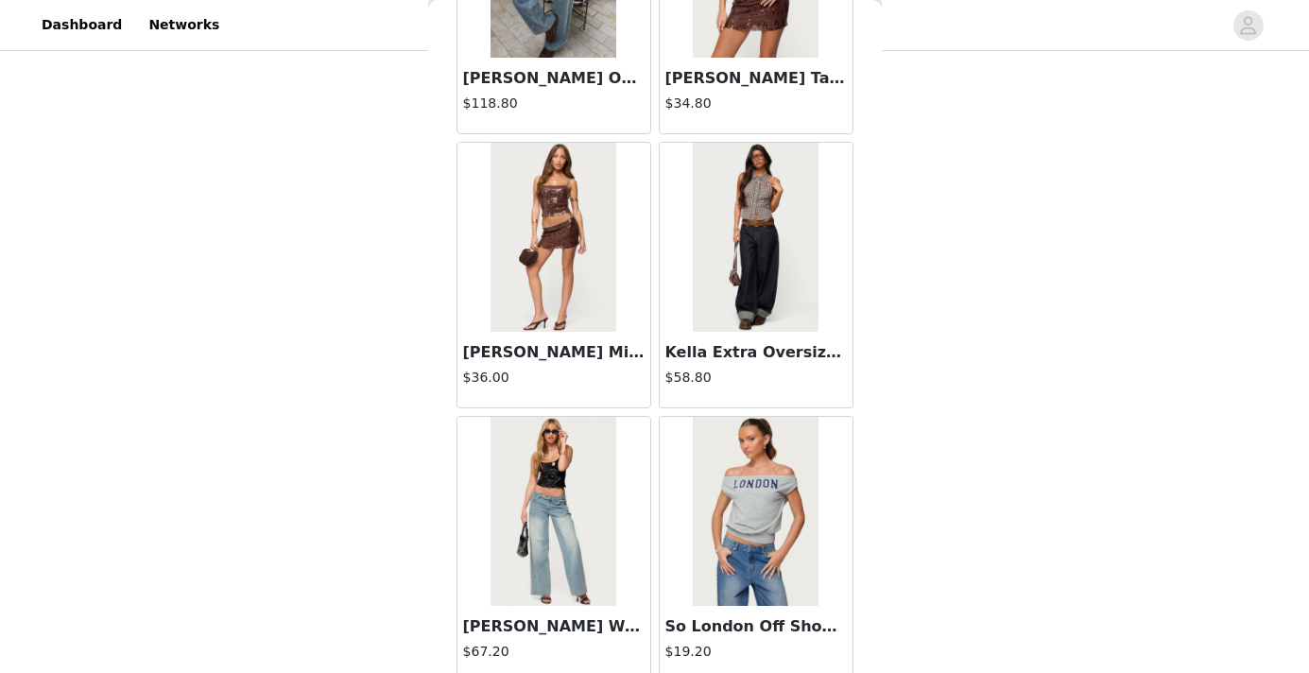
scroll to position [29632, 0]
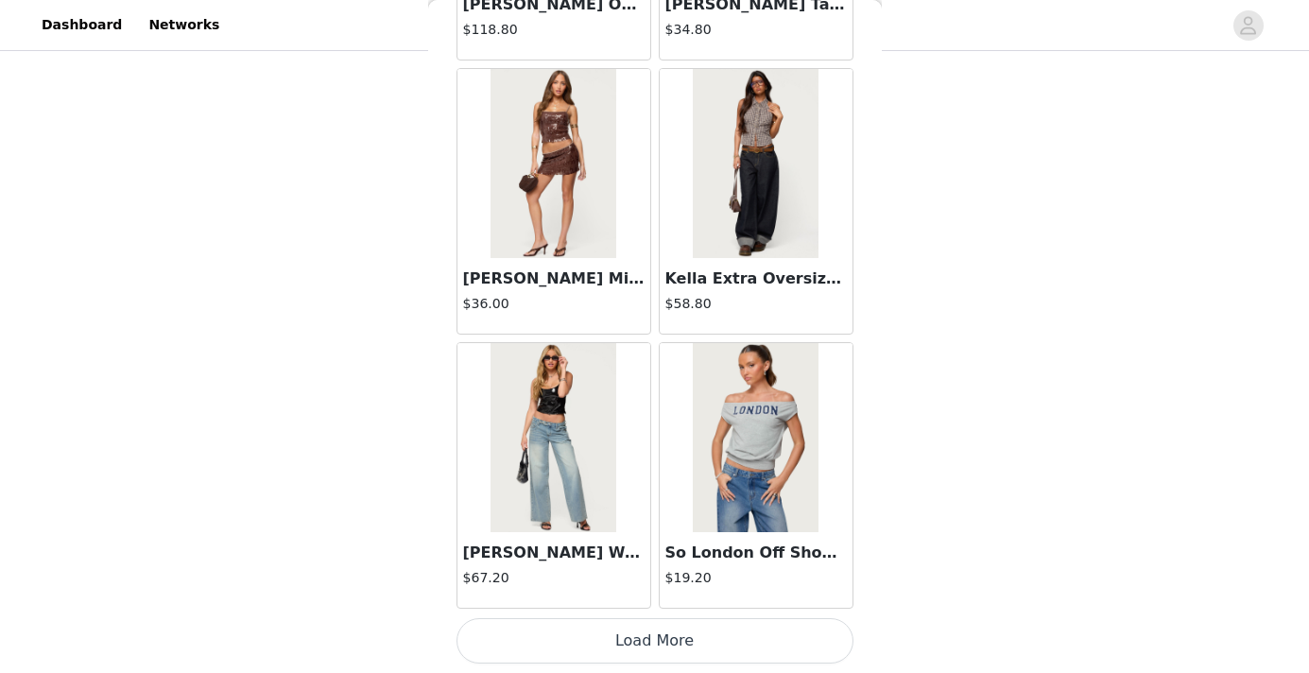
click at [596, 639] on button "Load More" at bounding box center [655, 640] width 397 height 45
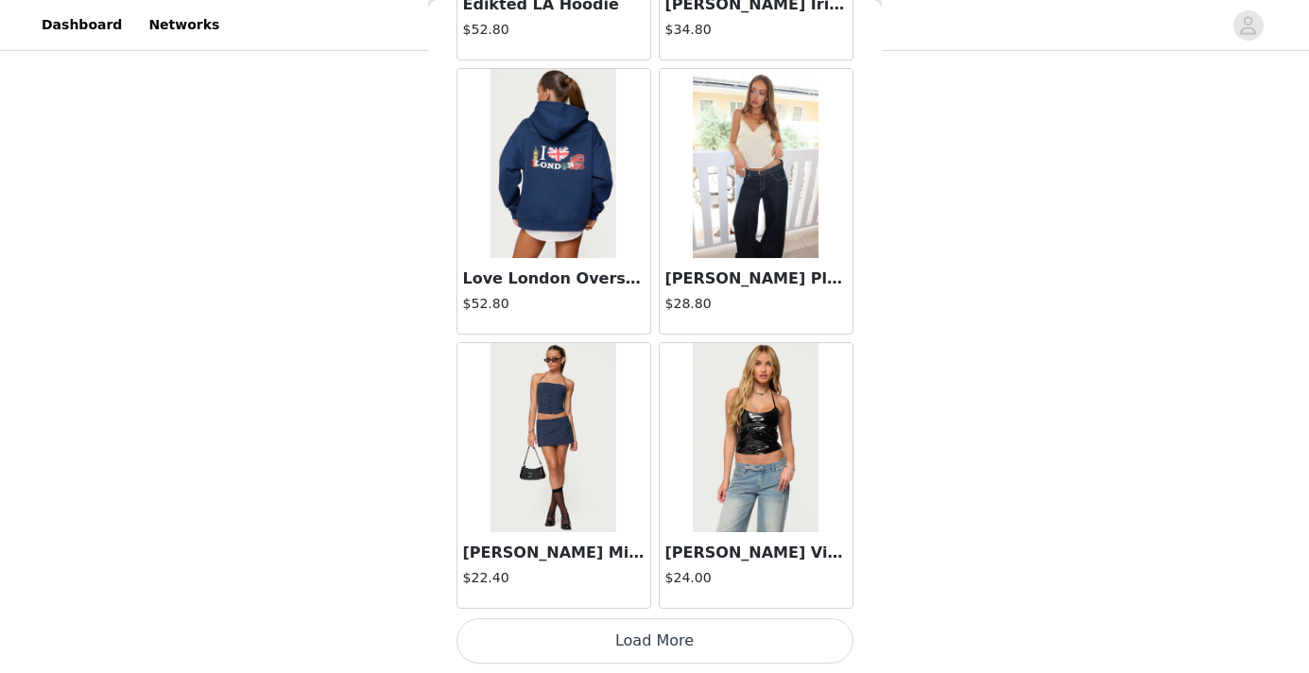
scroll to position [187, 0]
click at [602, 633] on button "Load More" at bounding box center [655, 640] width 397 height 45
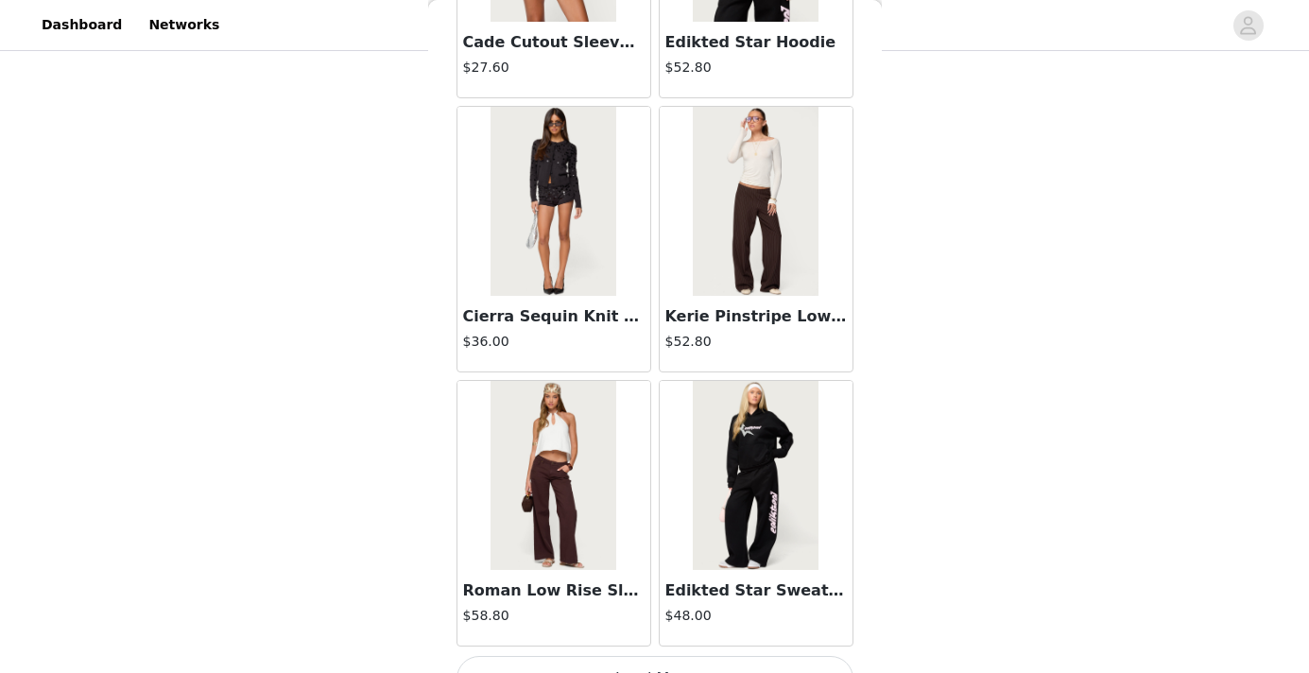
scroll to position [35114, 0]
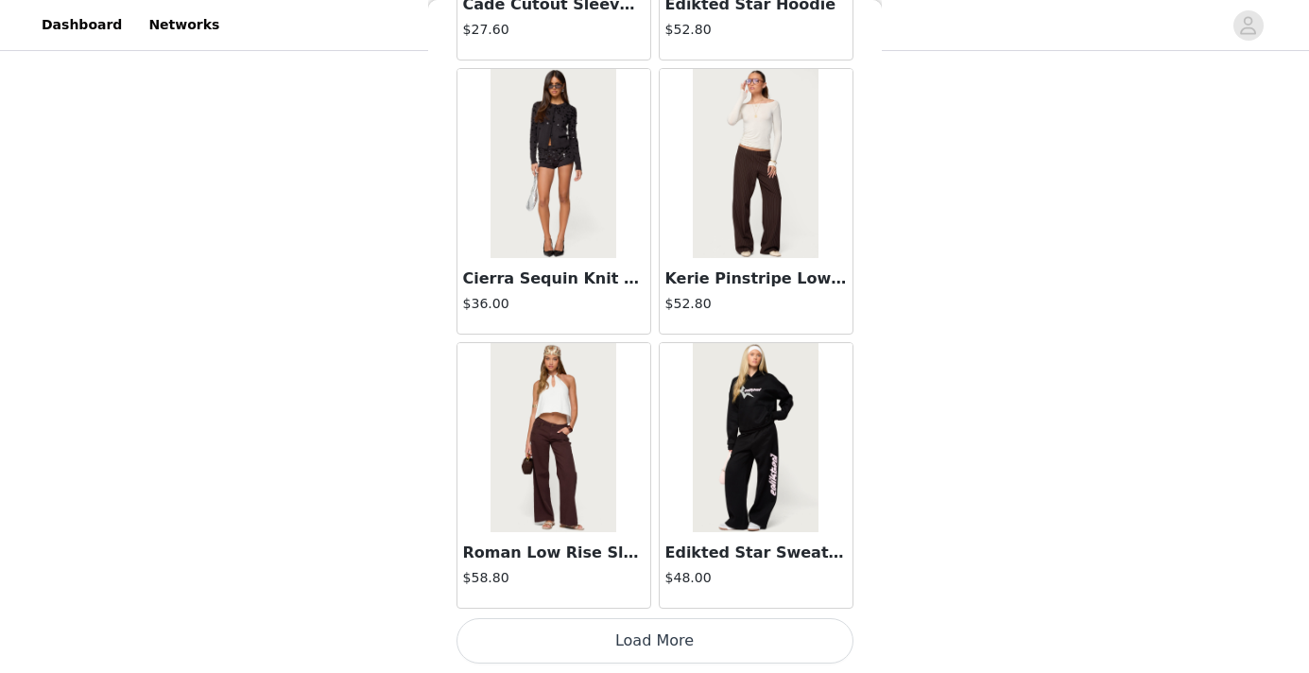
click at [614, 642] on button "Load More" at bounding box center [655, 640] width 397 height 45
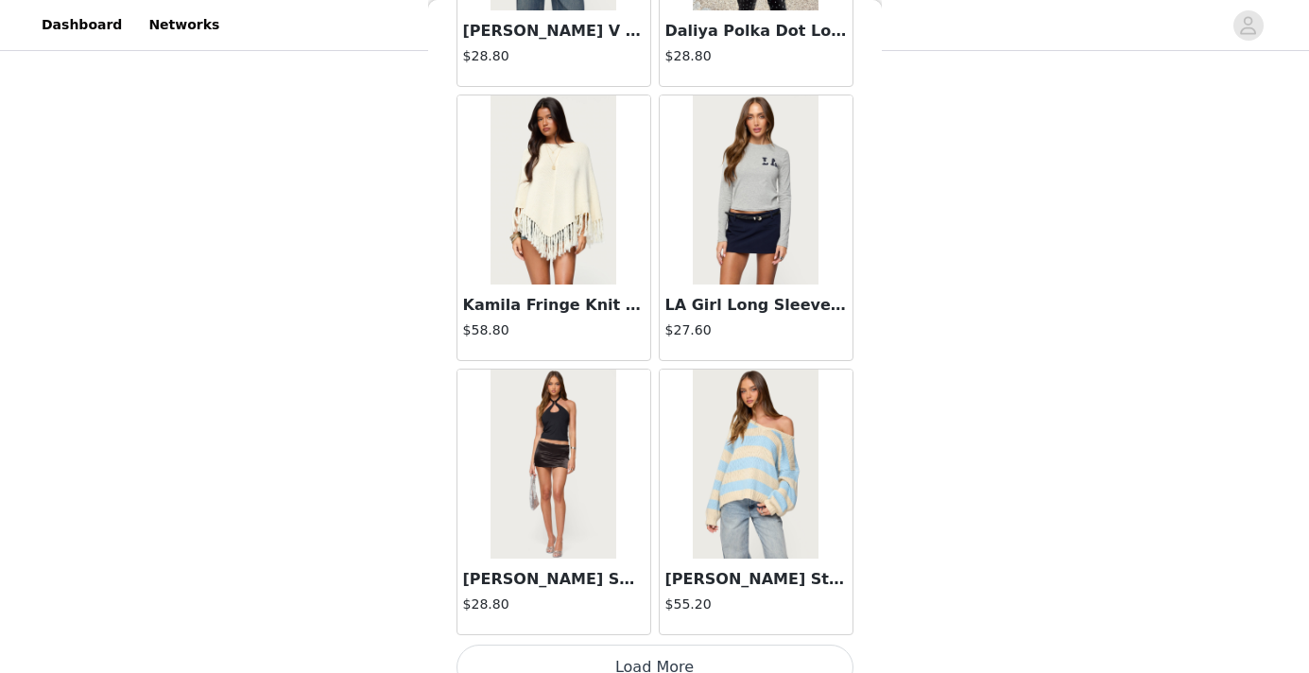
scroll to position [37856, 0]
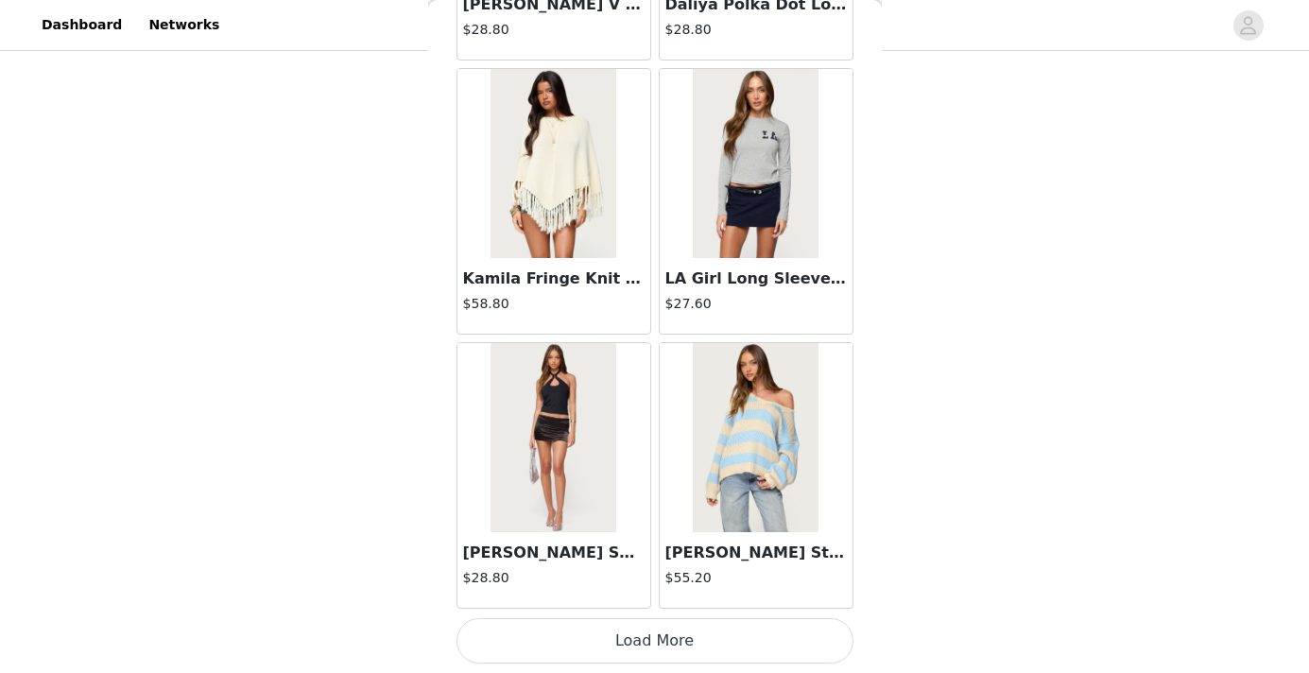
click at [648, 649] on button "Load More" at bounding box center [655, 640] width 397 height 45
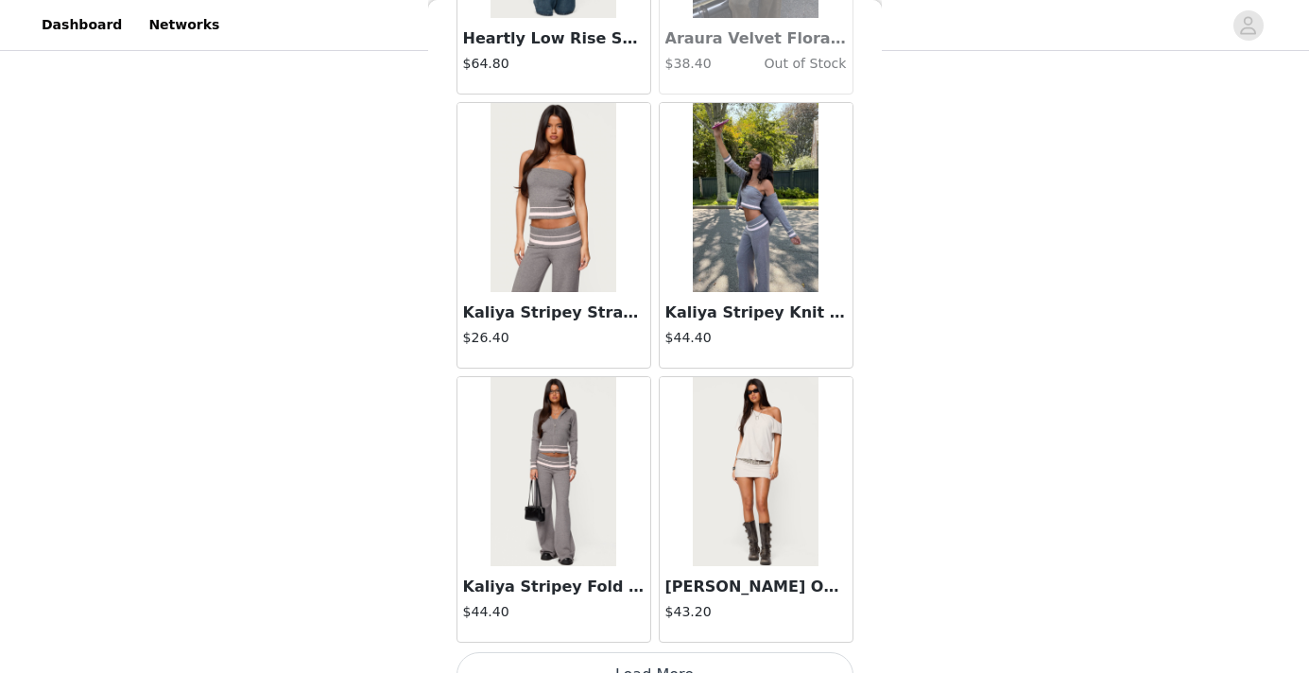
scroll to position [40597, 0]
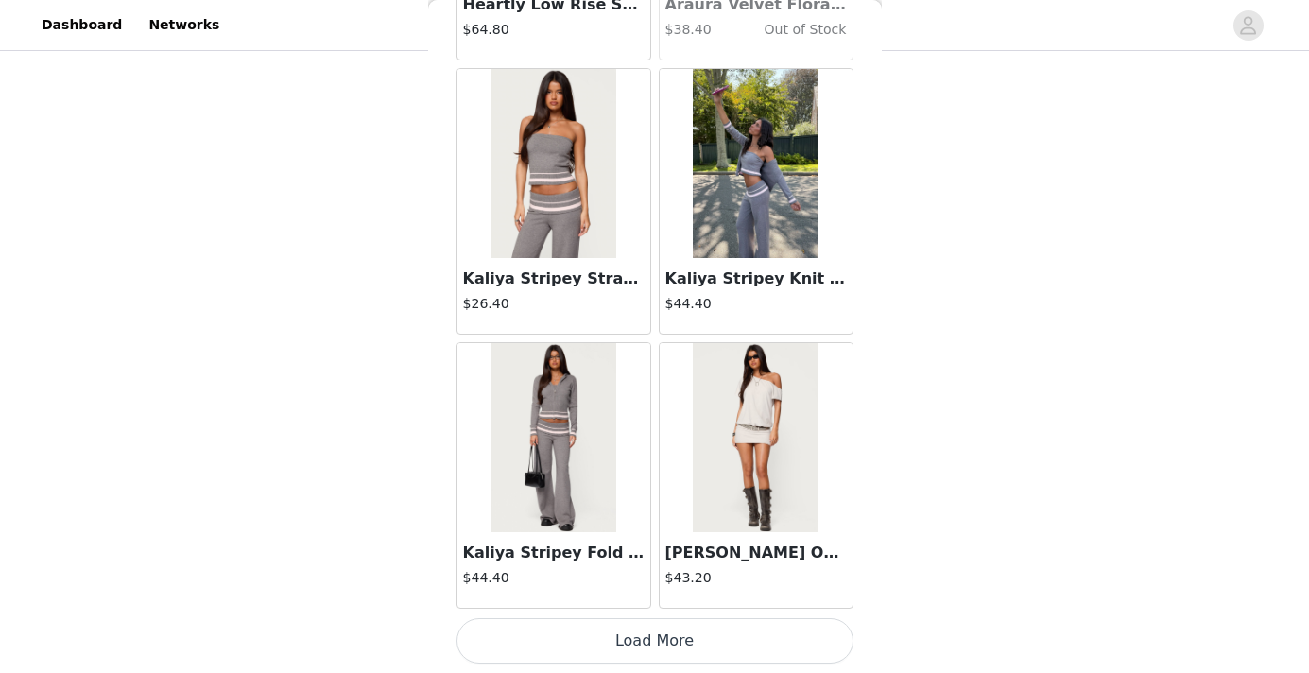
click at [641, 638] on button "Load More" at bounding box center [655, 640] width 397 height 45
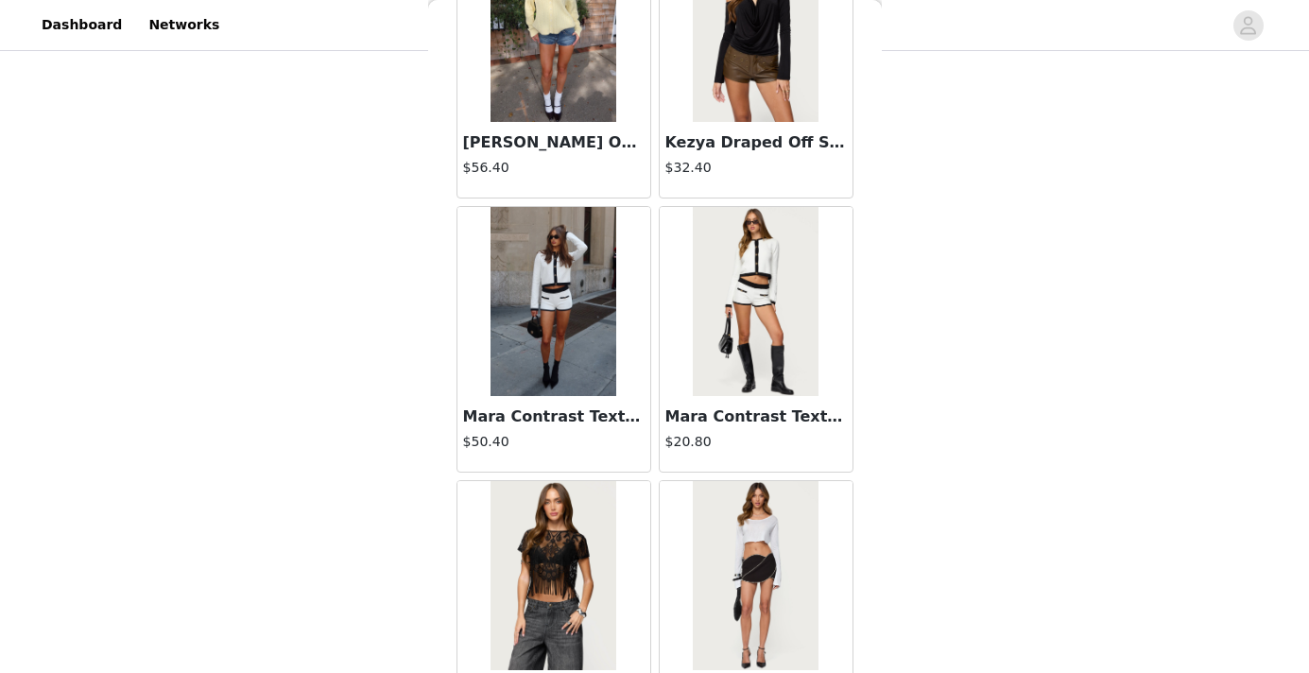
scroll to position [43338, 0]
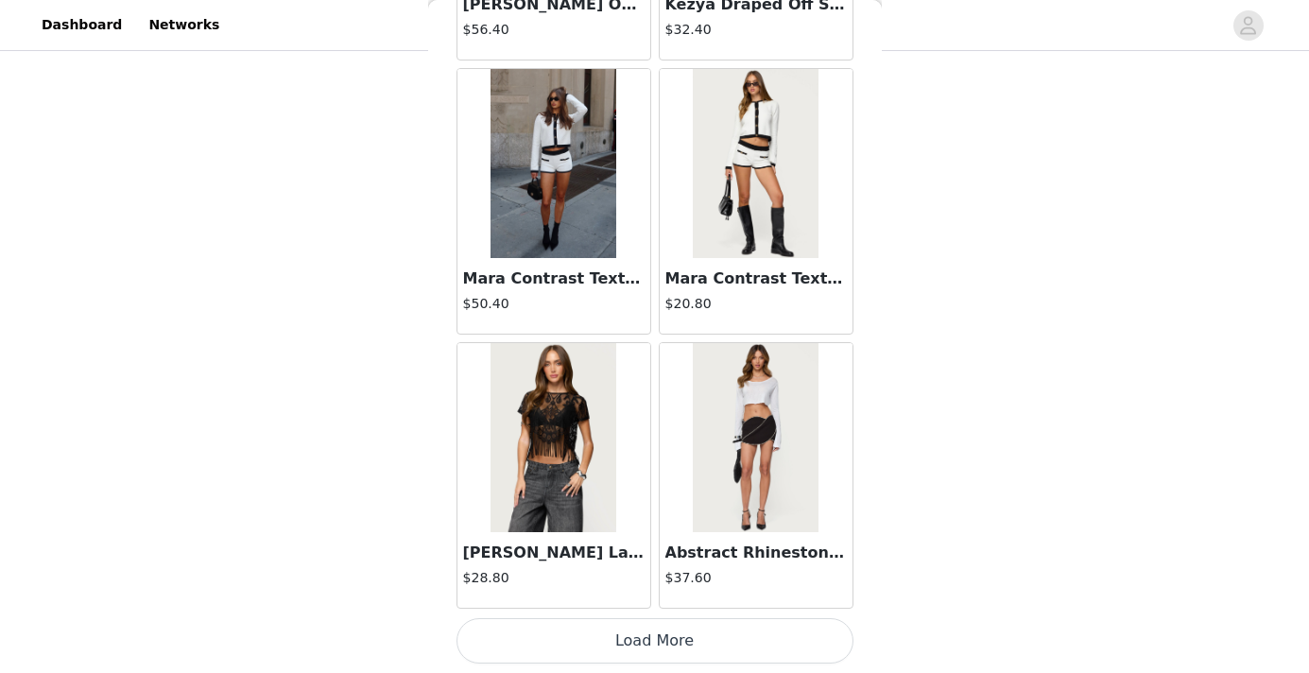
click at [624, 655] on button "Load More" at bounding box center [655, 640] width 397 height 45
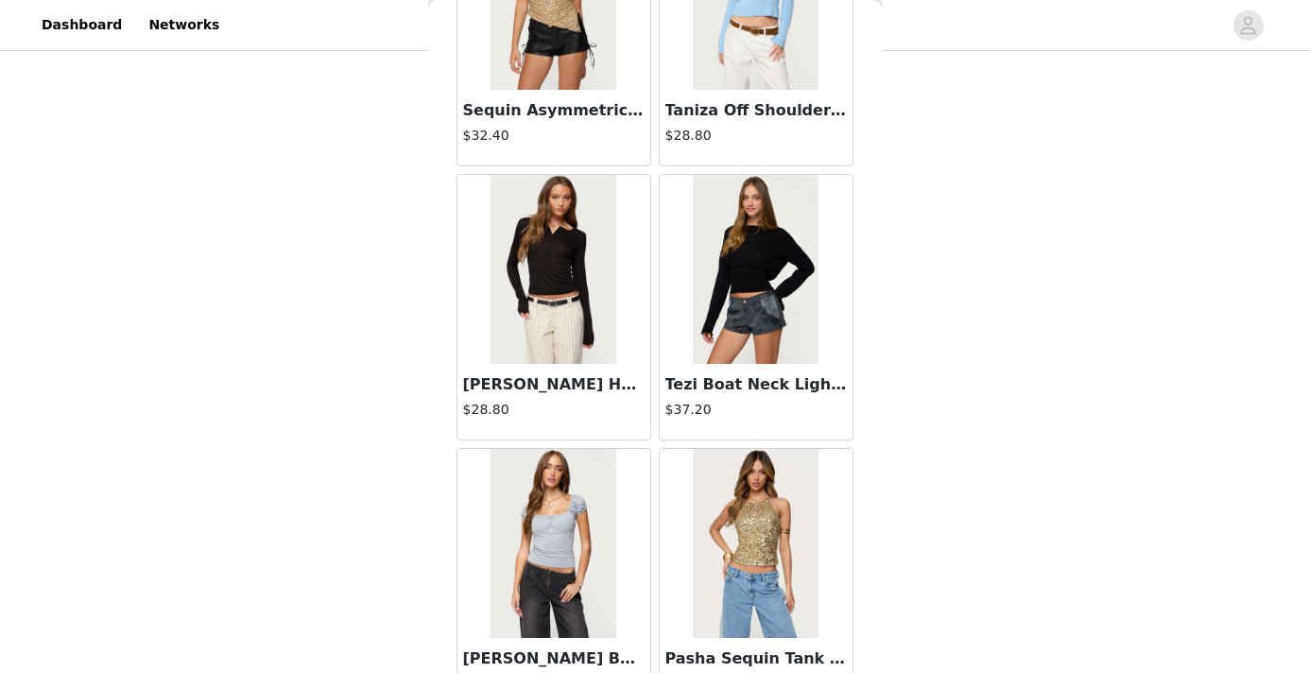
scroll to position [46079, 0]
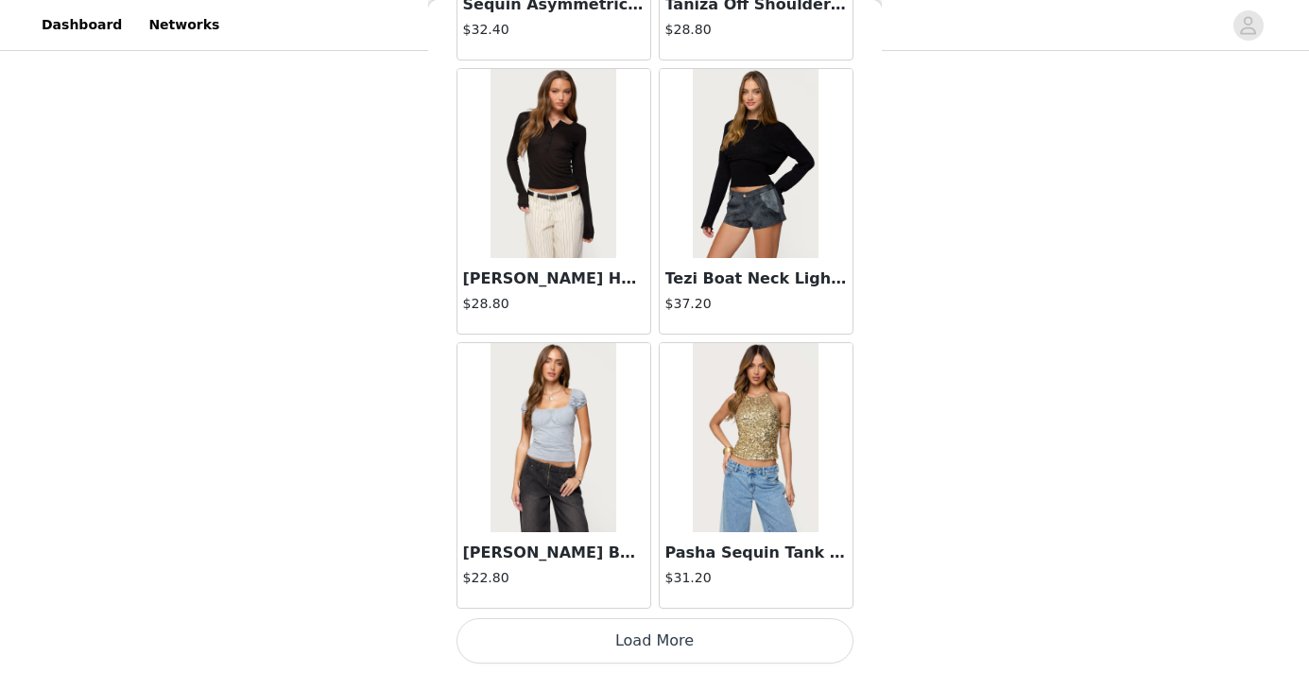
click at [635, 628] on button "Load More" at bounding box center [655, 640] width 397 height 45
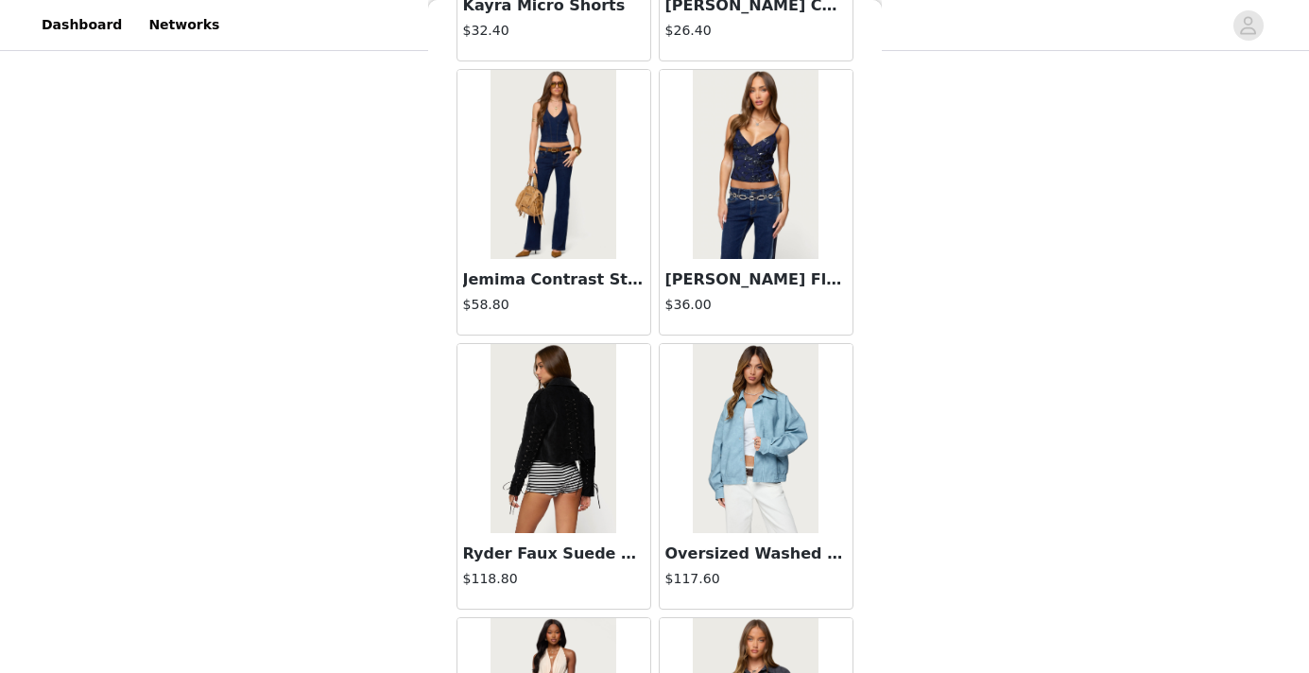
scroll to position [47756, 0]
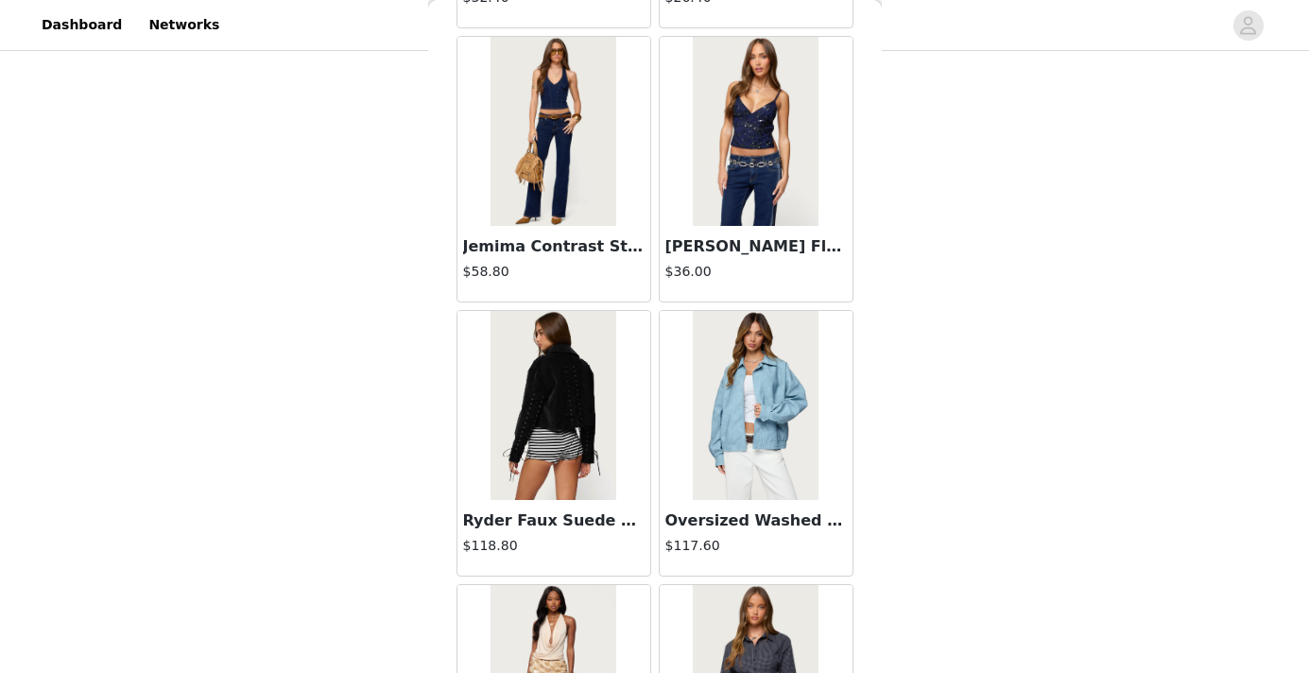
click at [584, 424] on img at bounding box center [554, 405] width 126 height 189
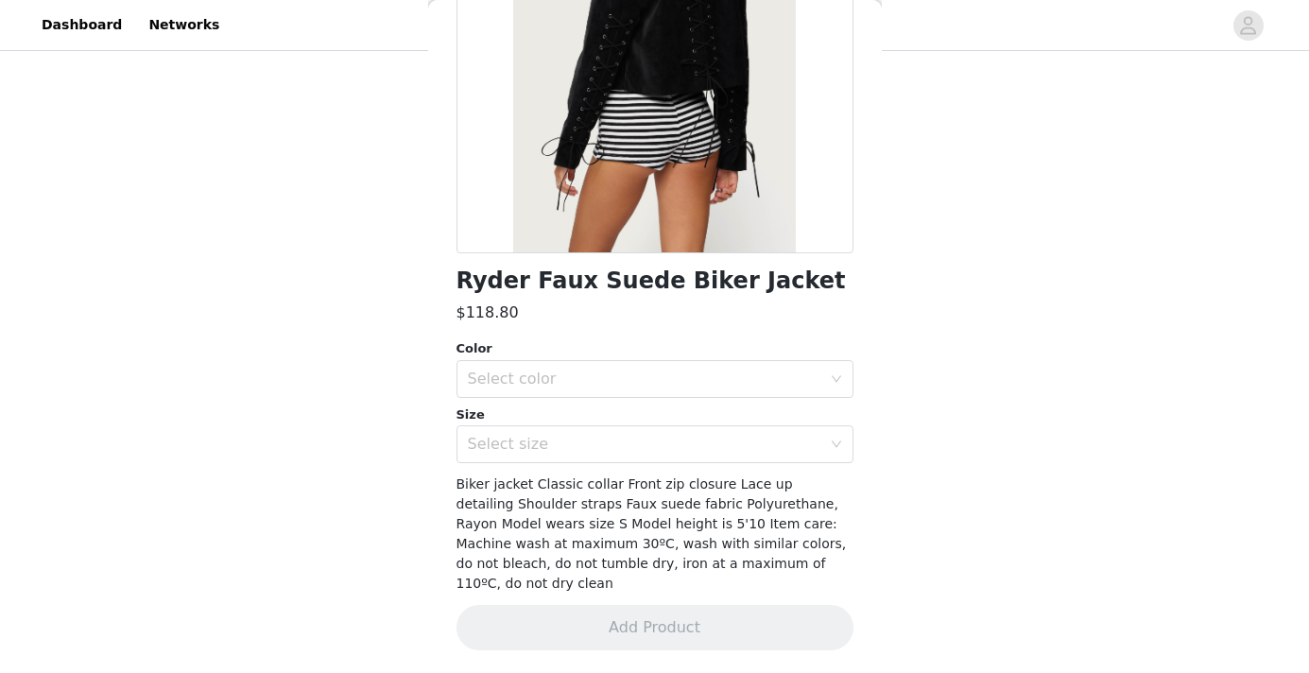
scroll to position [247, 0]
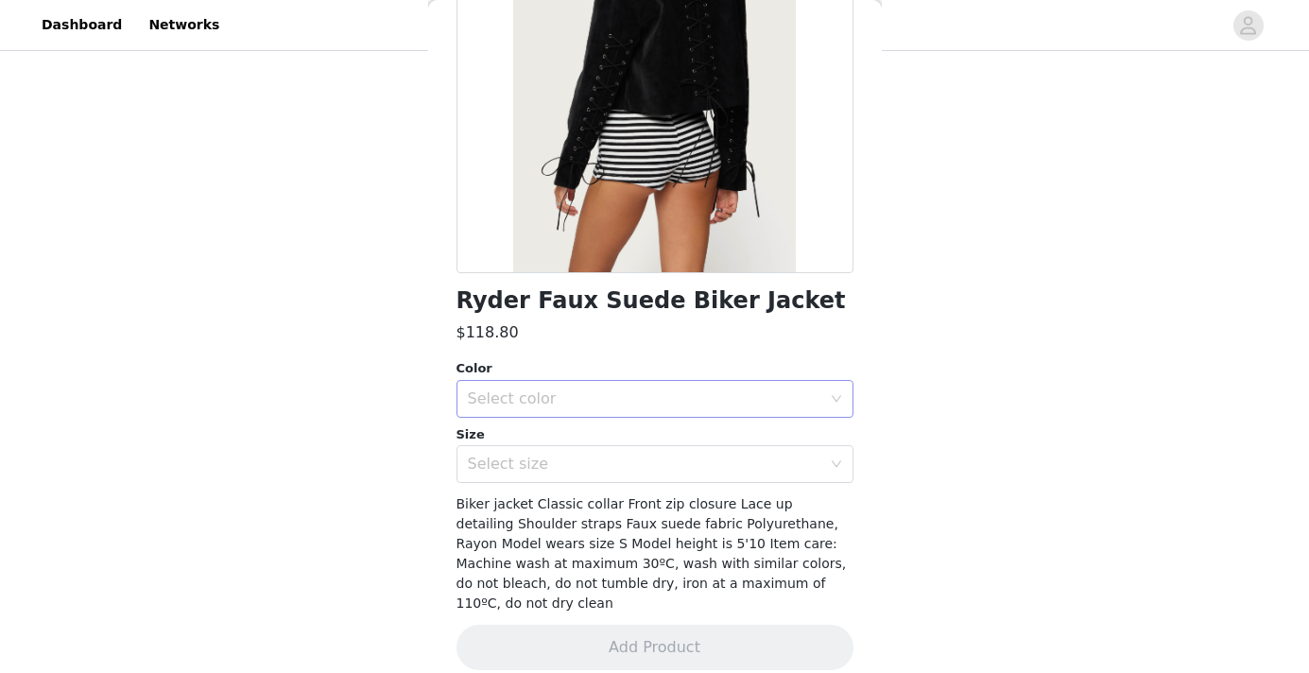
click at [677, 391] on div "Select color" at bounding box center [645, 398] width 354 height 19
click at [648, 440] on li "BLACK" at bounding box center [648, 440] width 383 height 30
click at [630, 468] on div "Select size" at bounding box center [645, 464] width 354 height 19
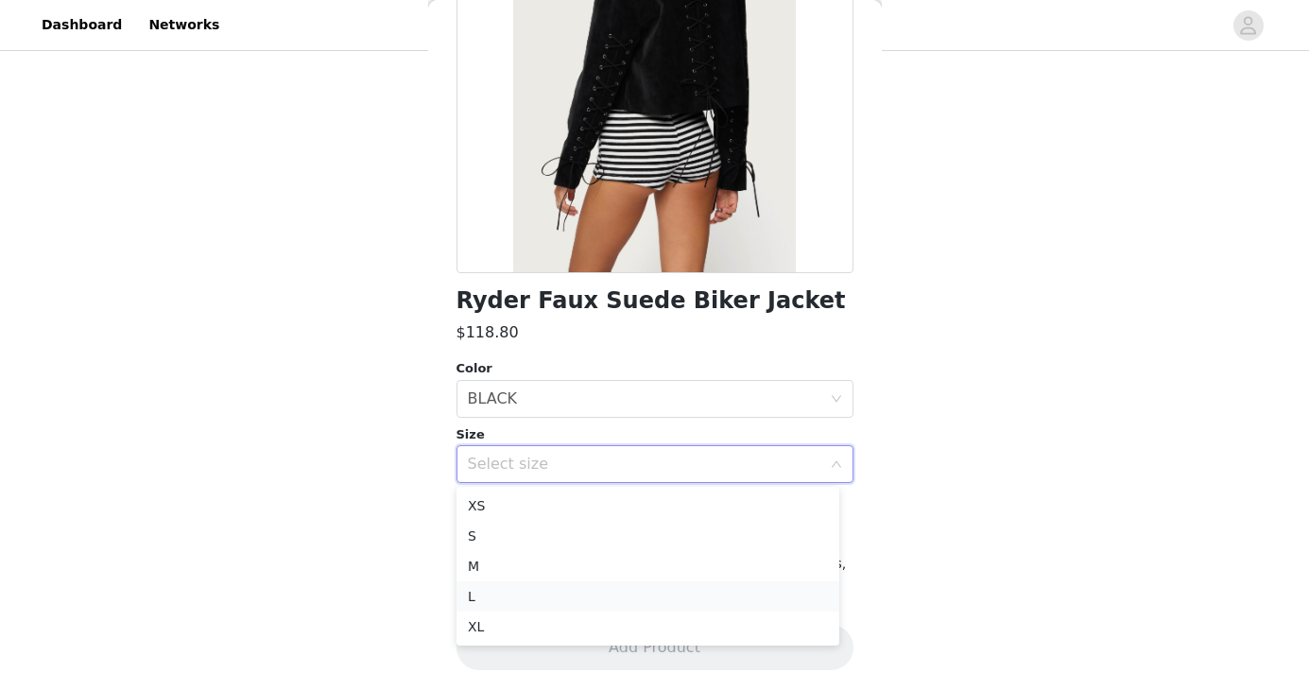
click at [563, 594] on li "L" at bounding box center [648, 596] width 383 height 30
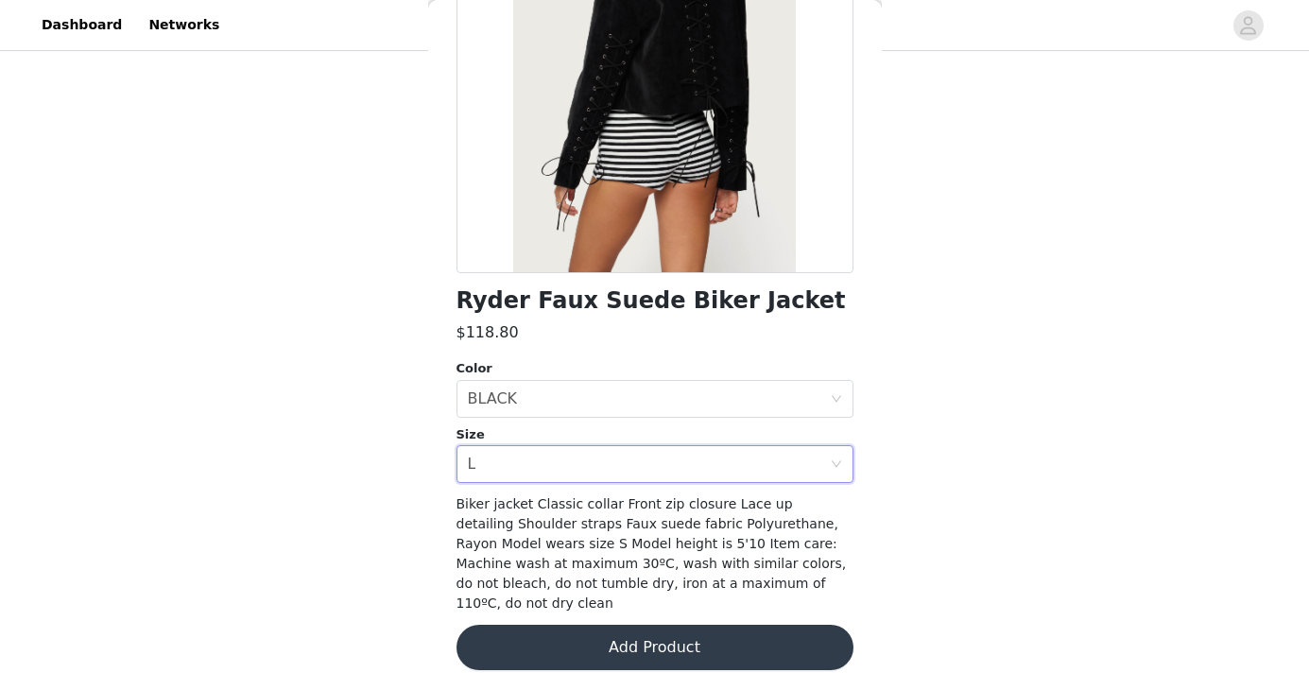
click at [646, 625] on button "Add Product" at bounding box center [655, 647] width 397 height 45
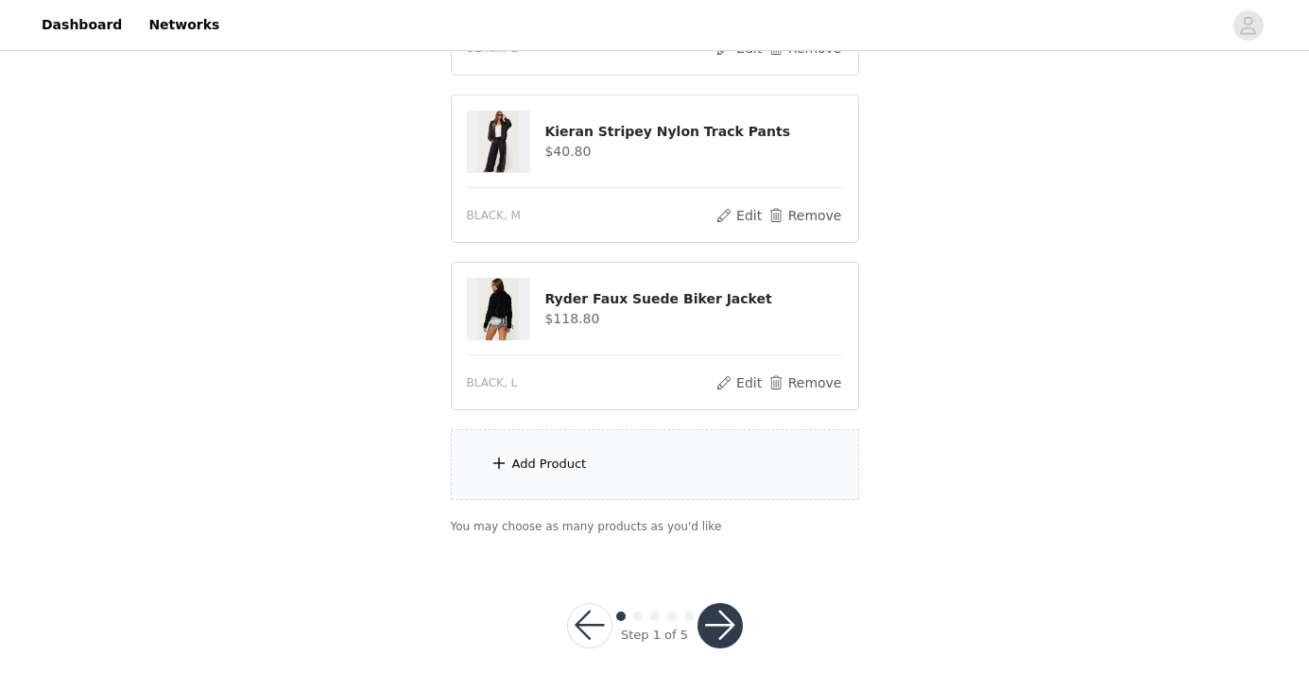
scroll to position [333, 0]
click at [728, 621] on button "button" at bounding box center [720, 626] width 45 height 45
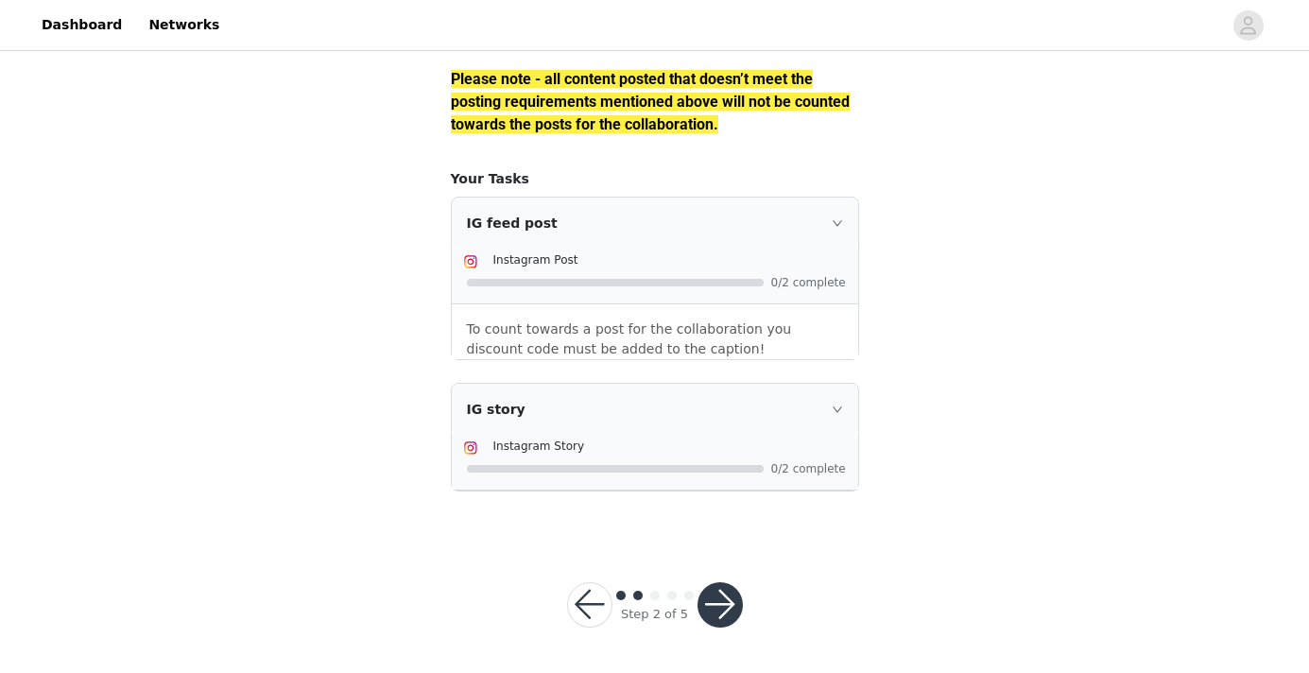
scroll to position [2823, 0]
click at [727, 608] on button "button" at bounding box center [720, 604] width 45 height 45
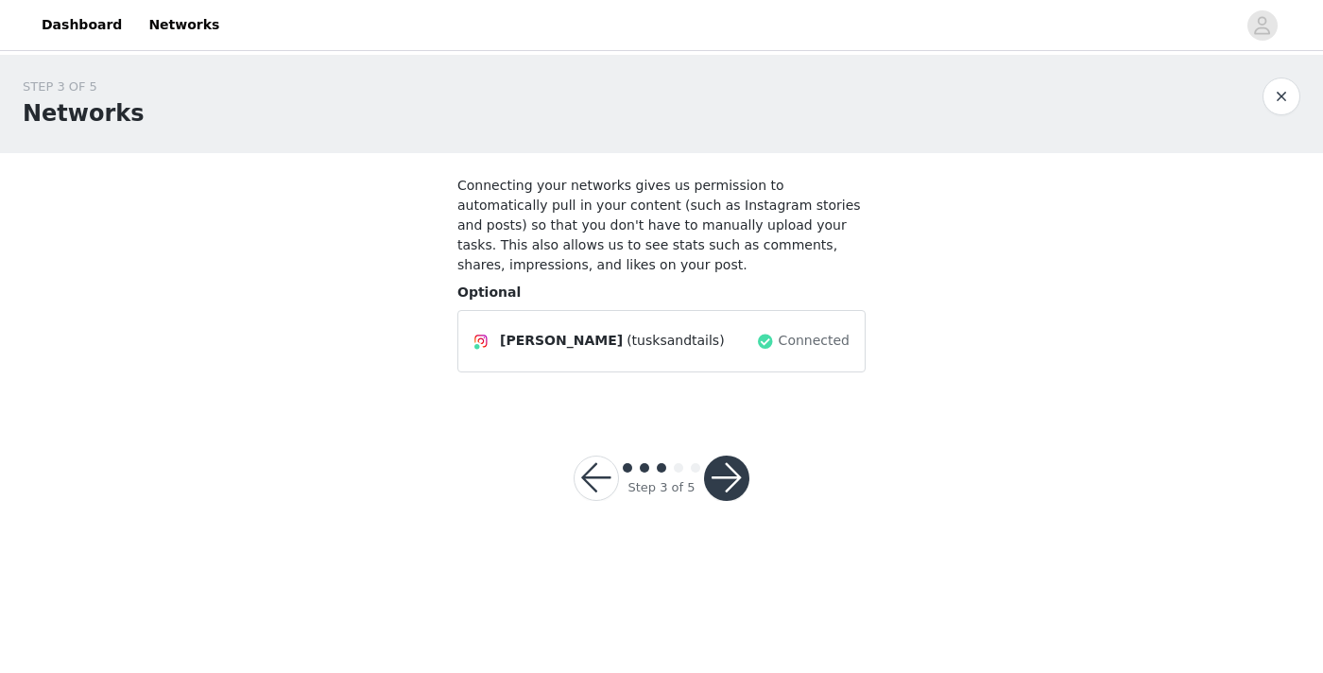
click at [722, 472] on button "button" at bounding box center [726, 478] width 45 height 45
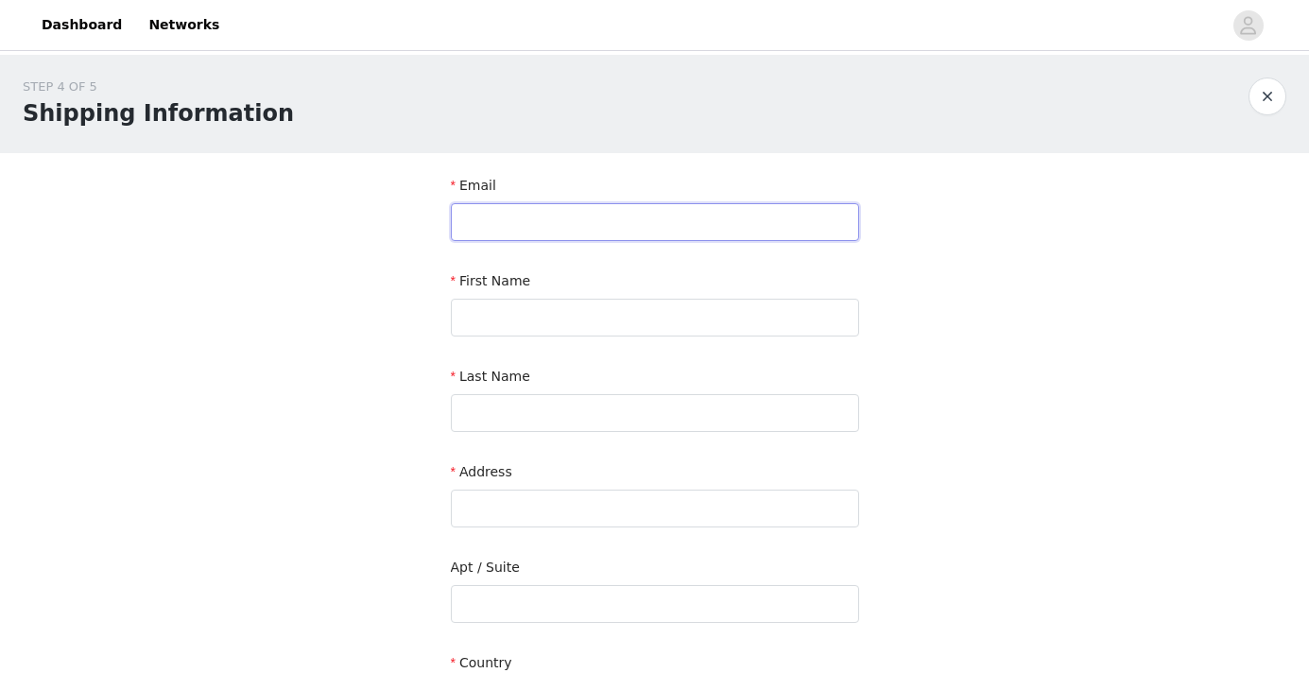
click at [651, 222] on input "text" at bounding box center [655, 222] width 408 height 38
type input "inquiries@tusksandtails.com"
click at [593, 316] on input "text" at bounding box center [655, 318] width 408 height 38
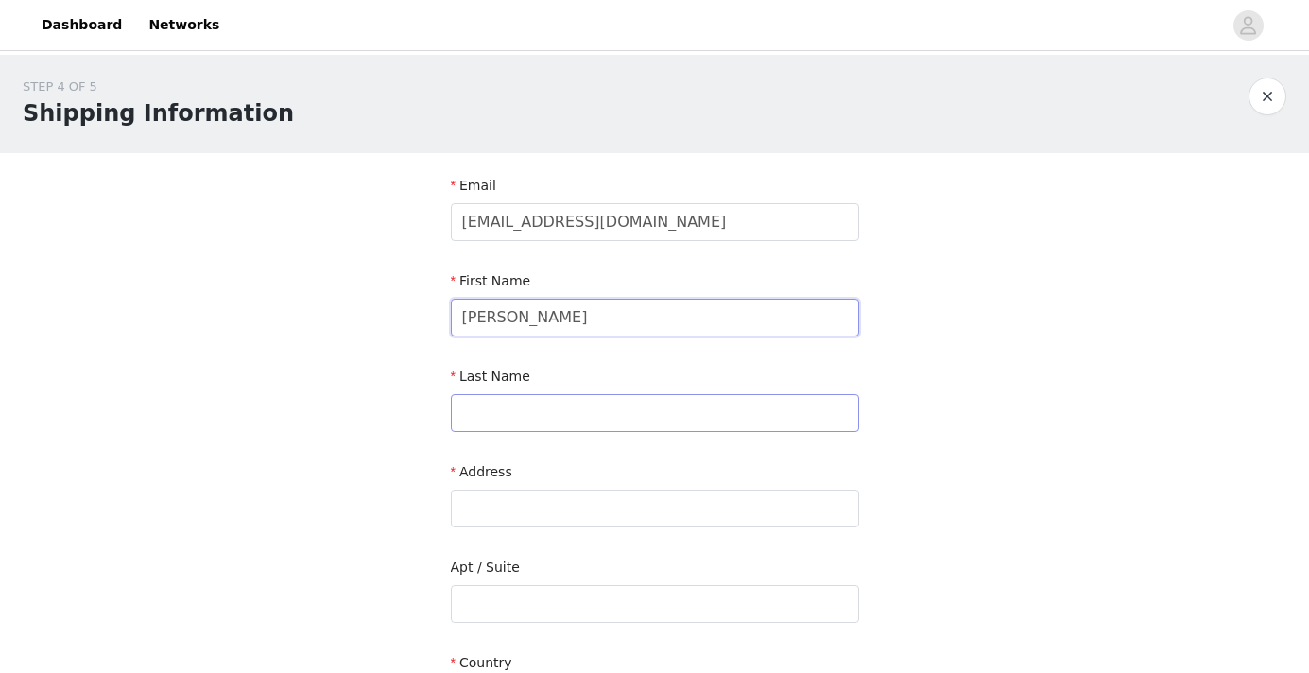
type input "Ashlee"
click at [572, 422] on input "text" at bounding box center [655, 413] width 408 height 38
type input "Favro"
click at [557, 523] on input "text" at bounding box center [655, 509] width 408 height 38
type input "1314 N Marston St"
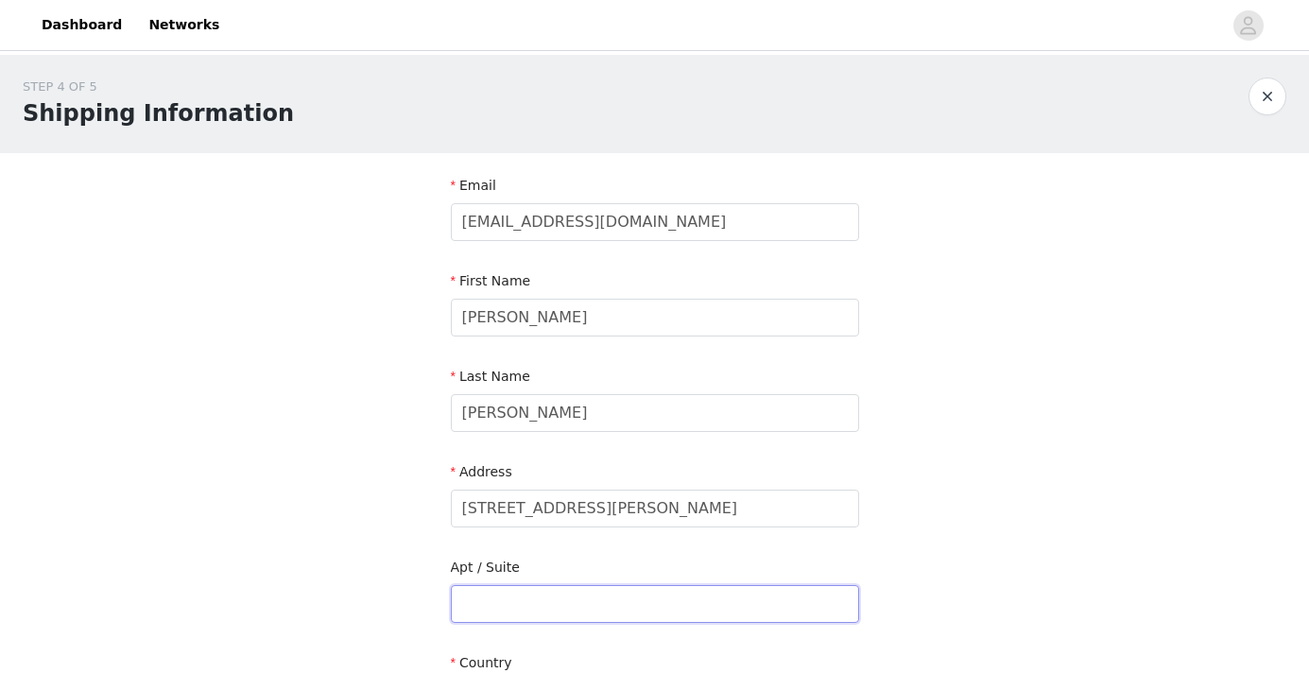
type input "Unit 5"
type input "Philadelphia"
type input "19121"
type input "7179178713"
click at [581, 604] on input "Unit 5" at bounding box center [655, 604] width 408 height 38
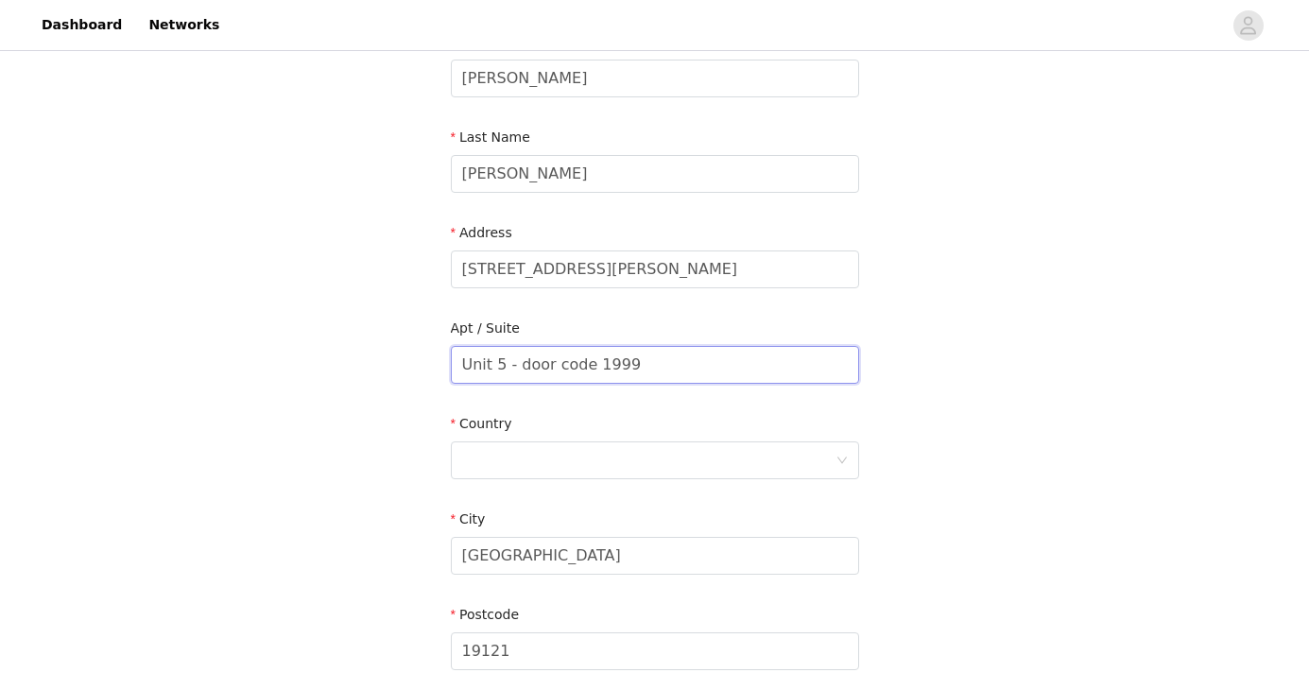
scroll to position [241, 0]
type input "Unit 5 - door code 1999"
click at [639, 469] on div at bounding box center [648, 458] width 373 height 36
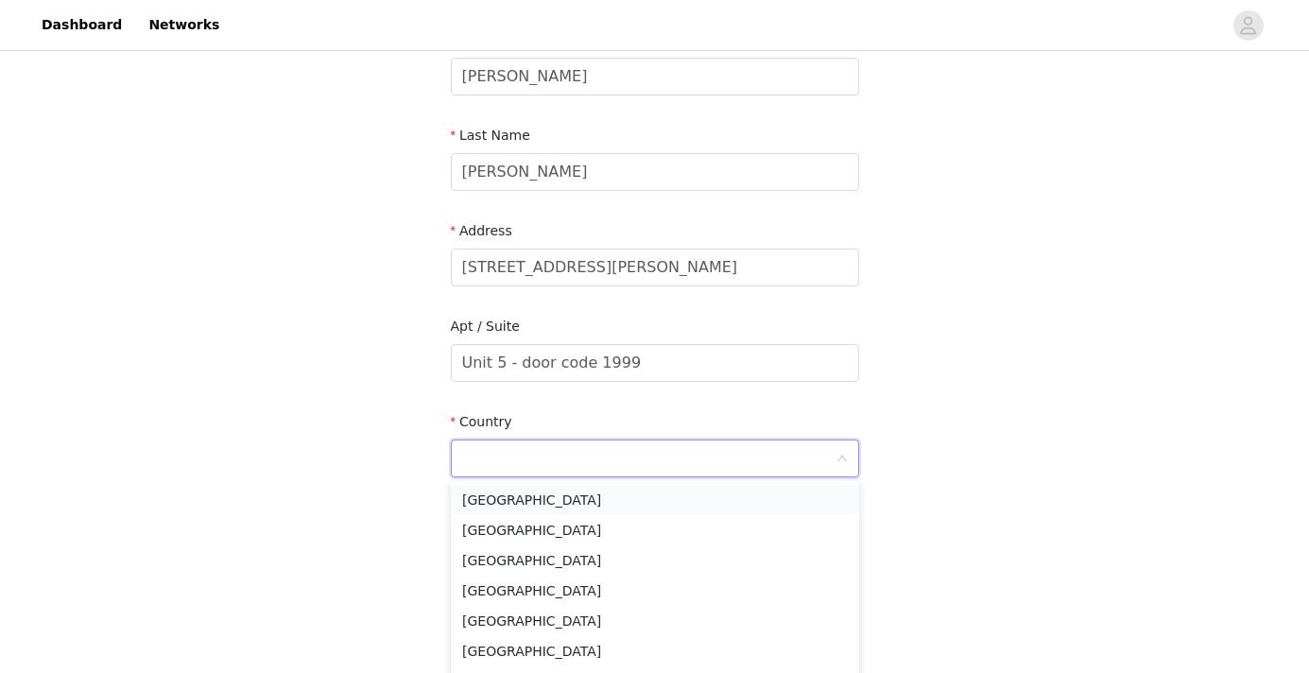
click at [588, 497] on li "United States" at bounding box center [655, 500] width 408 height 30
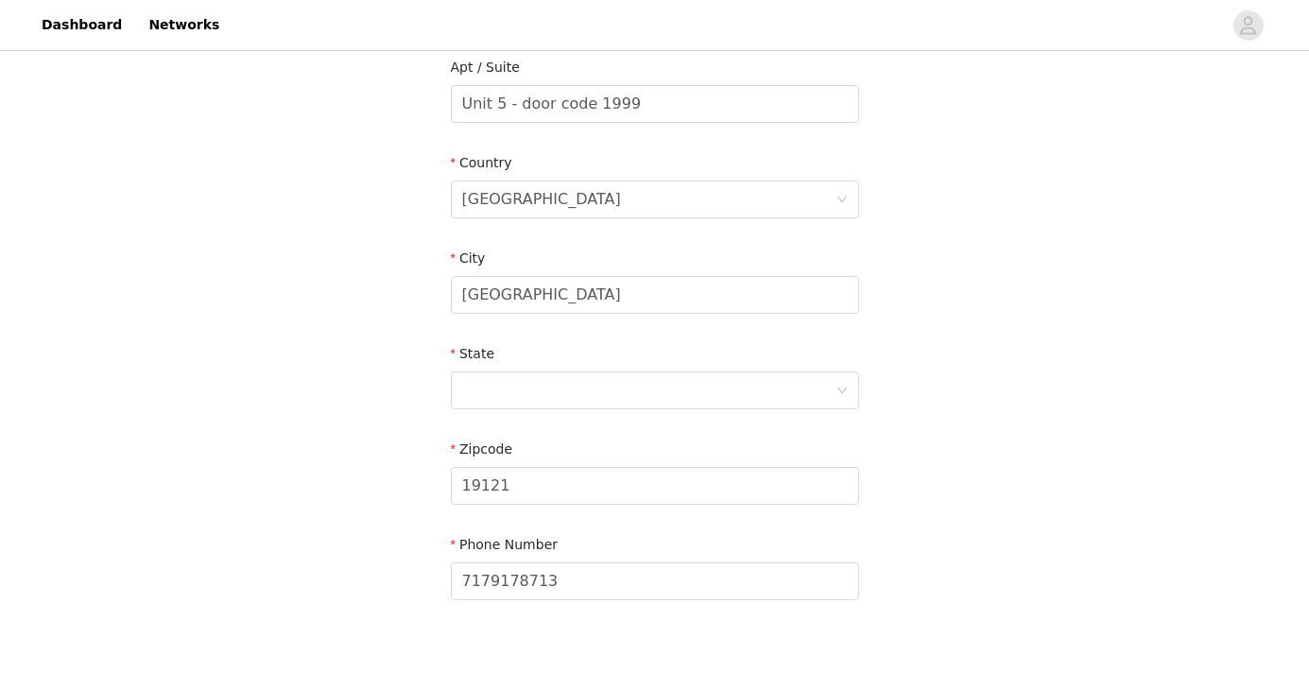
scroll to position [523, 0]
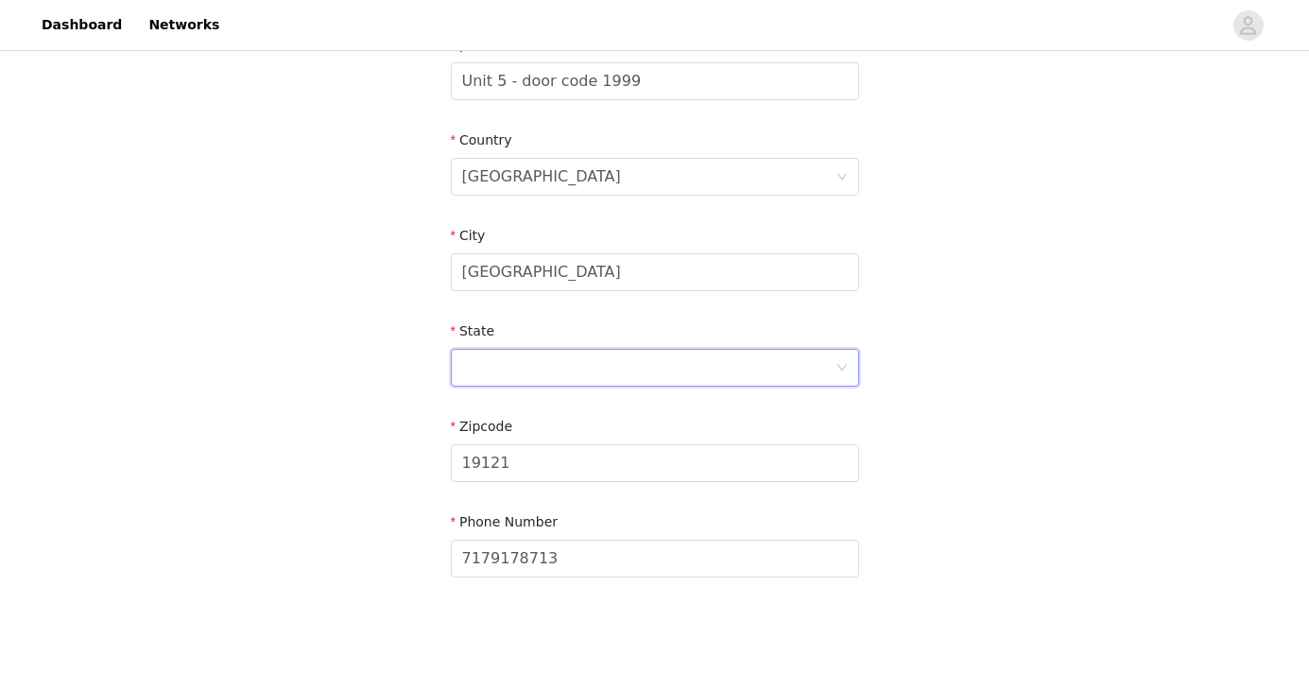
click at [532, 368] on div at bounding box center [648, 368] width 373 height 36
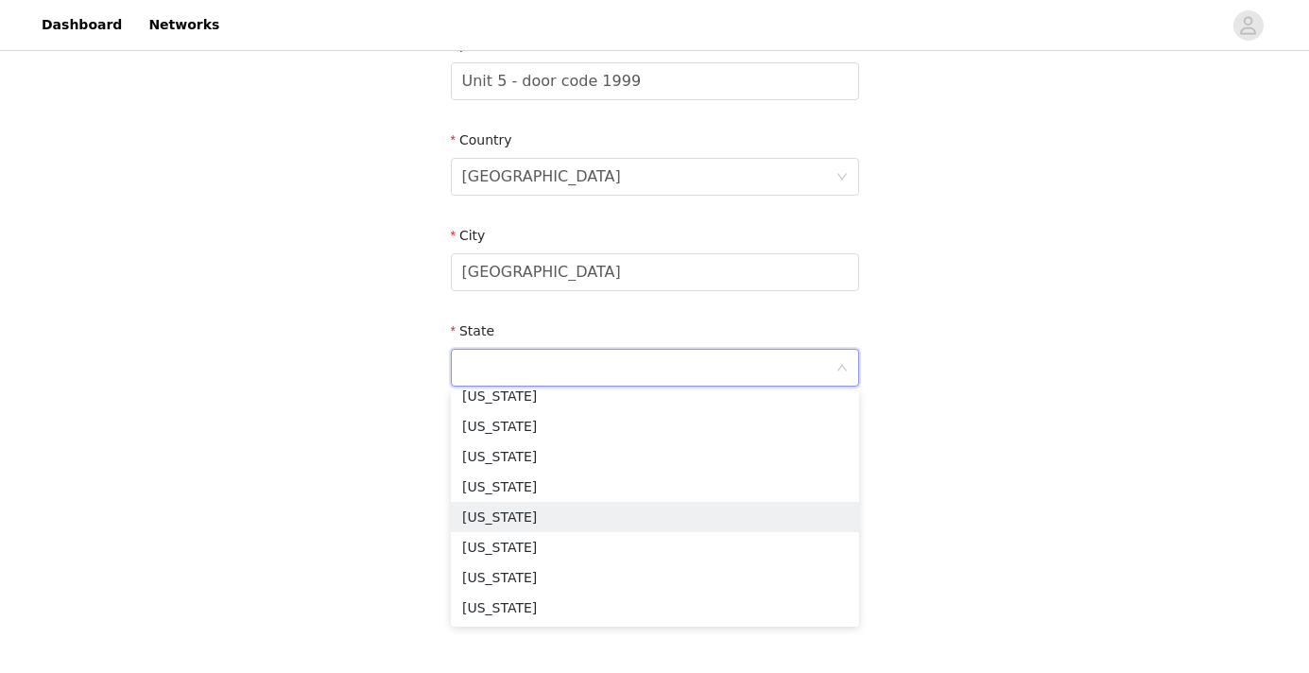
scroll to position [1371, 0]
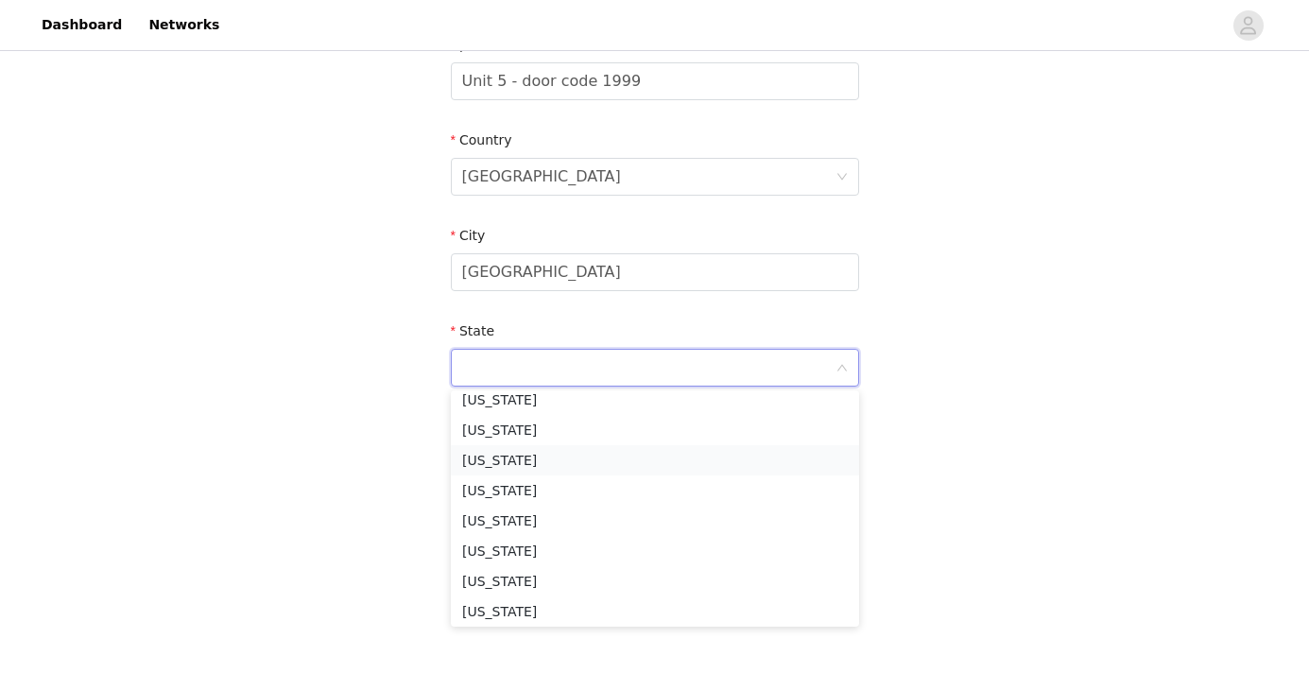
click at [526, 459] on li "Pennsylvania" at bounding box center [655, 460] width 408 height 30
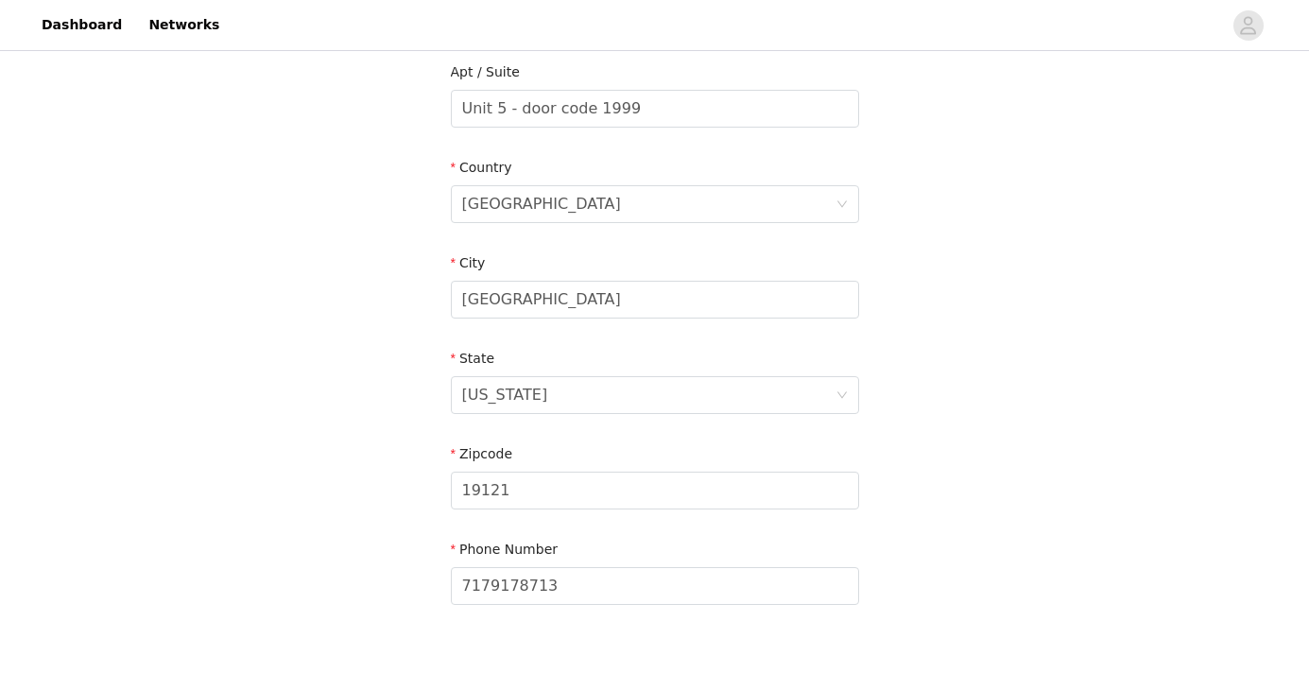
scroll to position [615, 0]
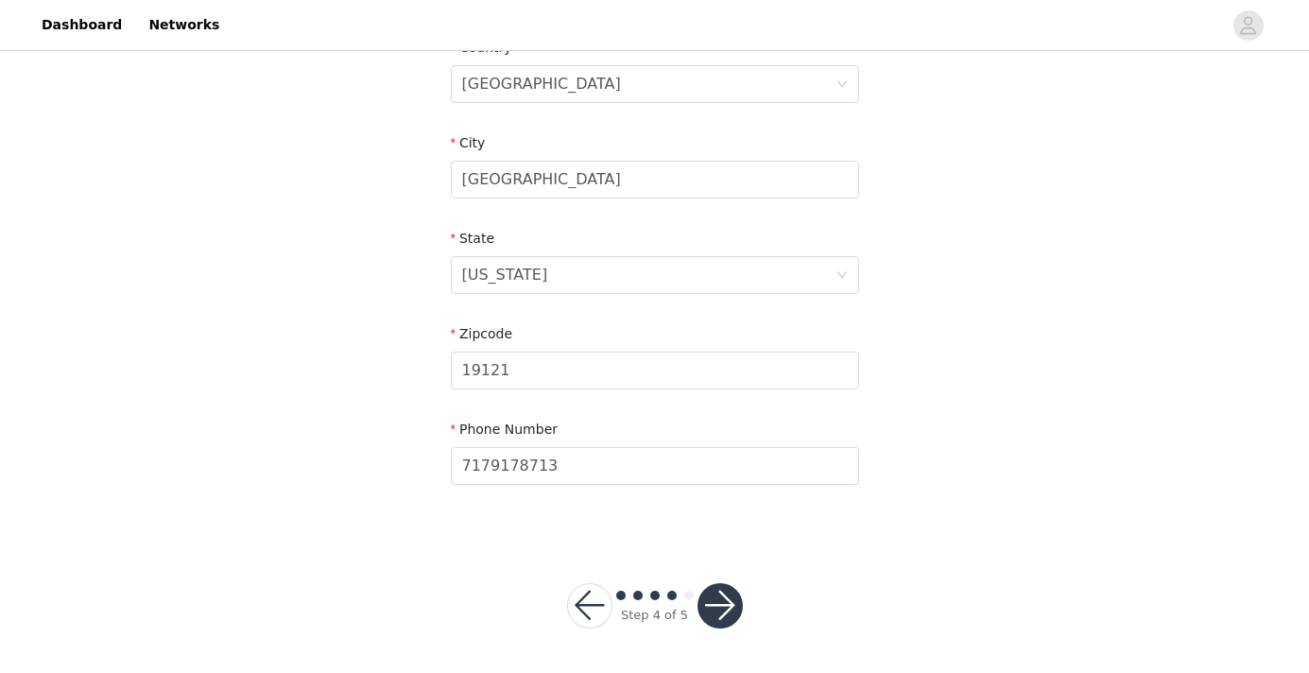
click at [721, 612] on button "button" at bounding box center [720, 605] width 45 height 45
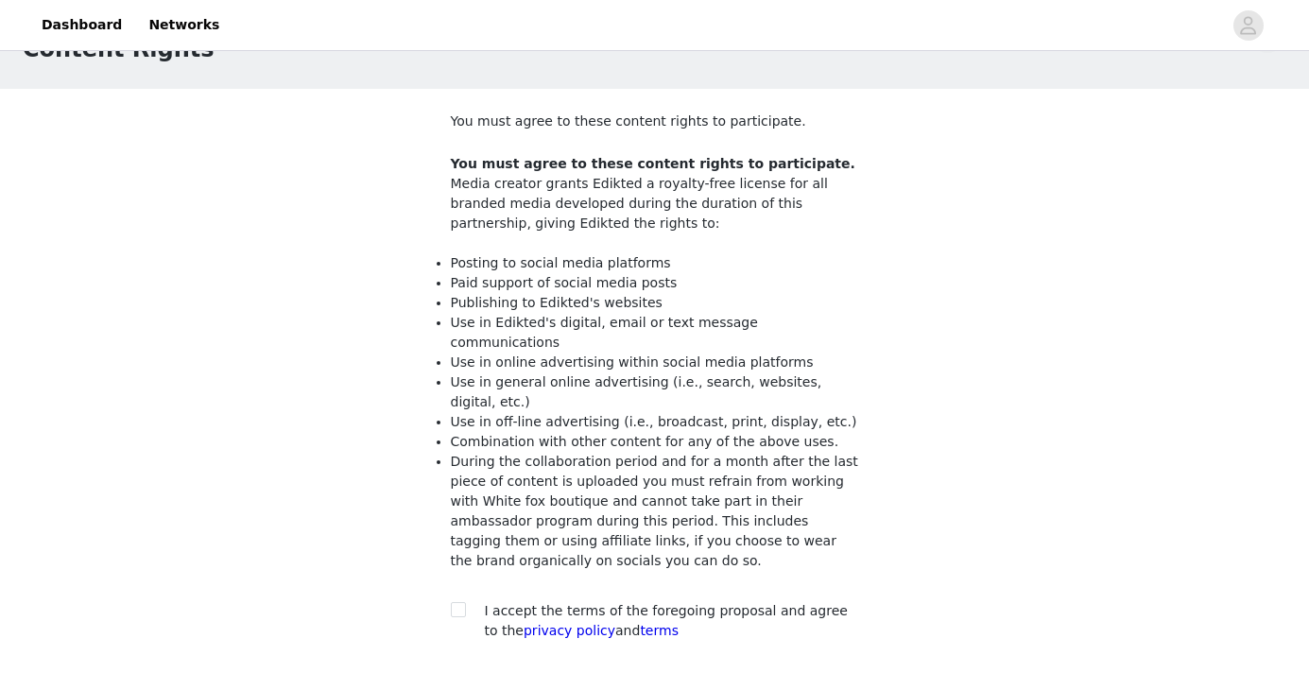
scroll to position [200, 0]
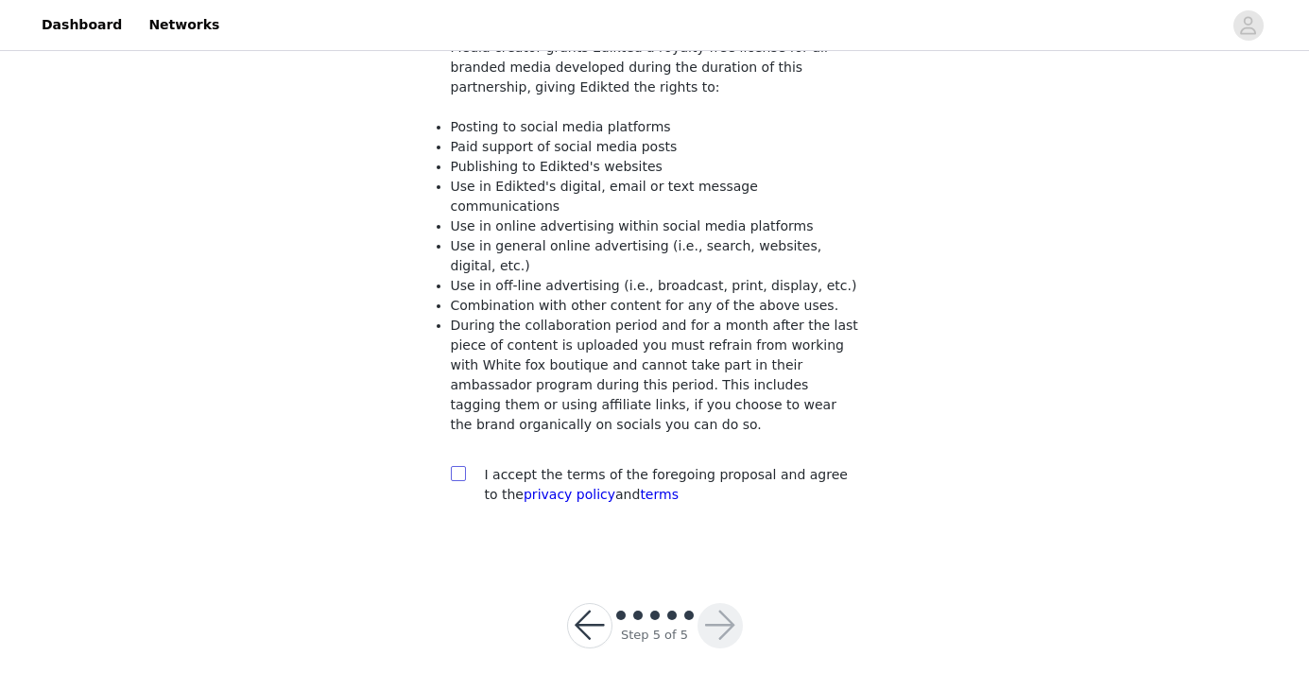
click at [462, 466] on input "checkbox" at bounding box center [457, 472] width 13 height 13
checkbox input "true"
click at [734, 613] on button "button" at bounding box center [720, 625] width 45 height 45
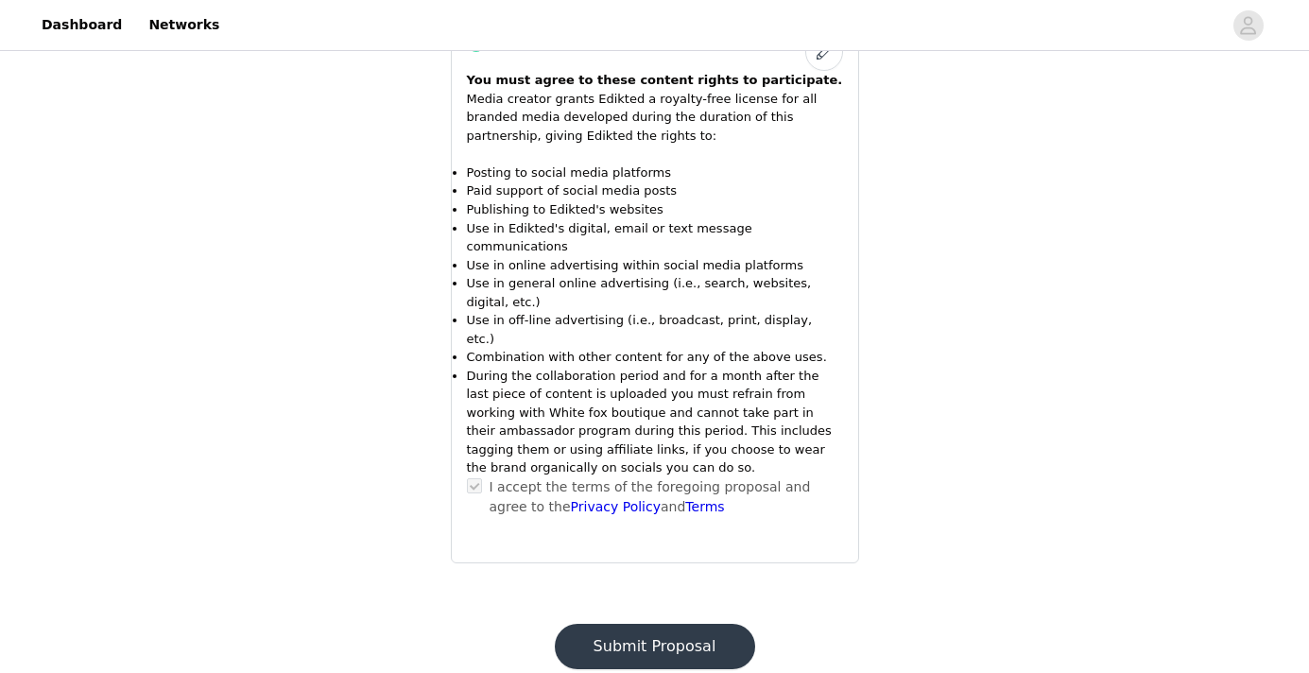
click at [700, 624] on button "Submit Proposal" at bounding box center [655, 646] width 200 height 45
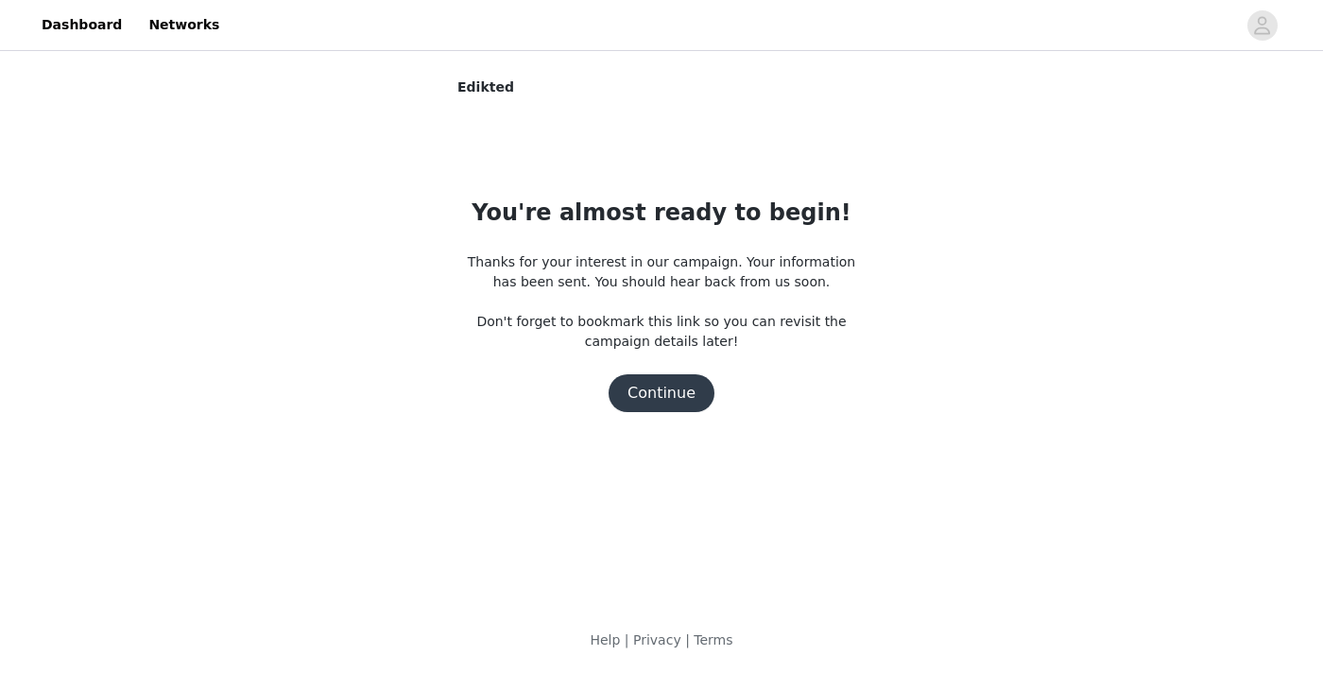
click at [656, 384] on button "Continue" at bounding box center [662, 393] width 106 height 38
